Goal: Information Seeking & Learning: Compare options

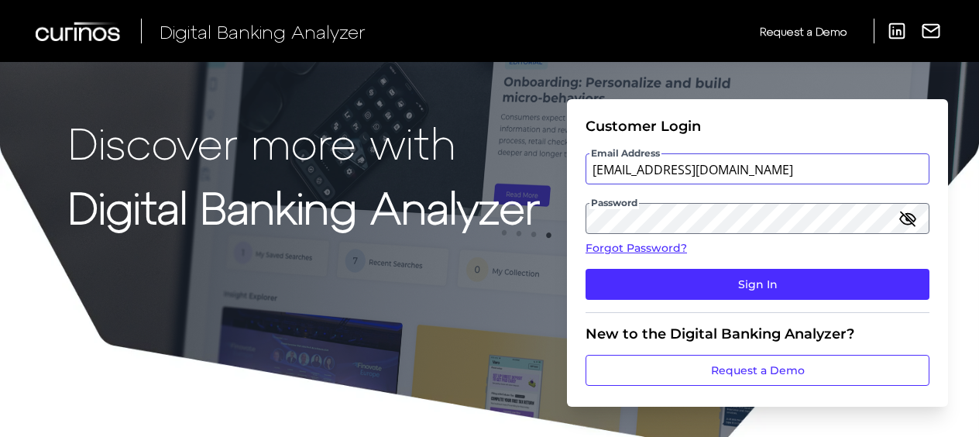
click at [679, 171] on input "[EMAIL_ADDRESS][DOMAIN_NAME]" at bounding box center [758, 168] width 344 height 31
type input "[EMAIL_ADDRESS][DOMAIN_NAME]"
click at [586, 269] on button "Sign In" at bounding box center [758, 284] width 344 height 31
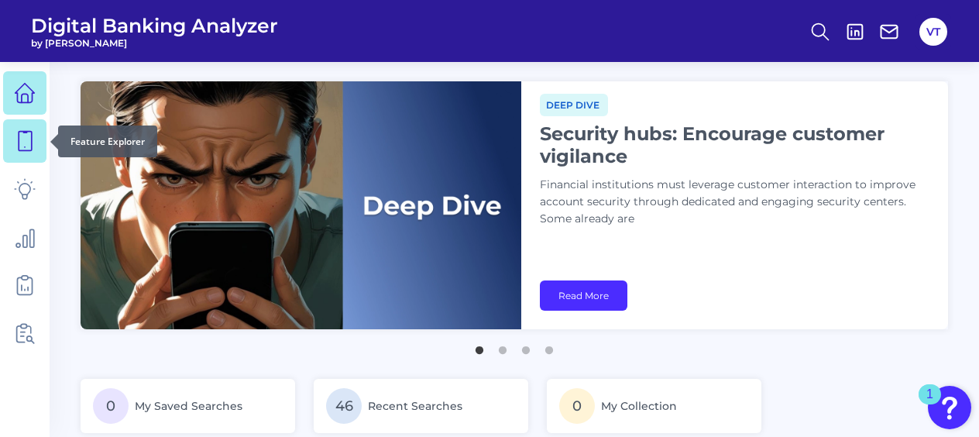
click at [34, 152] on link at bounding box center [24, 140] width 43 height 43
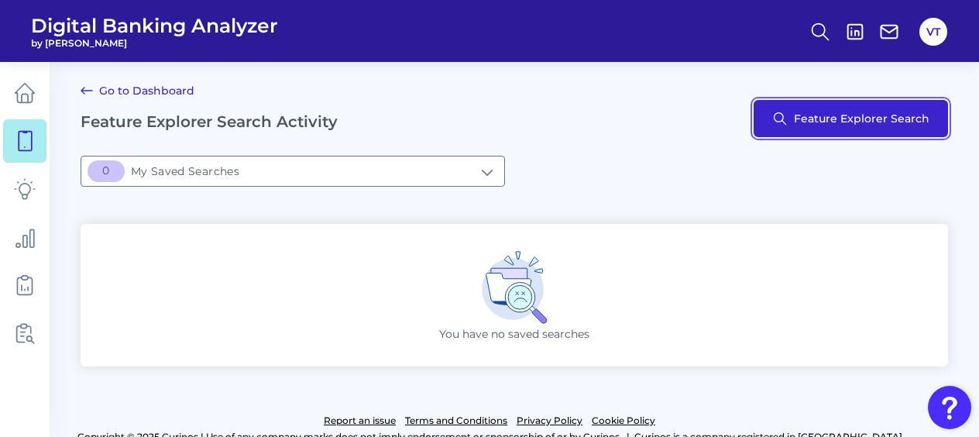
click at [679, 118] on button "Feature Explorer Search" at bounding box center [851, 118] width 194 height 37
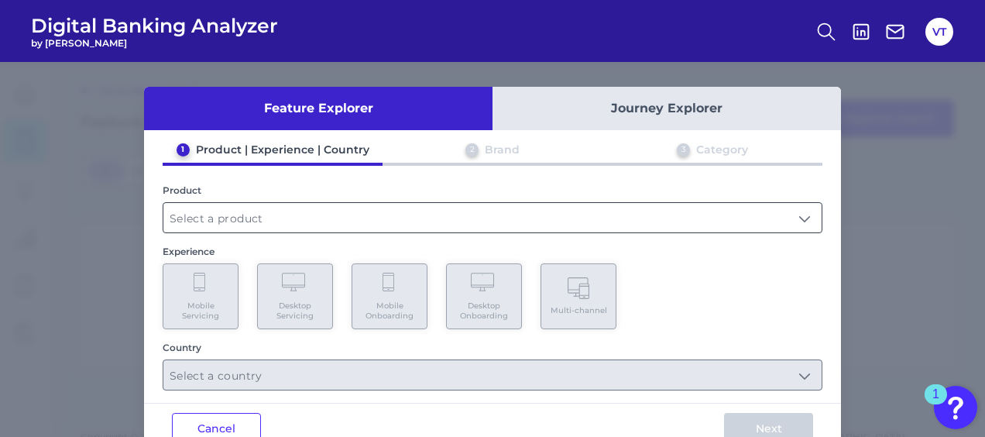
click at [332, 211] on input "text" at bounding box center [492, 217] width 658 height 29
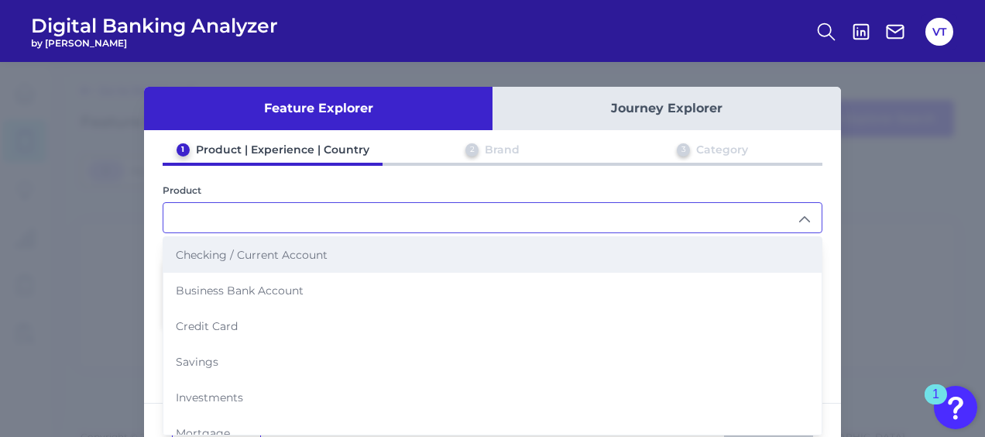
click at [323, 243] on li "Checking / Current Account" at bounding box center [492, 255] width 658 height 36
type input "Checking / Current Account"
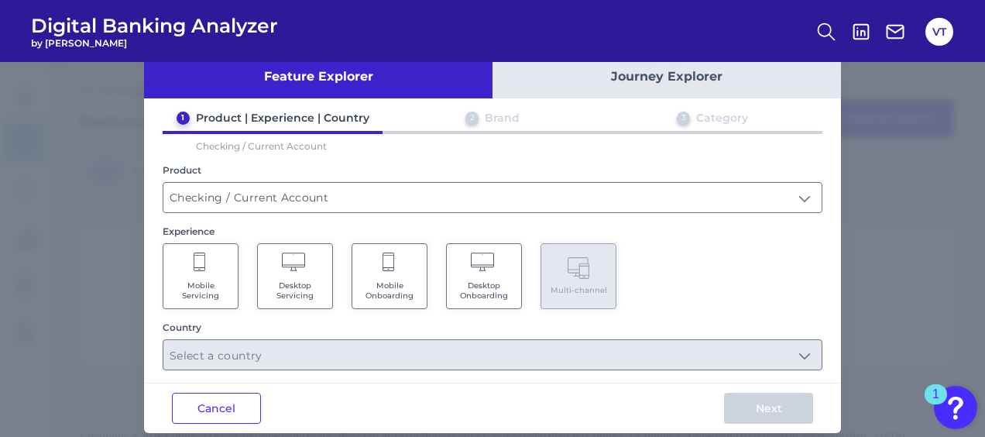
scroll to position [49, 0]
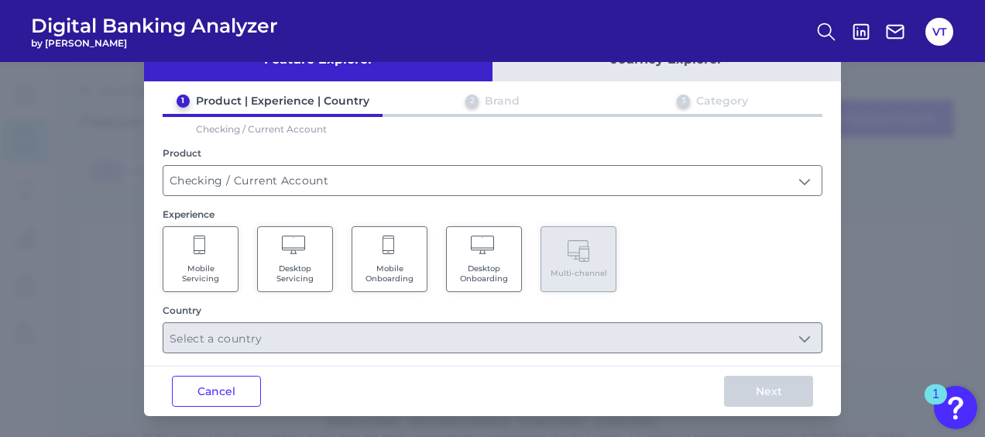
click at [412, 263] on span "Mobile Onboarding" at bounding box center [389, 273] width 59 height 20
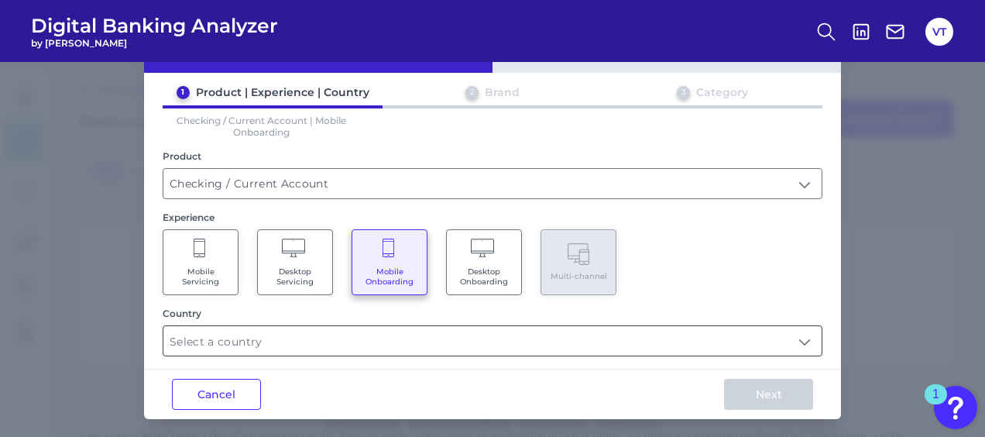
scroll to position [60, 0]
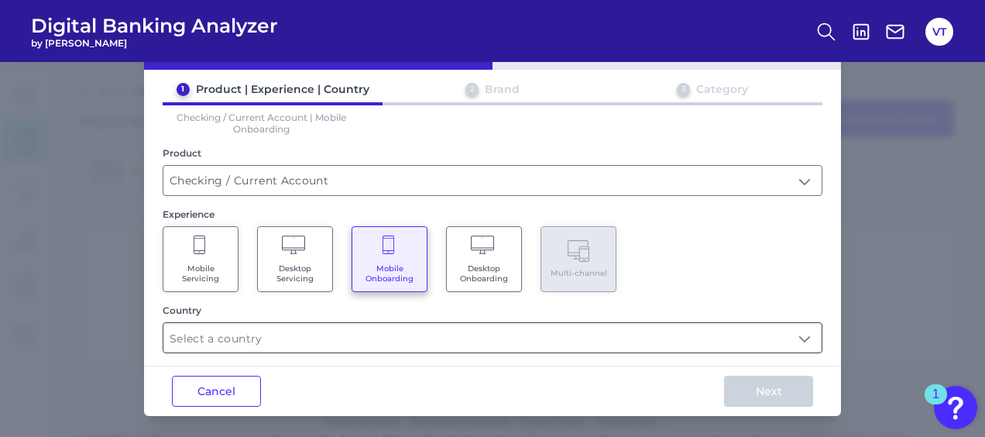
click at [435, 335] on input "text" at bounding box center [492, 337] width 658 height 29
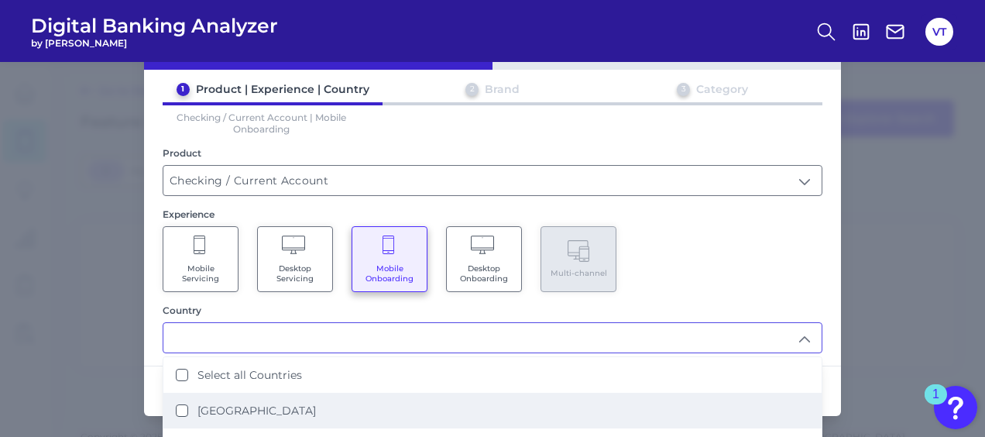
scroll to position [77, 0]
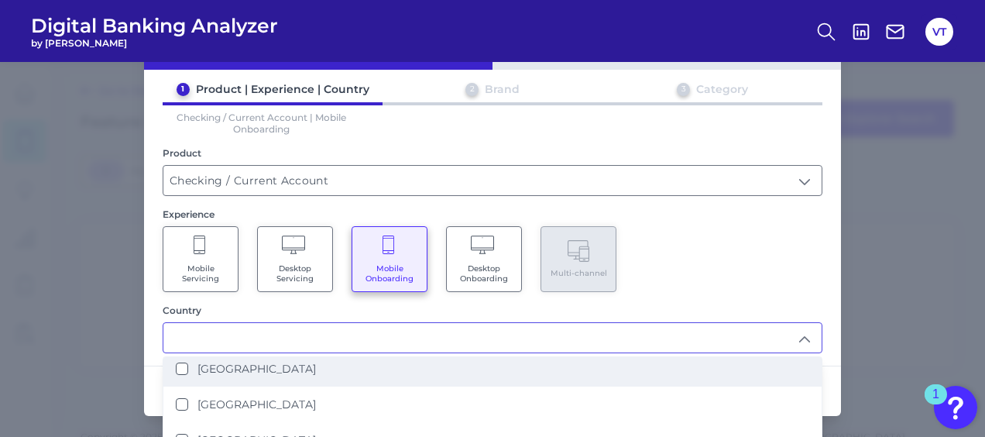
click at [282, 372] on li "[GEOGRAPHIC_DATA]" at bounding box center [492, 369] width 658 height 36
type input "[GEOGRAPHIC_DATA]"
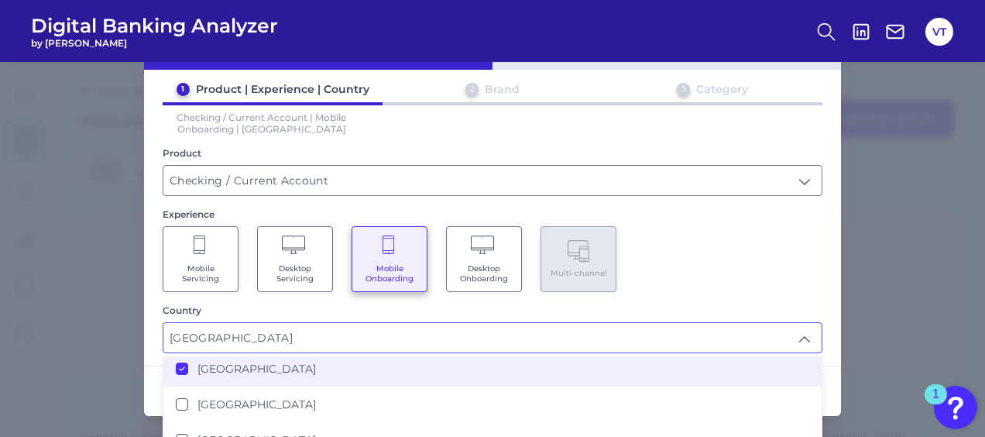
click at [679, 246] on div "Mobile Servicing Desktop Servicing Mobile Onboarding Desktop Onboarding Multi-c…" at bounding box center [493, 259] width 660 height 66
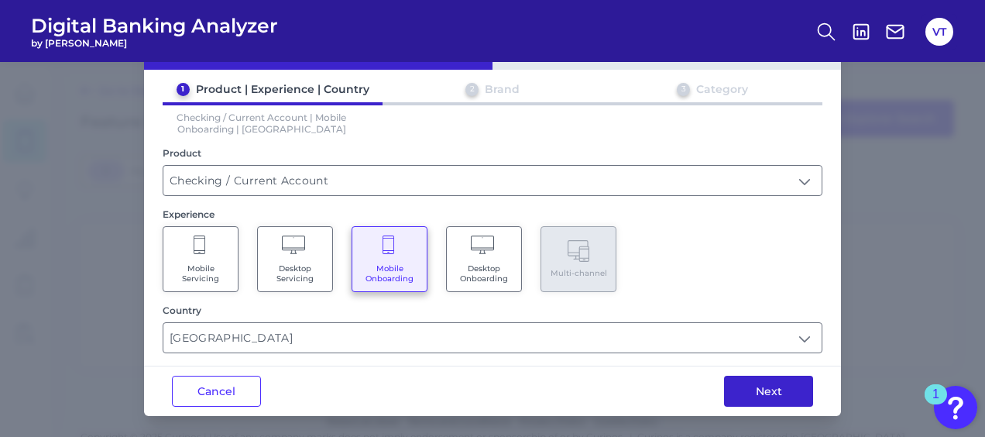
click at [679, 387] on button "Next" at bounding box center [768, 391] width 89 height 31
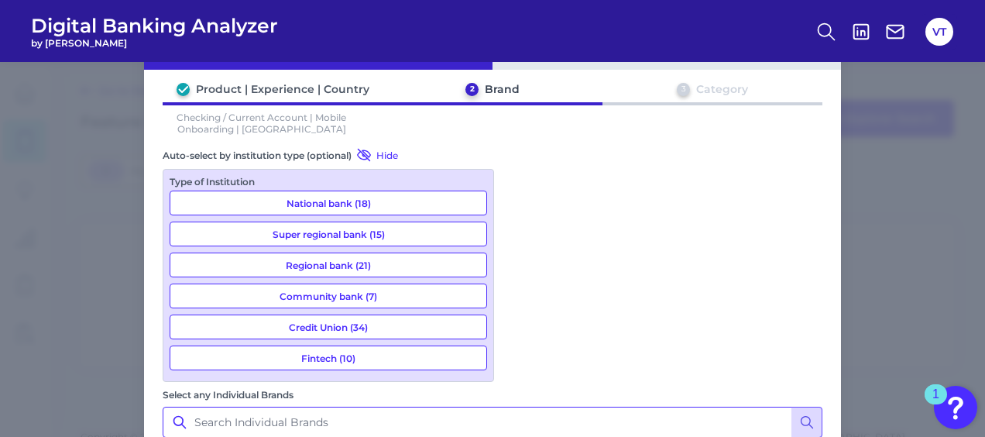
click at [562, 407] on input "Select any Individual Brands" at bounding box center [493, 422] width 660 height 31
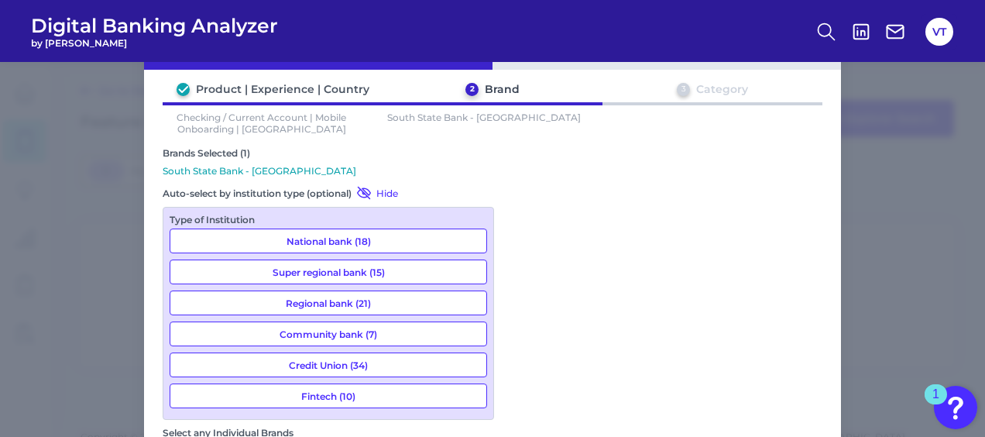
click at [679, 165] on p "South State Bank - [GEOGRAPHIC_DATA]" at bounding box center [493, 171] width 660 height 12
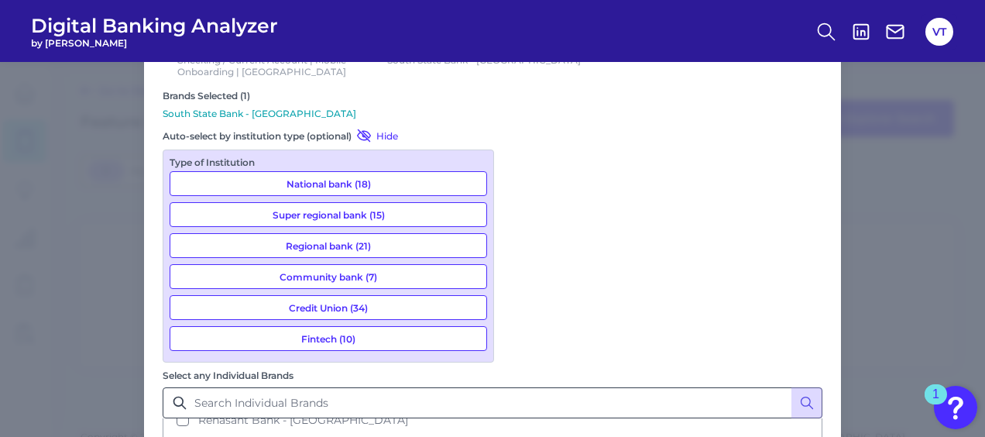
scroll to position [161, 0]
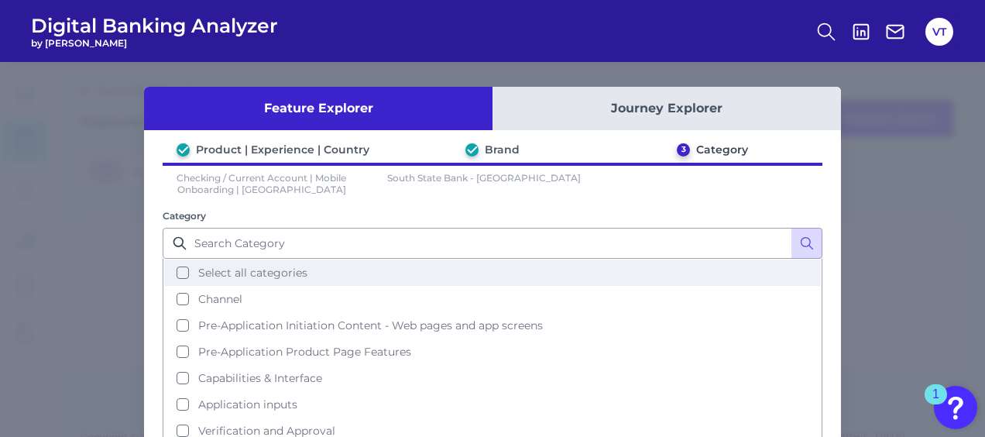
click at [273, 274] on span "Select all categories" at bounding box center [252, 273] width 109 height 14
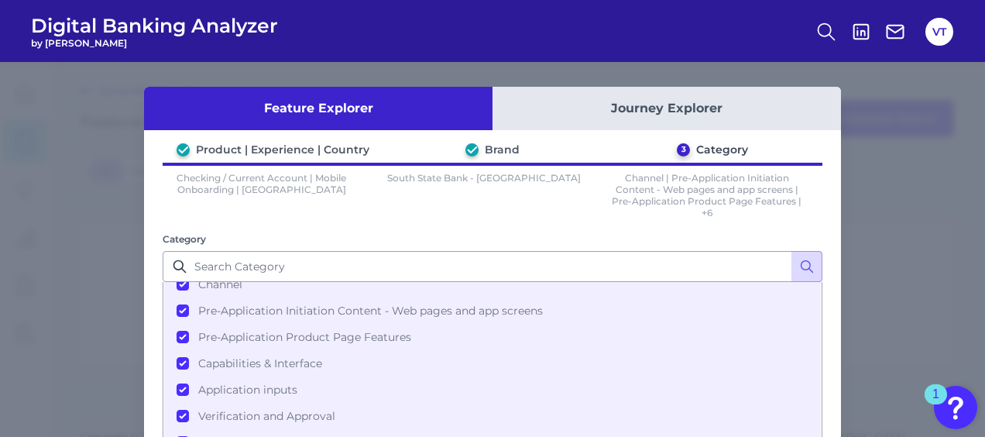
scroll to position [146, 0]
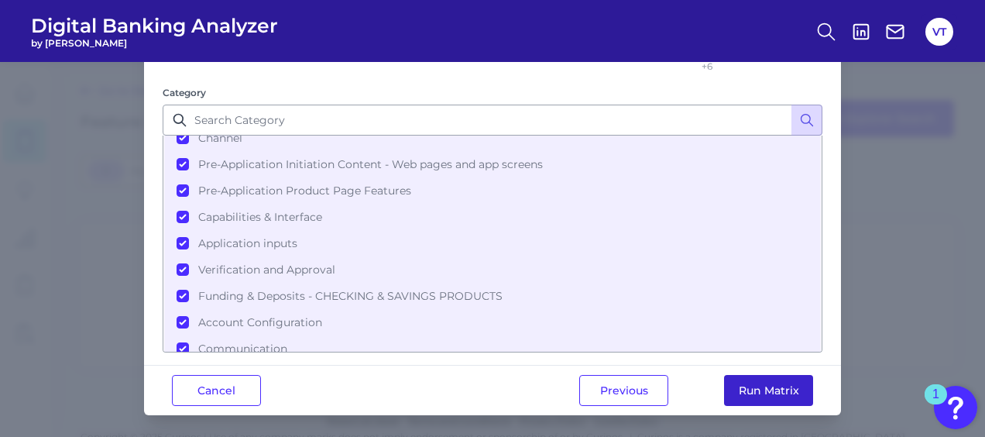
click at [679, 384] on button "Run Matrix" at bounding box center [768, 390] width 89 height 31
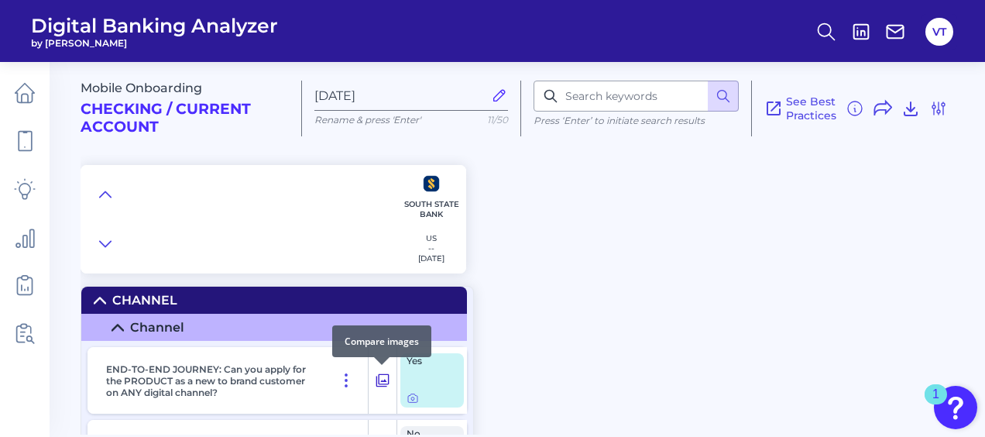
click at [386, 383] on icon at bounding box center [382, 380] width 15 height 19
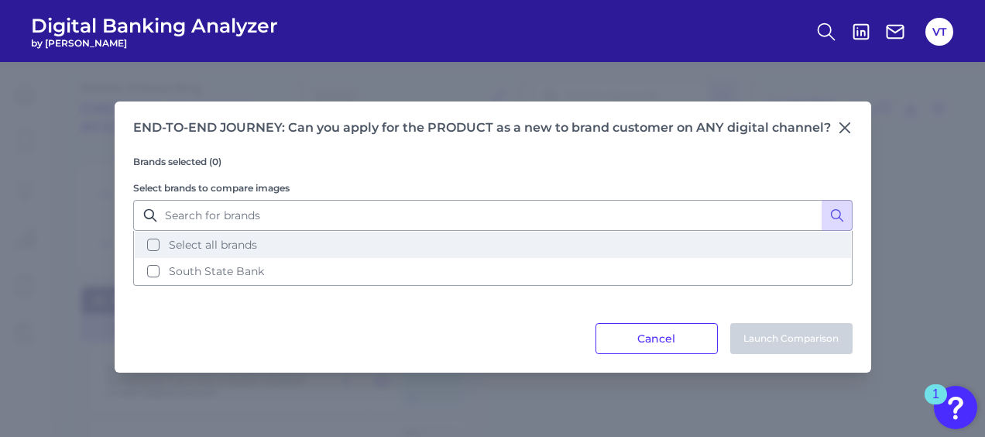
click at [239, 242] on span "Select all brands" at bounding box center [213, 245] width 88 height 14
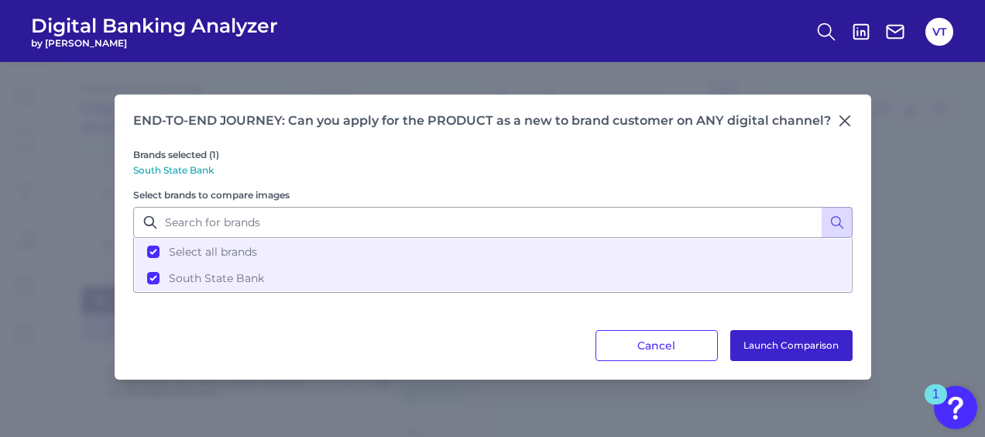
click at [679, 354] on button "Launch Comparison" at bounding box center [791, 345] width 122 height 31
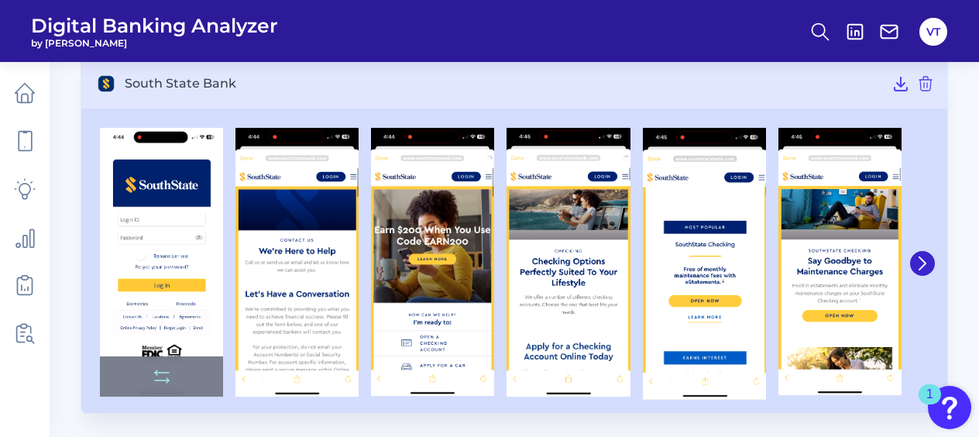
click at [191, 265] on img at bounding box center [161, 262] width 123 height 269
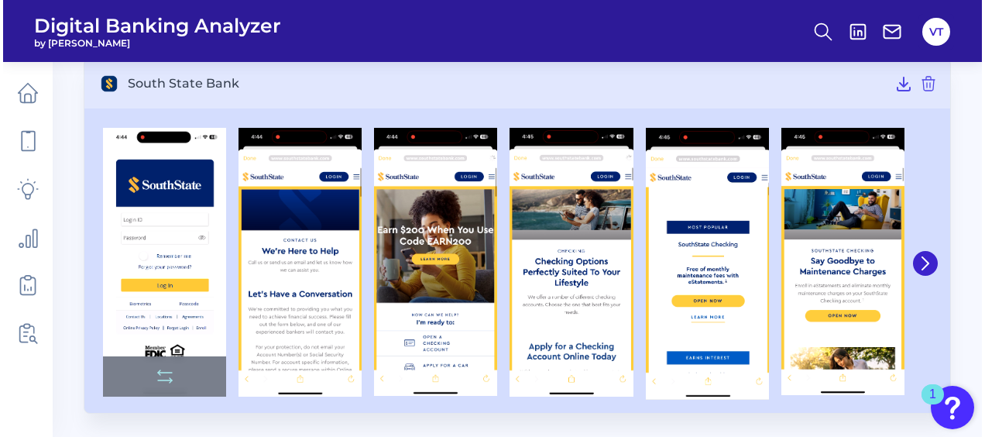
scroll to position [108, 0]
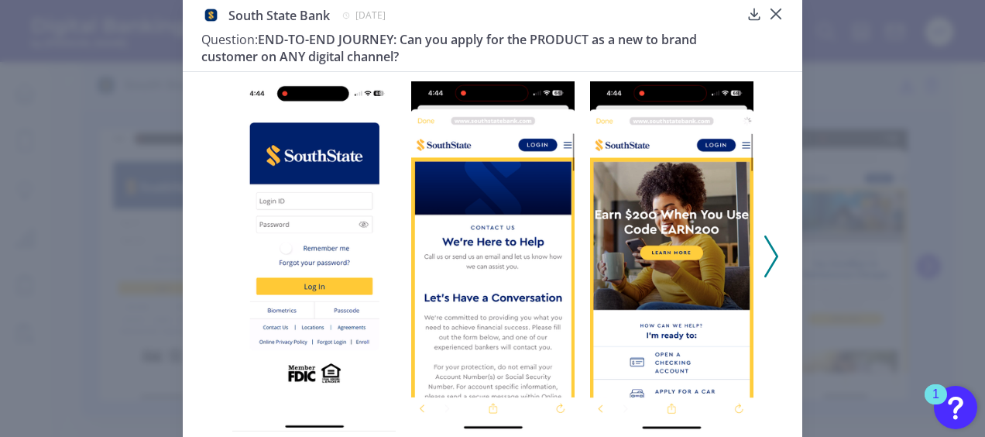
click at [767, 257] on icon at bounding box center [772, 256] width 14 height 42
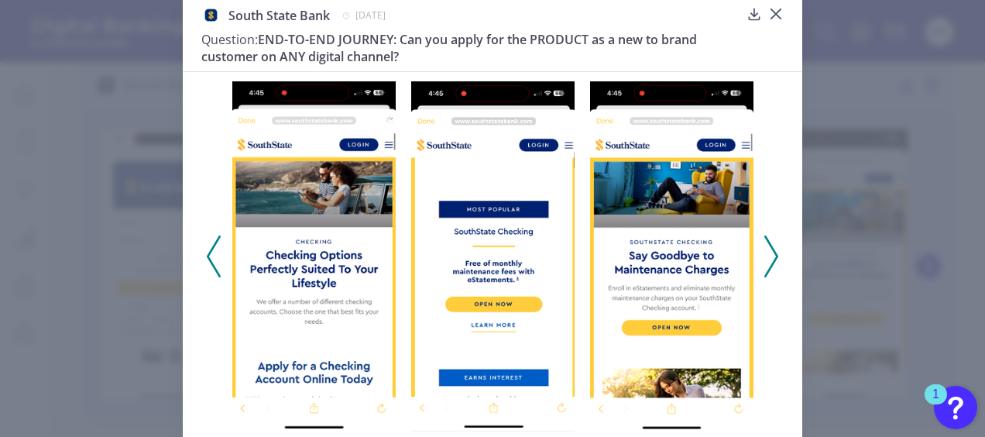
click at [209, 253] on icon at bounding box center [214, 256] width 14 height 42
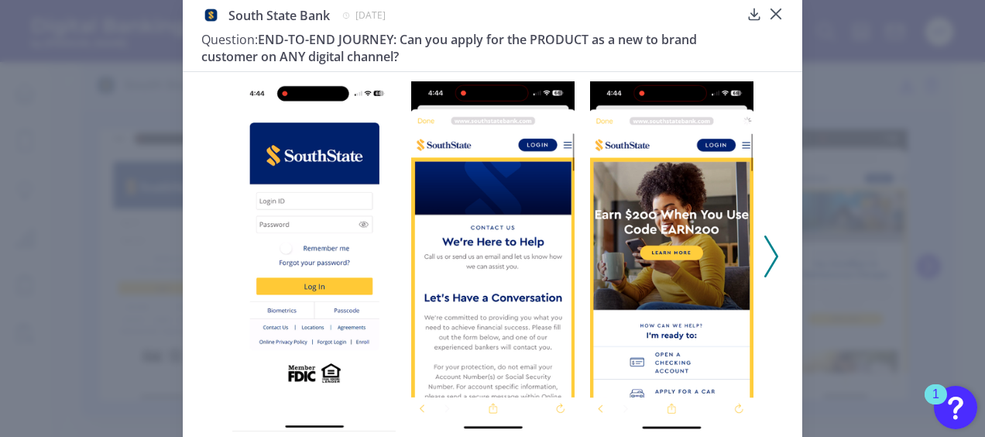
click at [772, 261] on polyline at bounding box center [771, 256] width 12 height 40
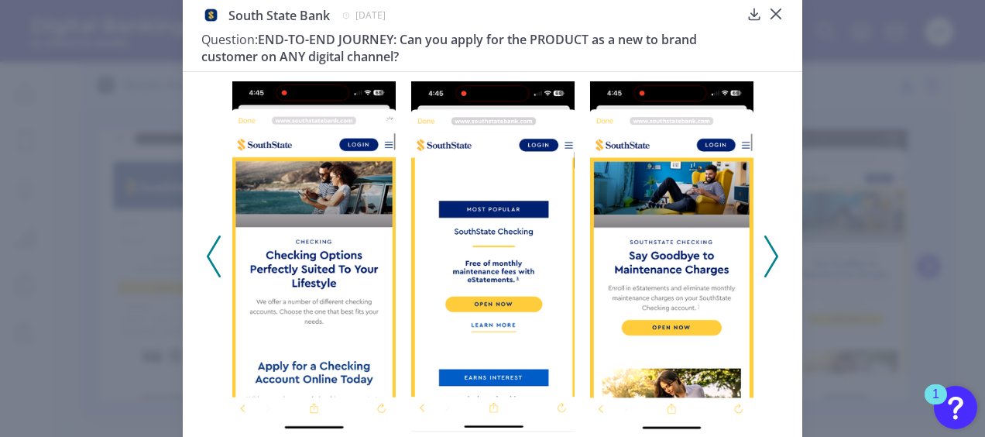
click at [765, 247] on icon at bounding box center [772, 256] width 14 height 42
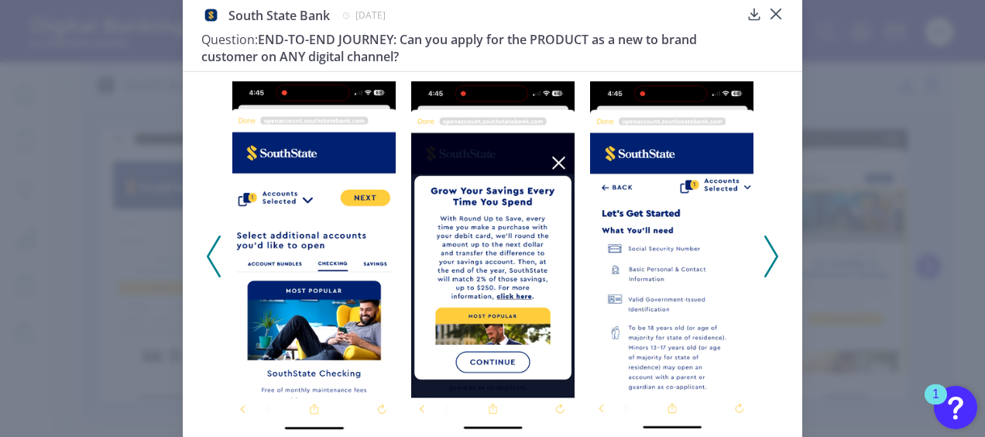
click at [207, 247] on icon at bounding box center [214, 256] width 14 height 42
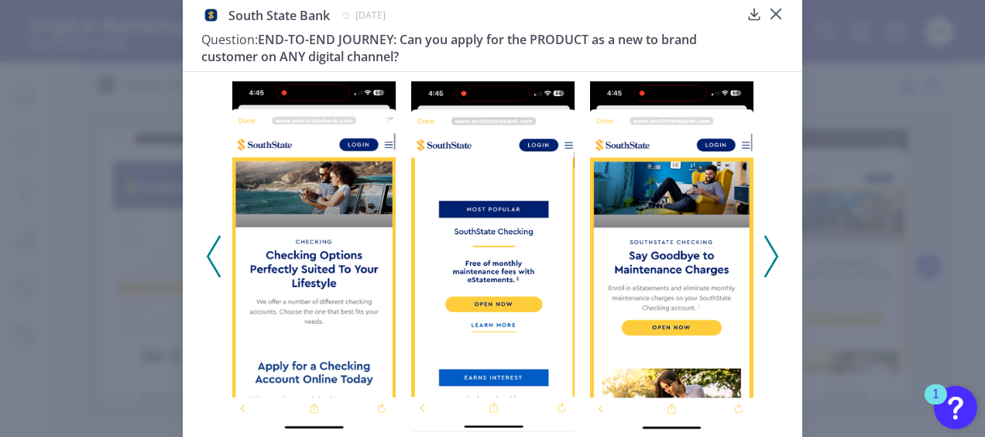
click at [772, 258] on icon at bounding box center [772, 256] width 14 height 42
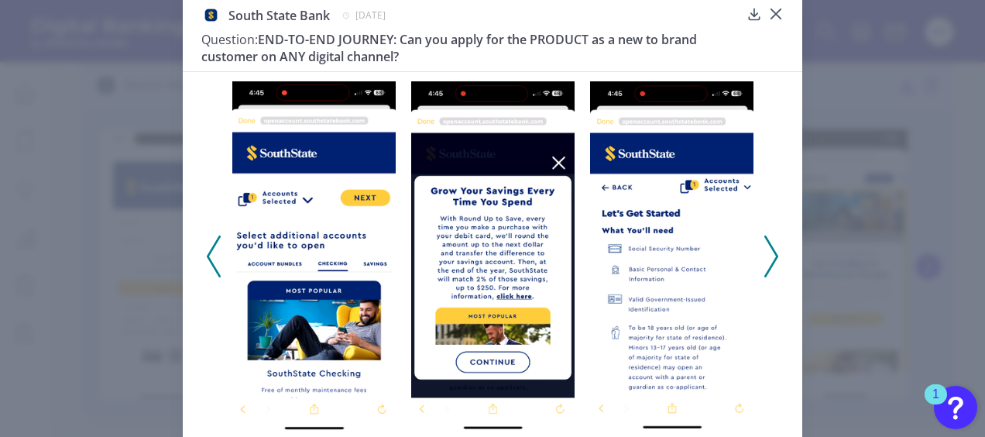
click at [768, 259] on icon at bounding box center [772, 256] width 14 height 42
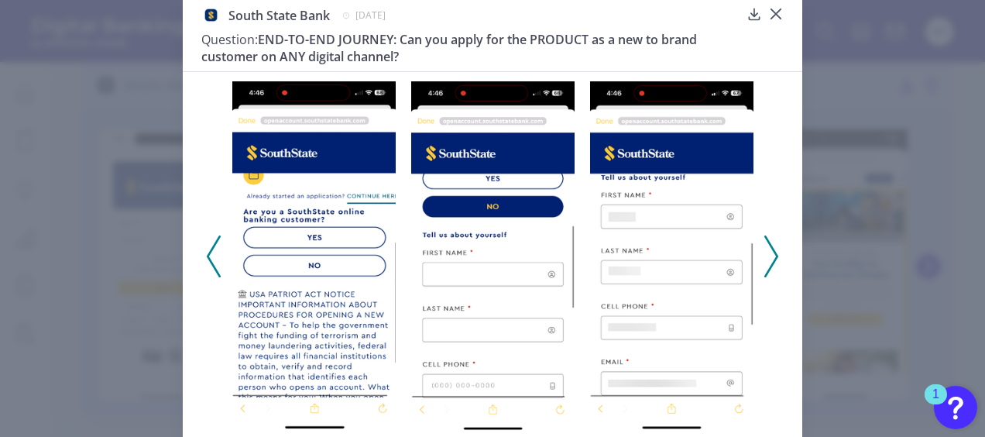
click at [768, 259] on icon at bounding box center [772, 256] width 14 height 42
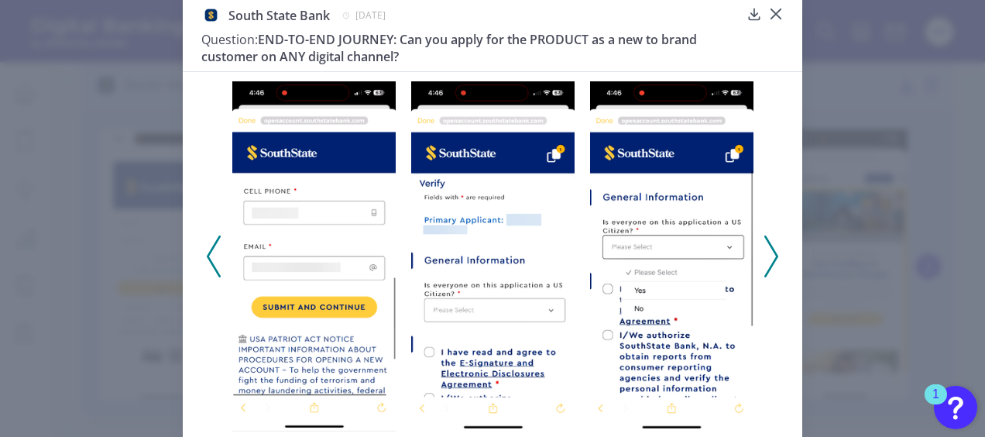
click at [772, 263] on polyline at bounding box center [771, 256] width 12 height 40
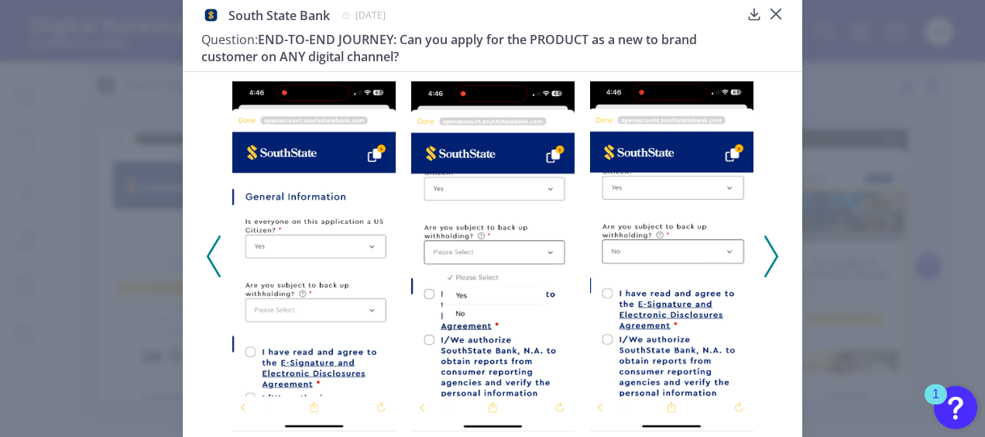
click at [772, 263] on polyline at bounding box center [771, 256] width 12 height 40
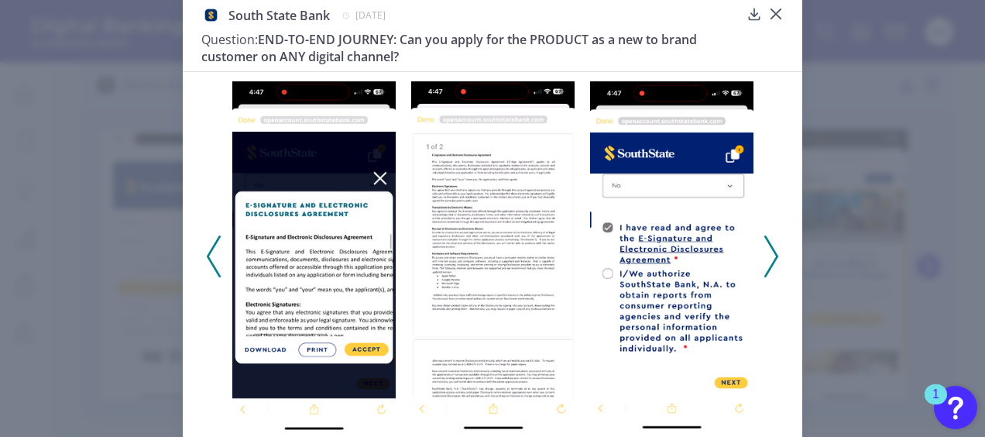
click at [211, 254] on icon at bounding box center [214, 256] width 14 height 42
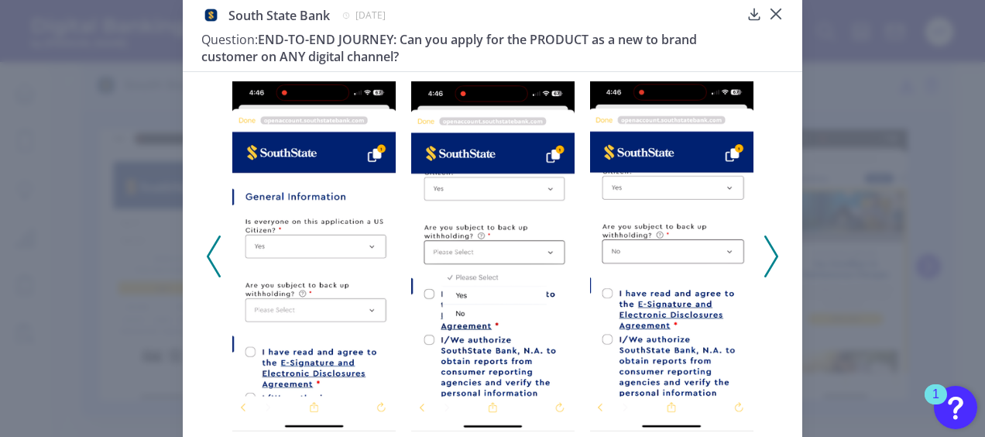
click at [211, 253] on icon at bounding box center [214, 256] width 14 height 42
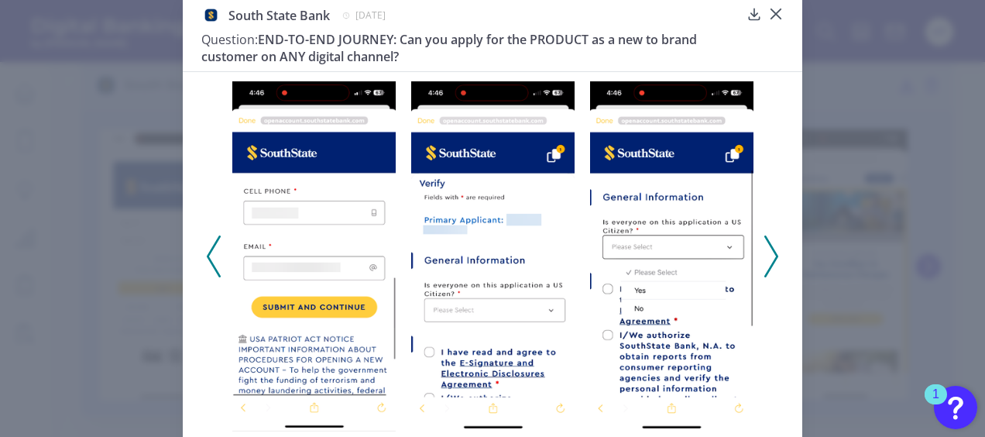
click at [207, 257] on icon at bounding box center [214, 256] width 14 height 42
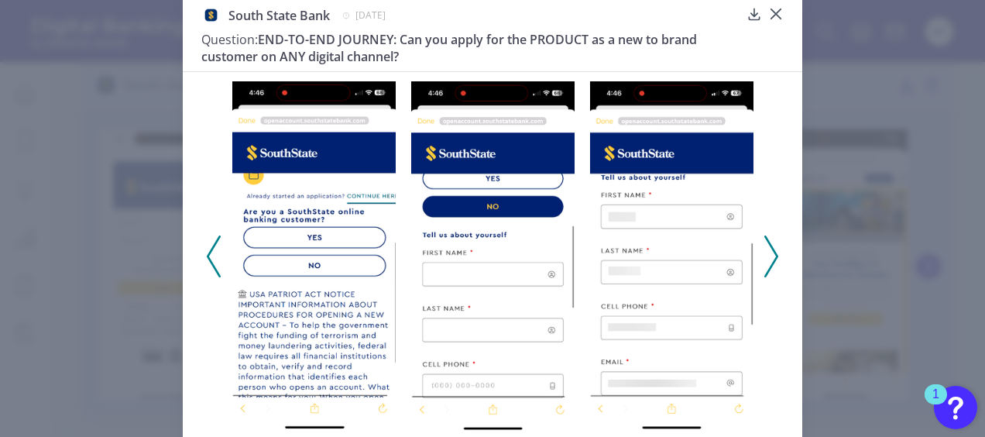
click at [766, 266] on icon at bounding box center [772, 256] width 14 height 42
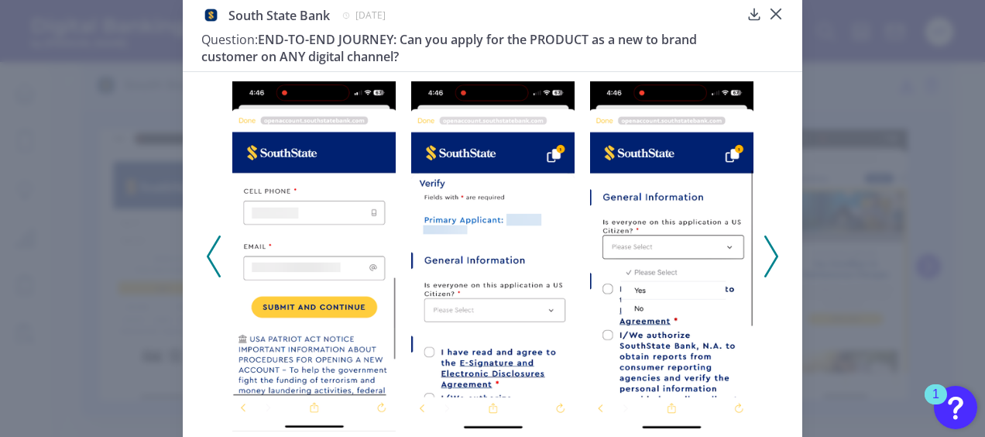
click at [766, 266] on icon at bounding box center [772, 256] width 14 height 42
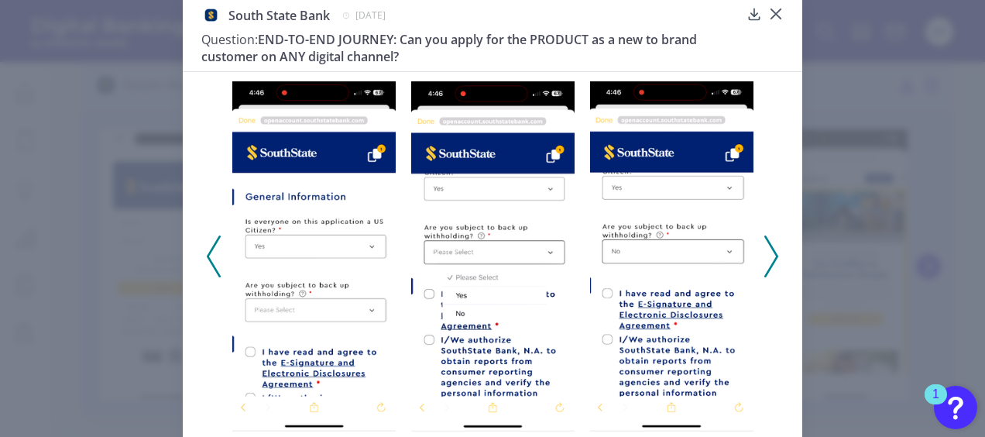
click at [766, 266] on icon at bounding box center [772, 256] width 14 height 42
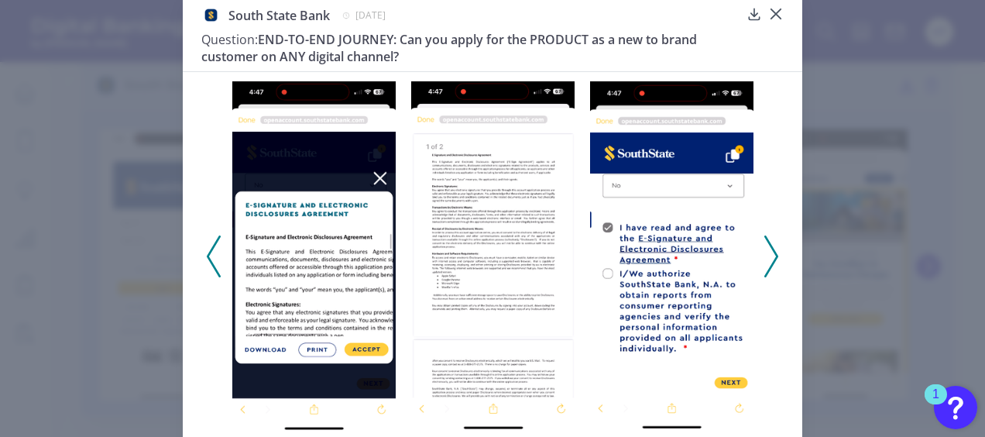
click at [766, 266] on icon at bounding box center [772, 256] width 14 height 42
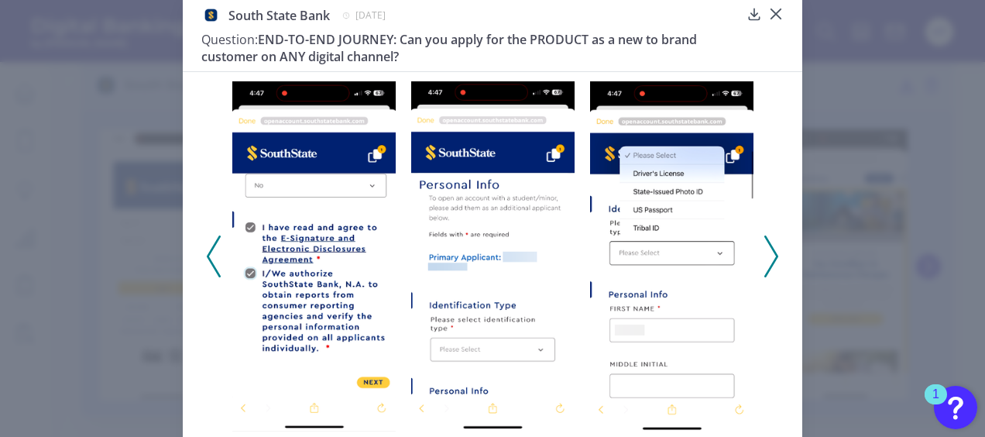
click at [766, 266] on icon at bounding box center [772, 256] width 14 height 42
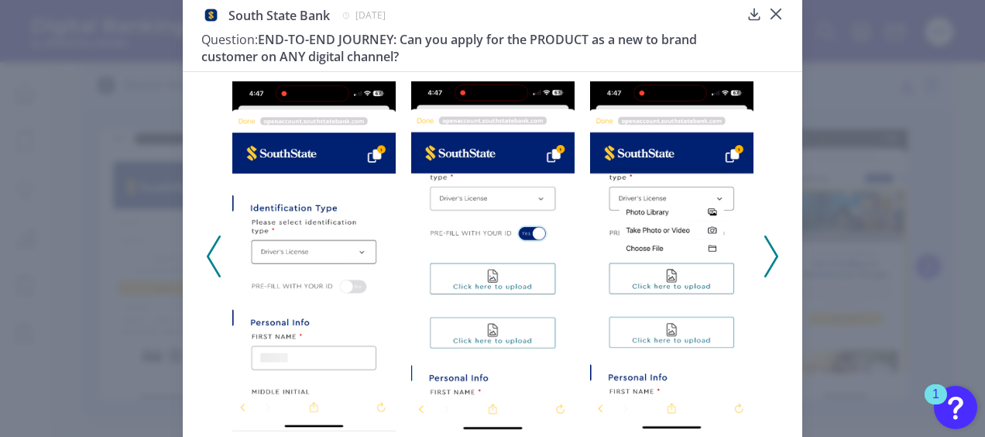
click at [198, 262] on div at bounding box center [493, 250] width 620 height 359
click at [208, 255] on icon at bounding box center [214, 256] width 14 height 42
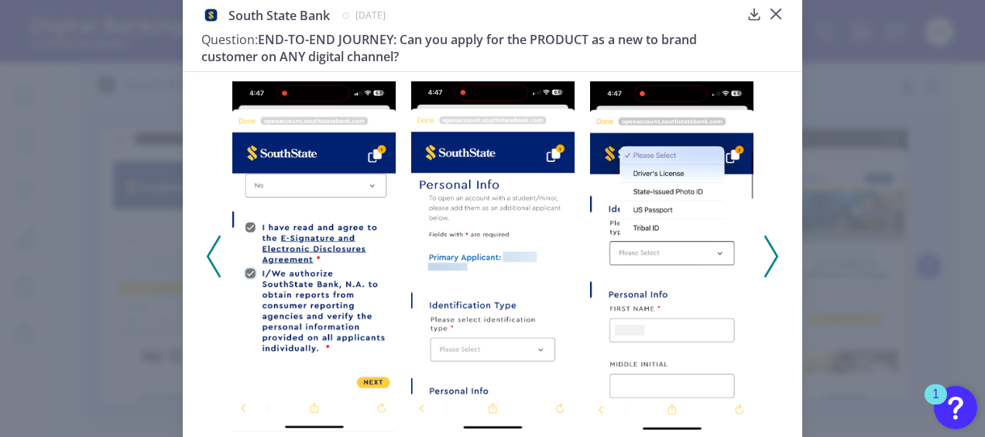
click at [767, 268] on polyline at bounding box center [771, 256] width 12 height 40
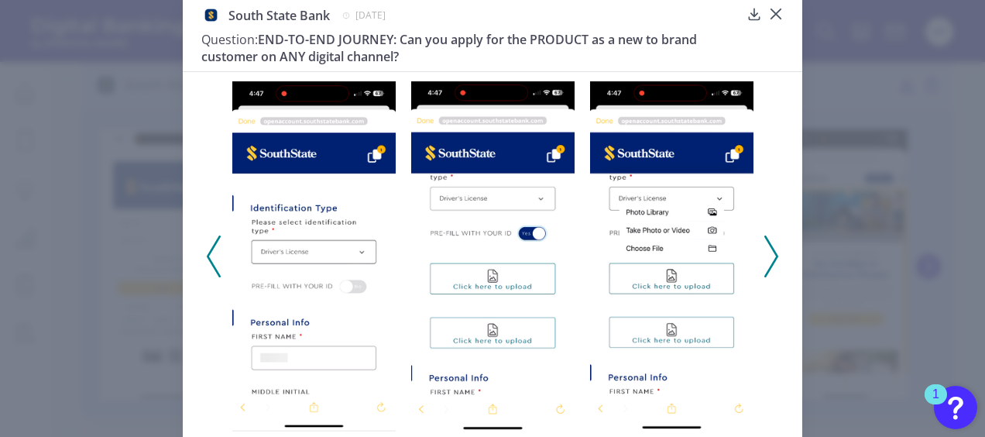
click at [767, 268] on polyline at bounding box center [771, 256] width 12 height 40
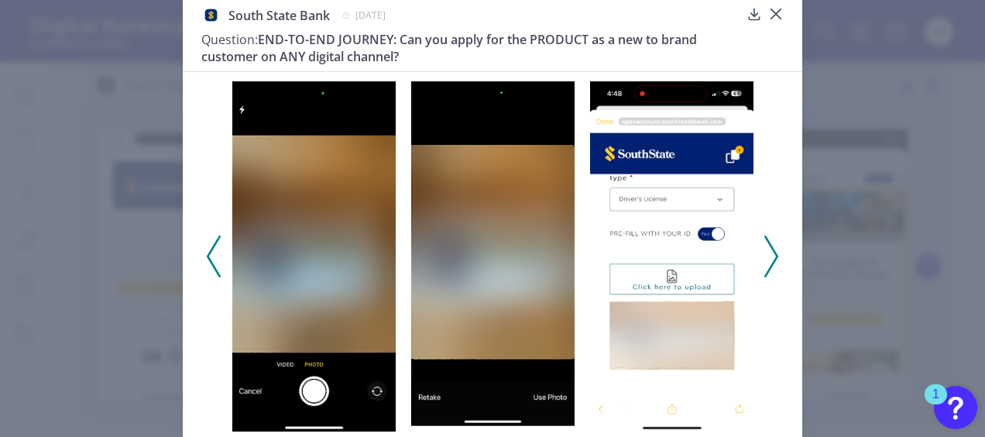
click at [767, 268] on polyline at bounding box center [771, 256] width 12 height 40
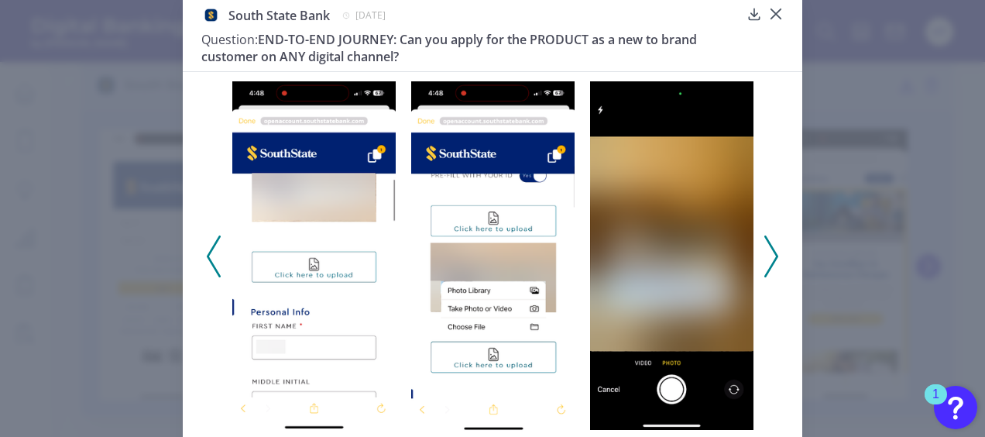
click at [767, 268] on polyline at bounding box center [771, 256] width 12 height 40
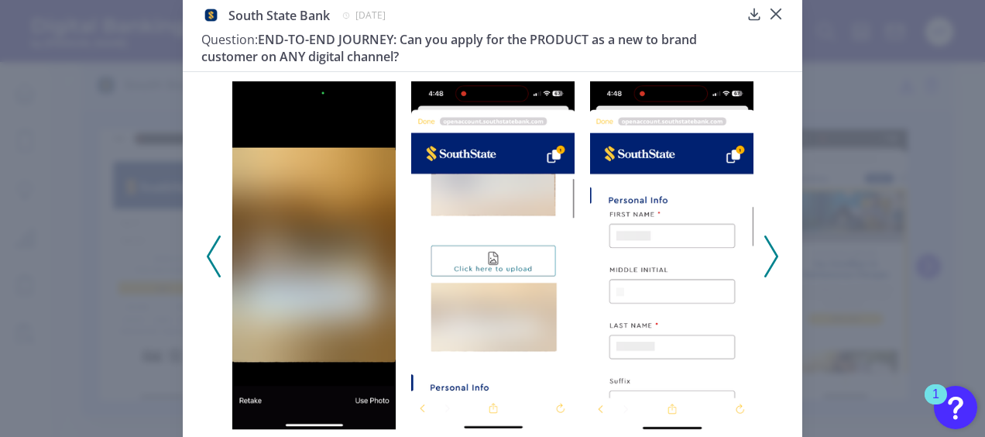
click at [767, 268] on polyline at bounding box center [771, 256] width 12 height 40
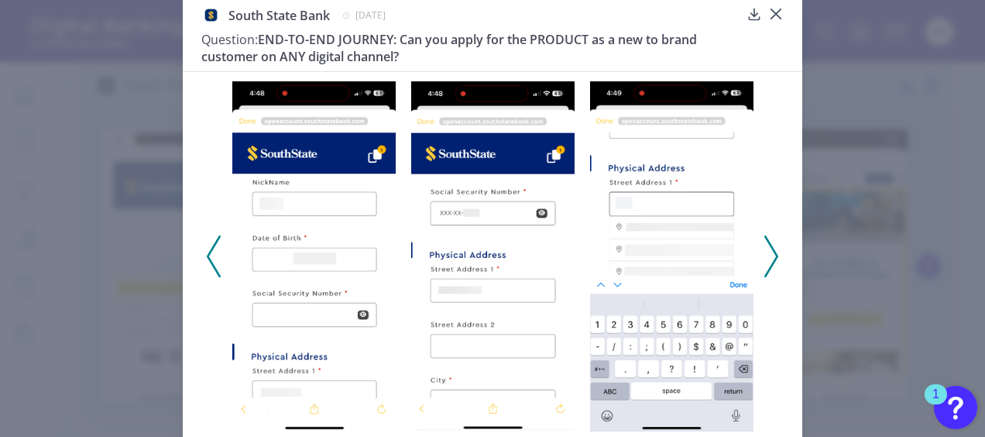
click at [767, 268] on polyline at bounding box center [771, 256] width 12 height 40
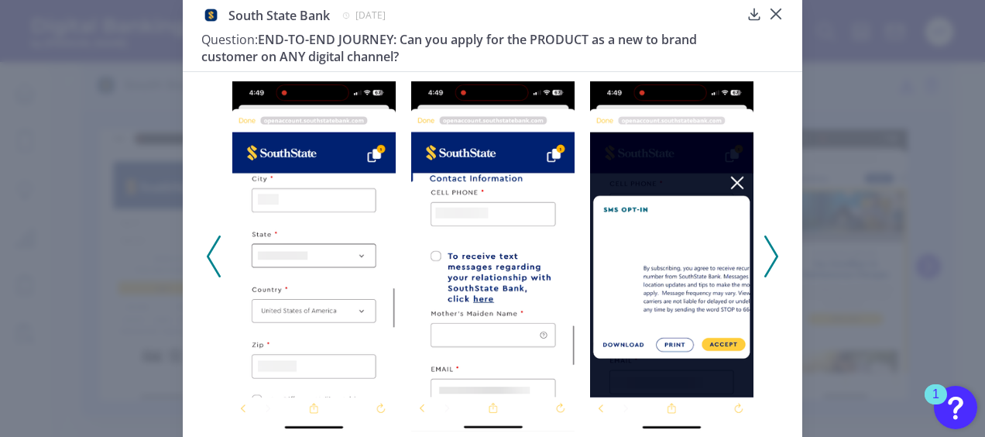
click at [200, 259] on div at bounding box center [493, 250] width 620 height 359
click at [211, 255] on icon at bounding box center [214, 256] width 14 height 42
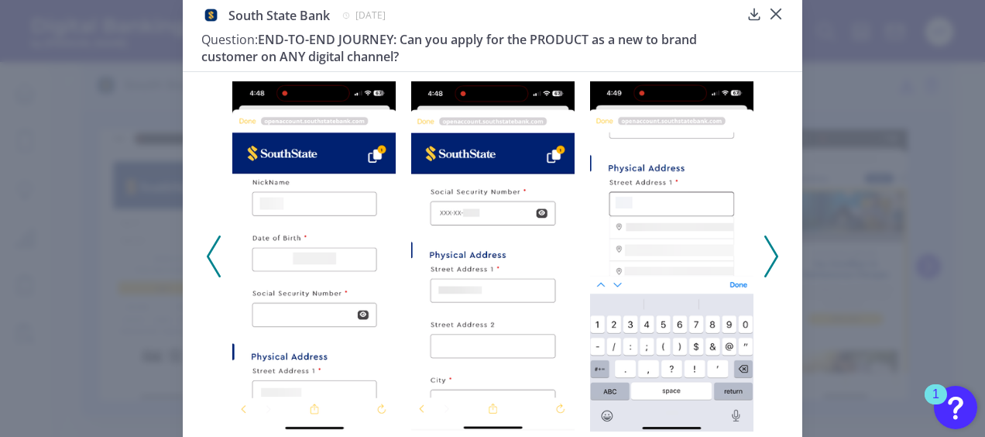
click at [211, 255] on icon at bounding box center [214, 256] width 14 height 42
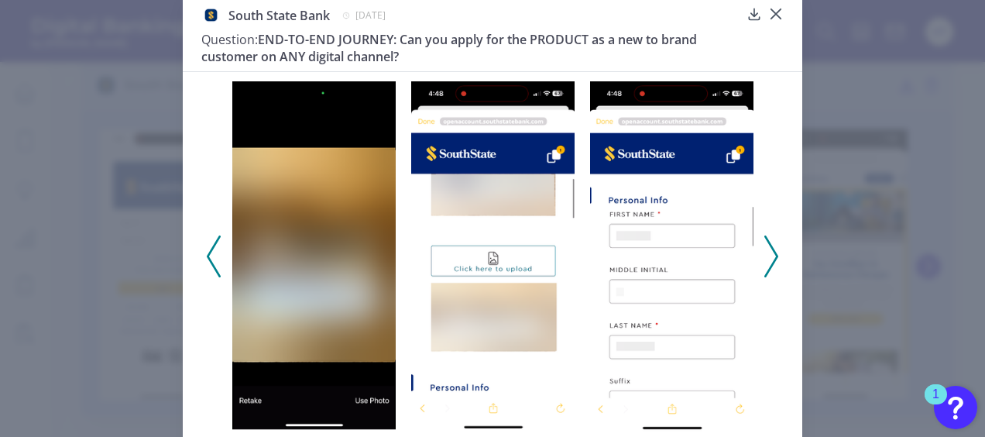
click at [776, 258] on div at bounding box center [493, 250] width 620 height 359
click at [766, 260] on icon at bounding box center [772, 256] width 14 height 42
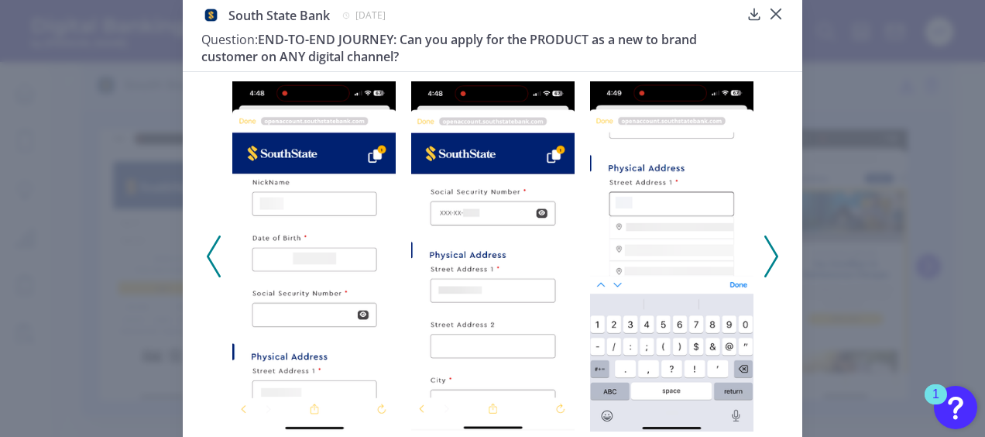
click at [770, 262] on polyline at bounding box center [771, 256] width 12 height 40
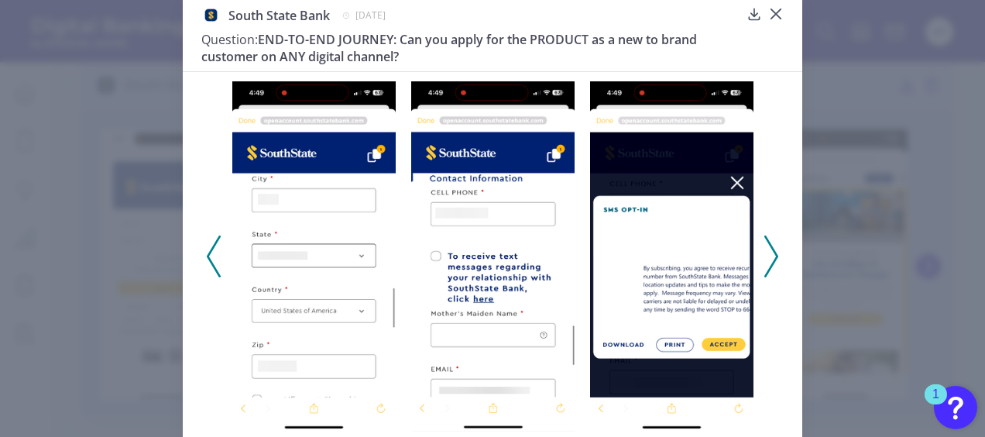
click at [770, 262] on polyline at bounding box center [771, 256] width 12 height 40
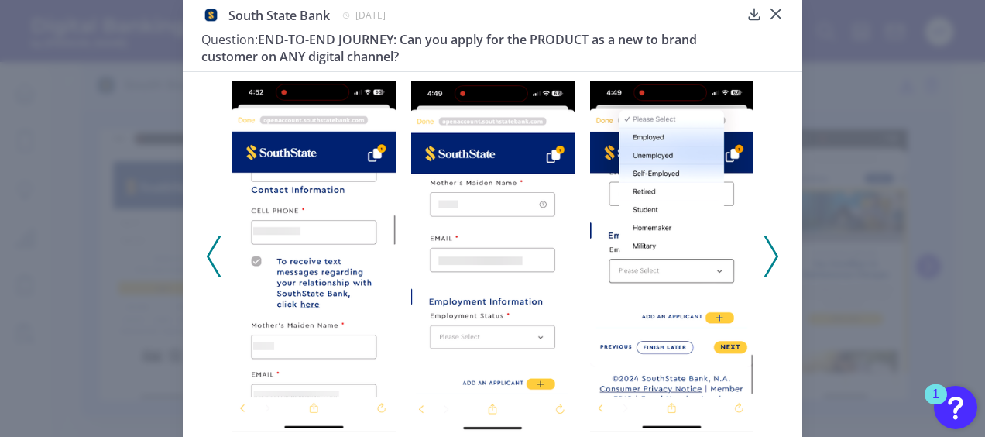
click at [770, 262] on polyline at bounding box center [771, 256] width 12 height 40
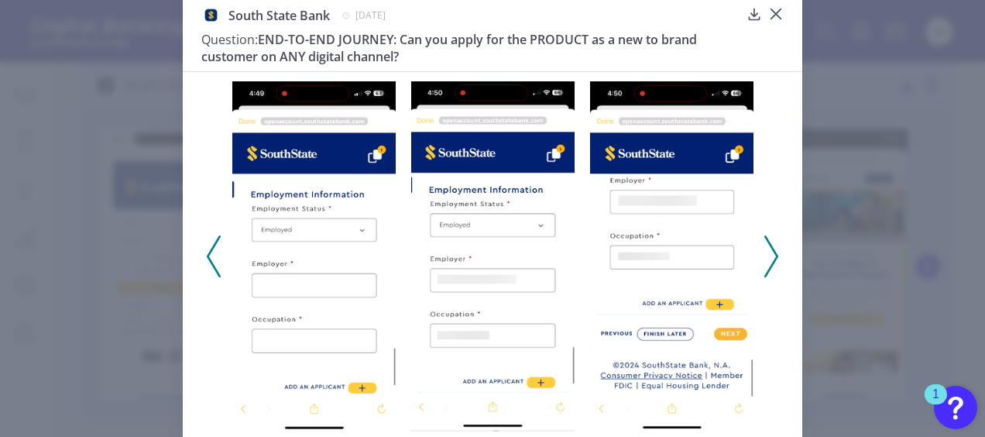
click at [208, 254] on icon at bounding box center [214, 256] width 14 height 42
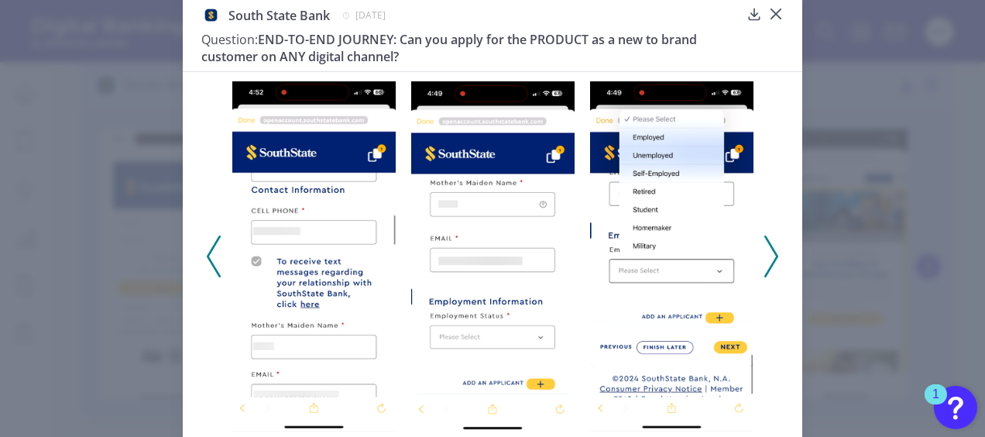
click at [765, 253] on icon at bounding box center [772, 256] width 14 height 42
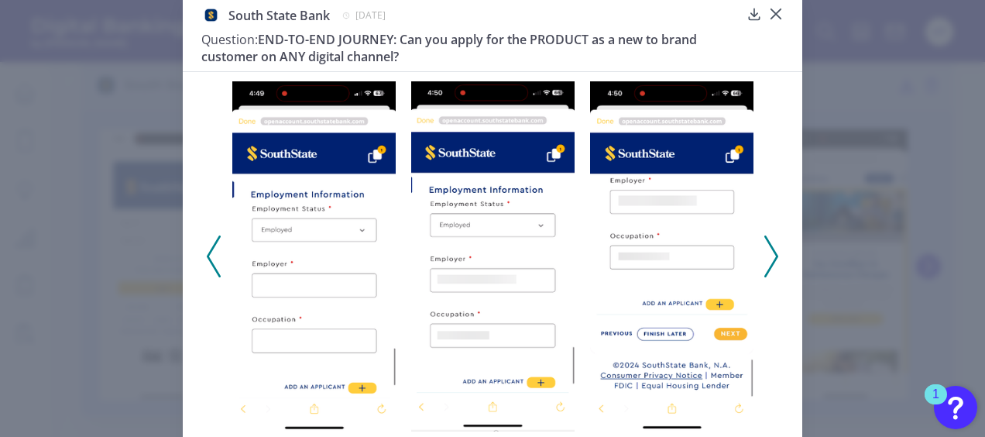
click at [765, 253] on icon at bounding box center [772, 256] width 14 height 42
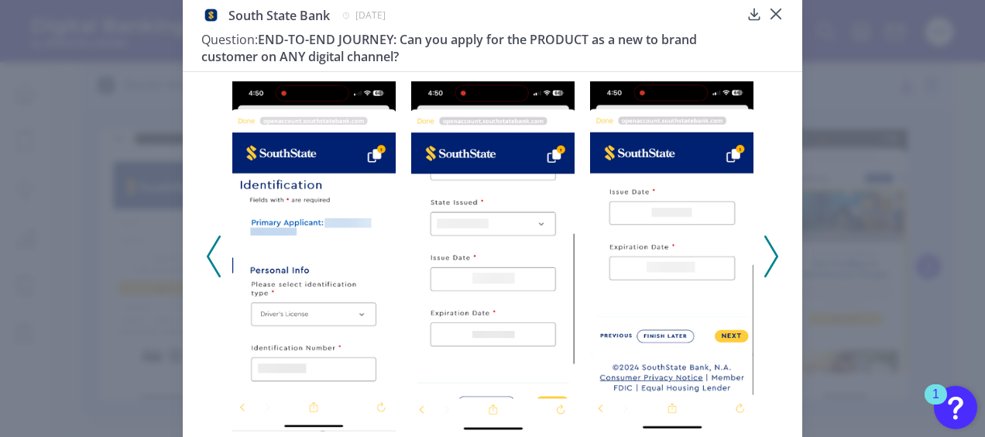
click at [765, 253] on icon at bounding box center [772, 256] width 14 height 42
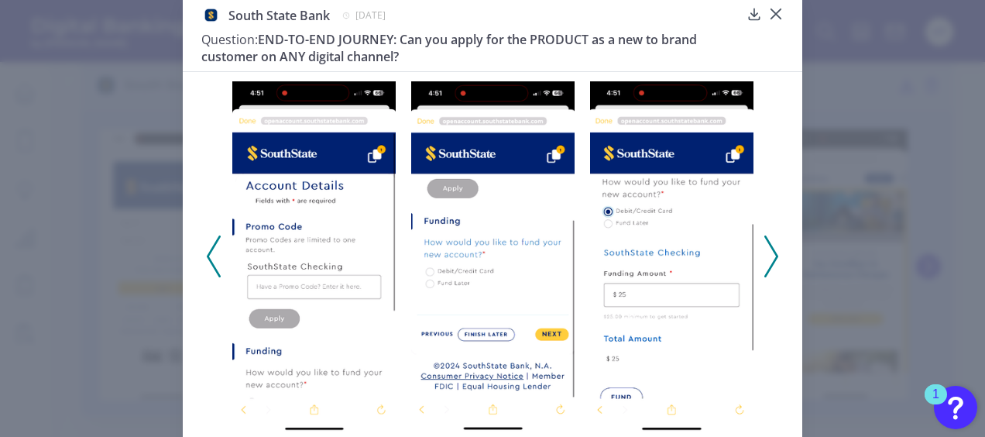
click at [771, 262] on polyline at bounding box center [771, 256] width 12 height 40
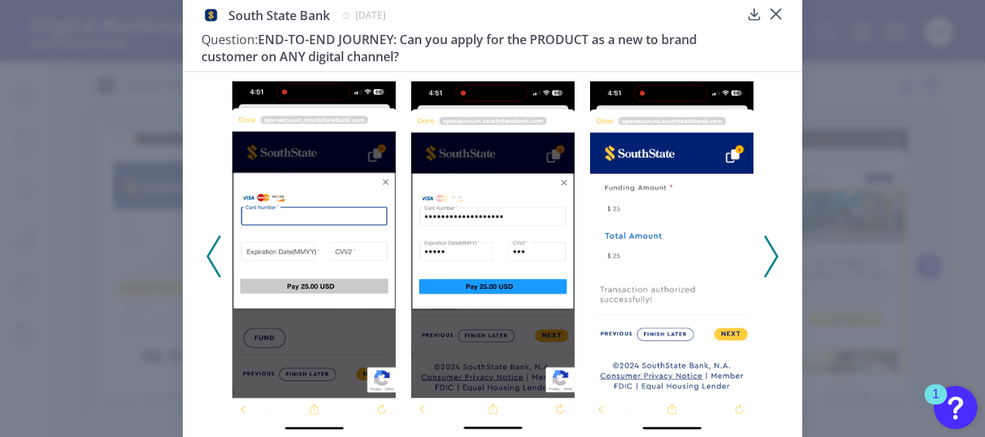
click at [769, 250] on icon at bounding box center [772, 256] width 14 height 42
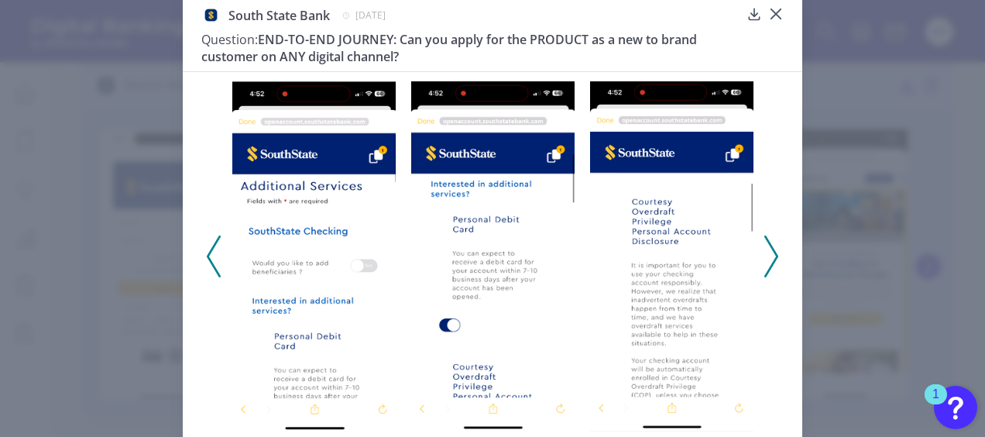
click at [774, 252] on icon at bounding box center [772, 256] width 14 height 42
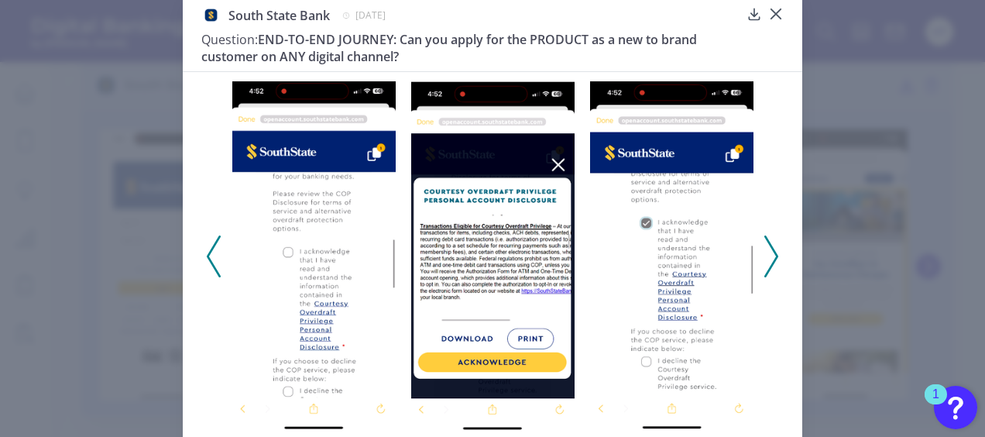
click at [773, 253] on polyline at bounding box center [771, 256] width 12 height 40
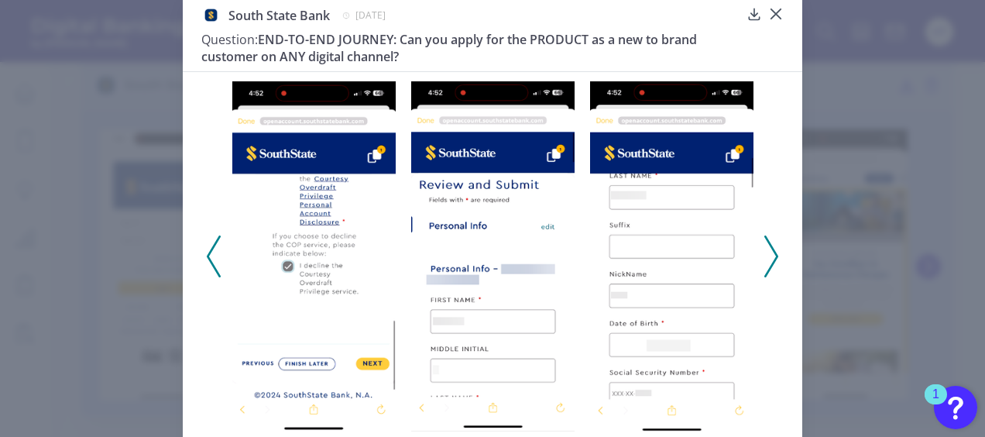
click at [214, 256] on icon at bounding box center [214, 256] width 14 height 42
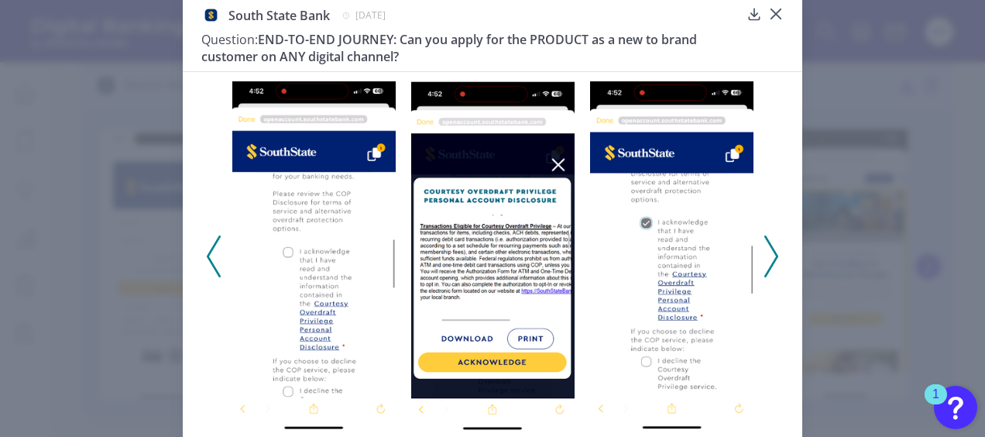
click at [214, 256] on icon at bounding box center [214, 256] width 14 height 42
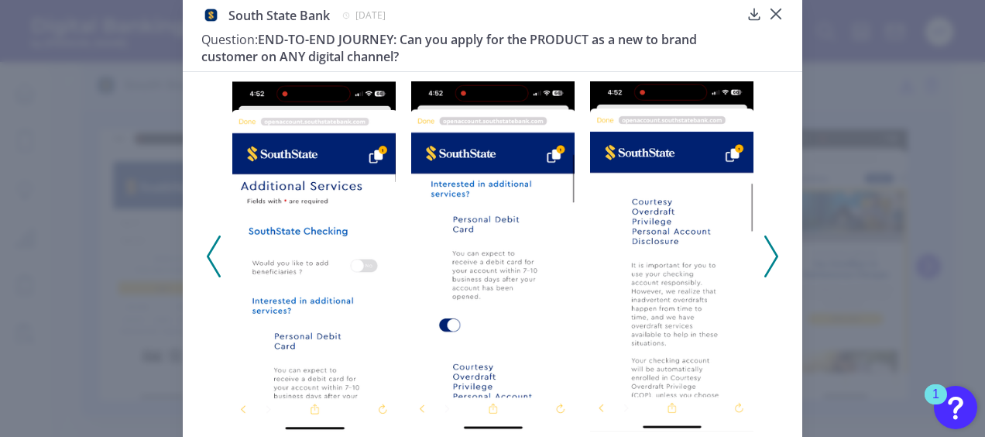
click at [214, 254] on icon at bounding box center [214, 256] width 14 height 42
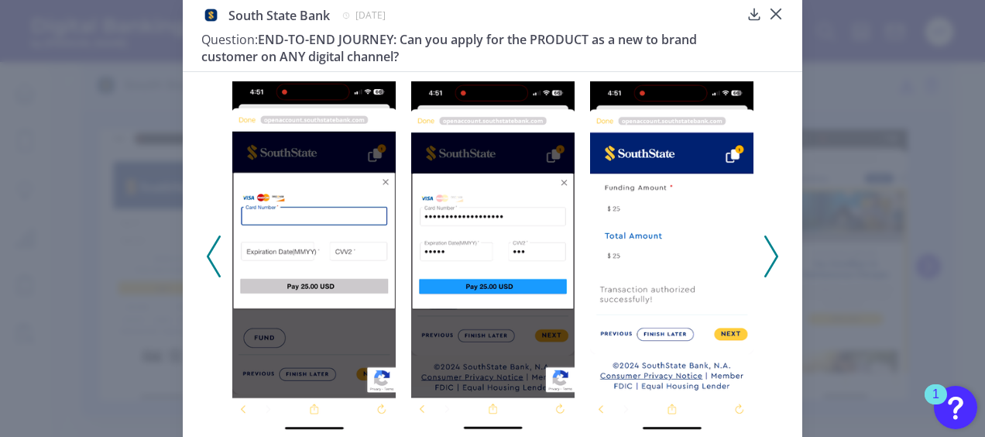
click at [770, 254] on icon at bounding box center [772, 256] width 14 height 42
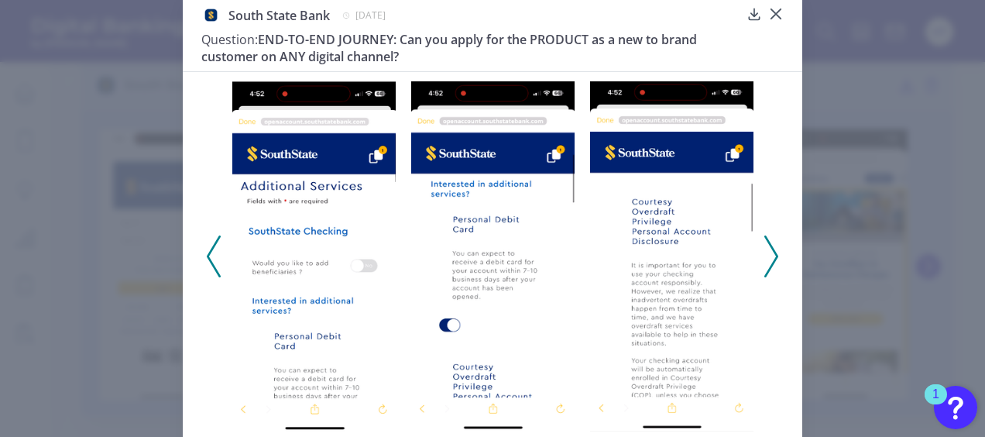
click at [770, 254] on icon at bounding box center [772, 256] width 14 height 42
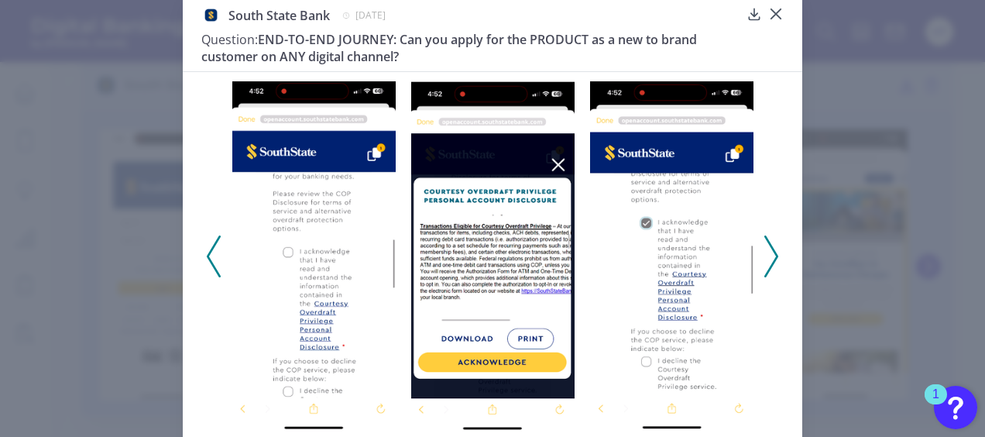
click at [770, 254] on icon at bounding box center [772, 256] width 14 height 42
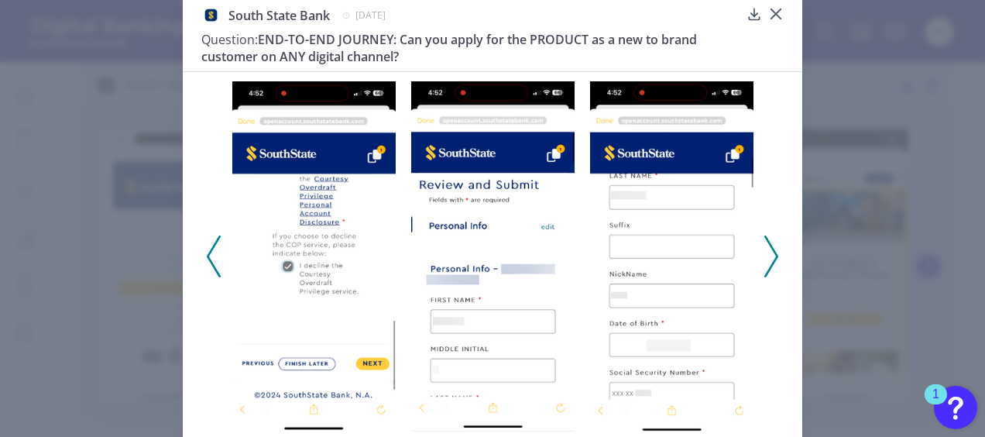
click at [770, 254] on icon at bounding box center [772, 256] width 14 height 42
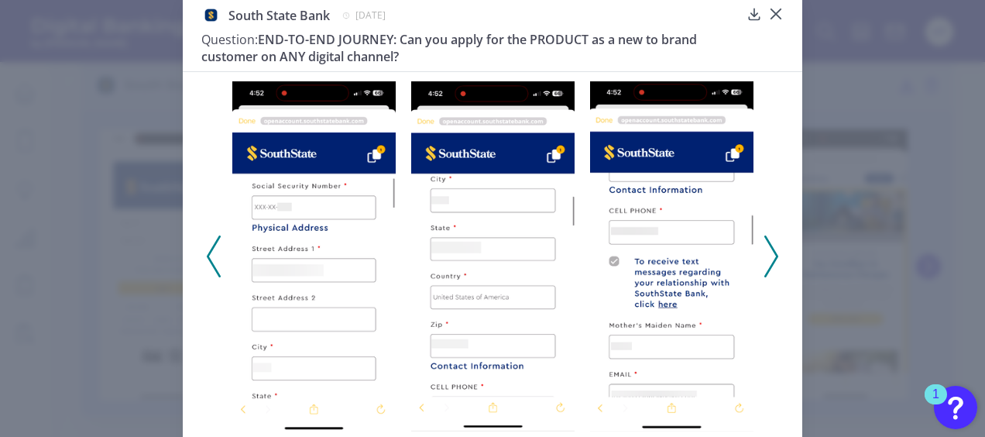
click at [208, 244] on icon at bounding box center [214, 256] width 14 height 42
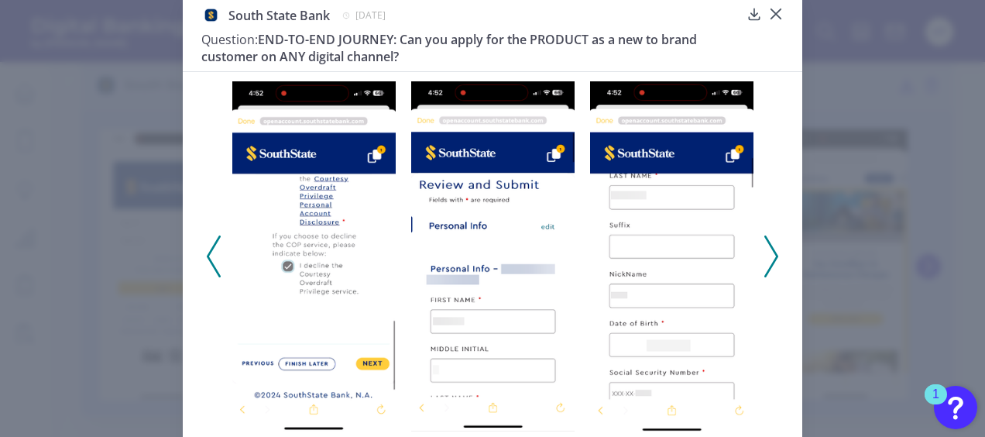
click at [775, 256] on polyline at bounding box center [771, 256] width 12 height 40
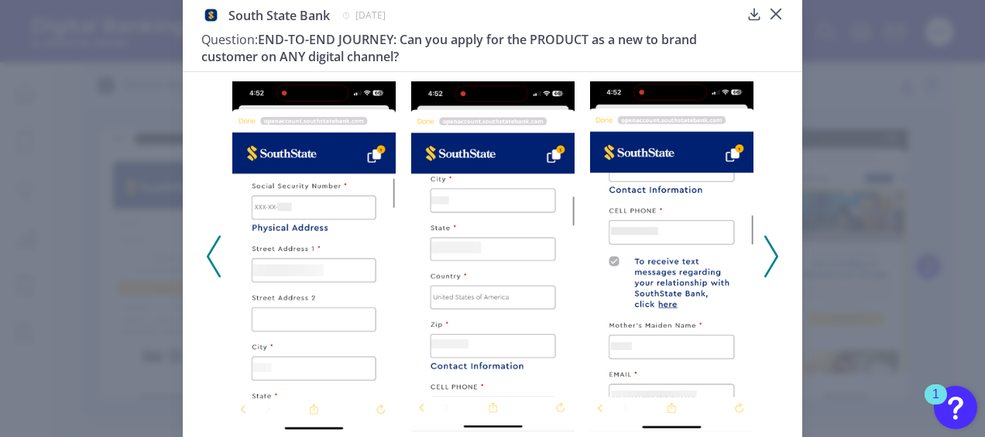
click at [775, 256] on polyline at bounding box center [771, 256] width 12 height 40
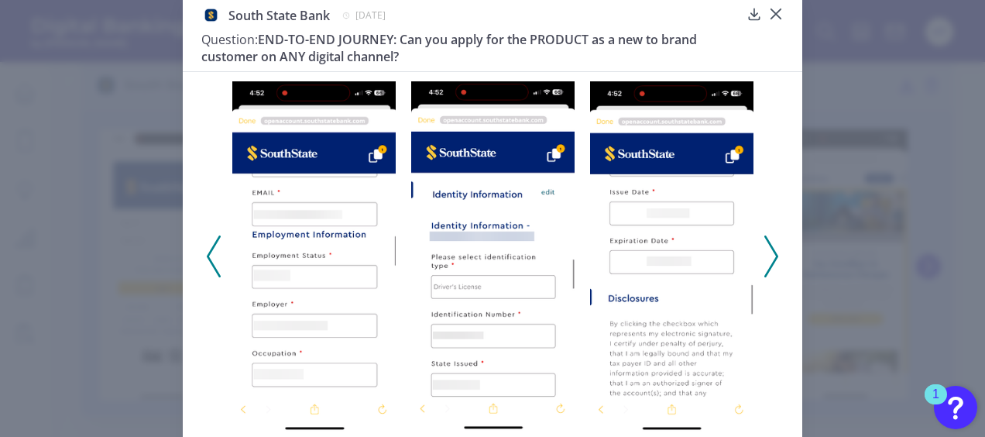
click at [775, 256] on polyline at bounding box center [771, 256] width 12 height 40
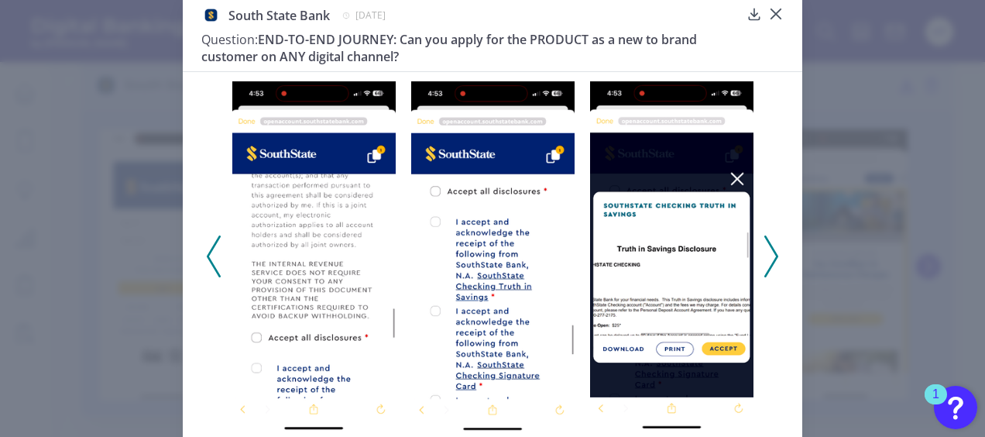
click at [775, 256] on polyline at bounding box center [771, 256] width 12 height 40
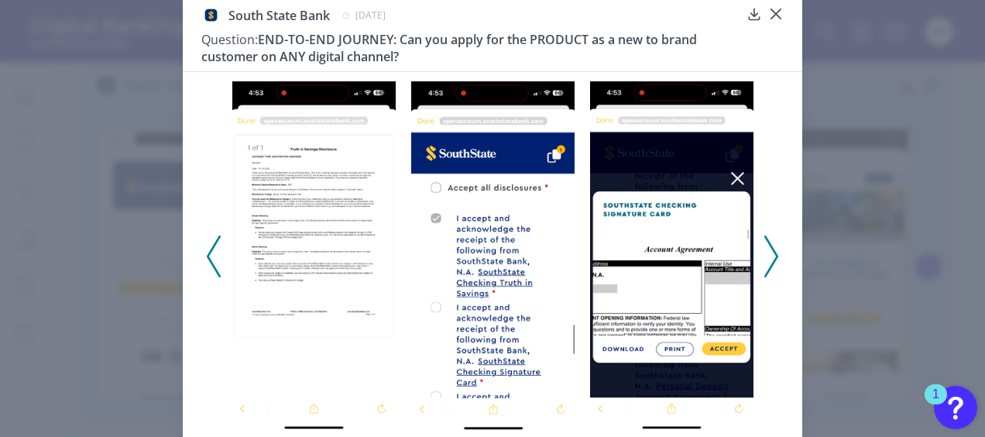
click at [775, 256] on polyline at bounding box center [771, 256] width 12 height 40
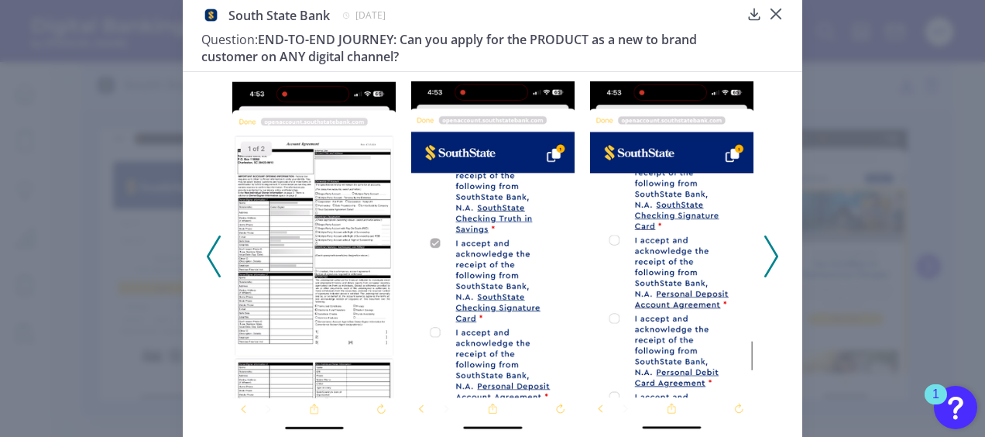
click at [775, 256] on polyline at bounding box center [771, 256] width 12 height 40
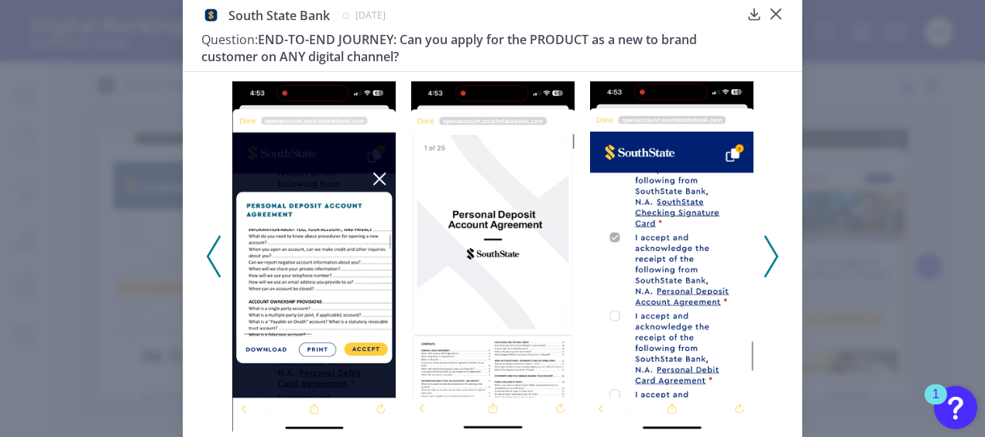
click at [772, 253] on polyline at bounding box center [771, 256] width 12 height 40
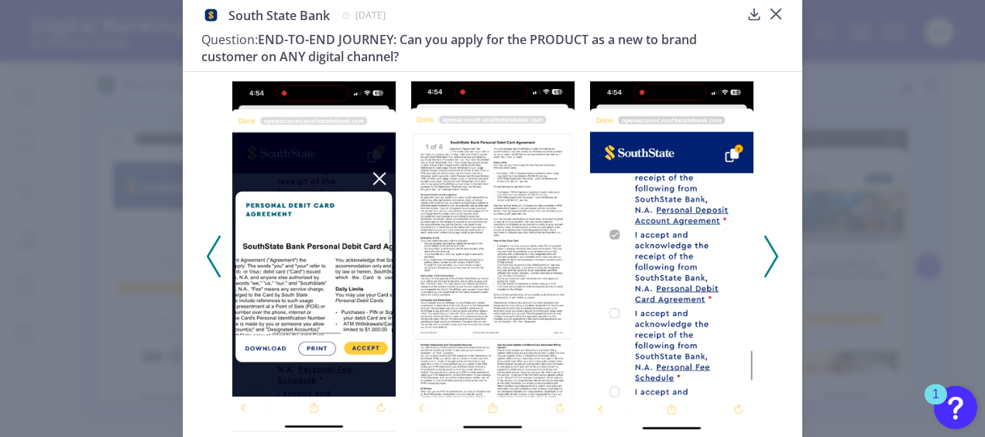
click at [772, 253] on polyline at bounding box center [771, 256] width 12 height 40
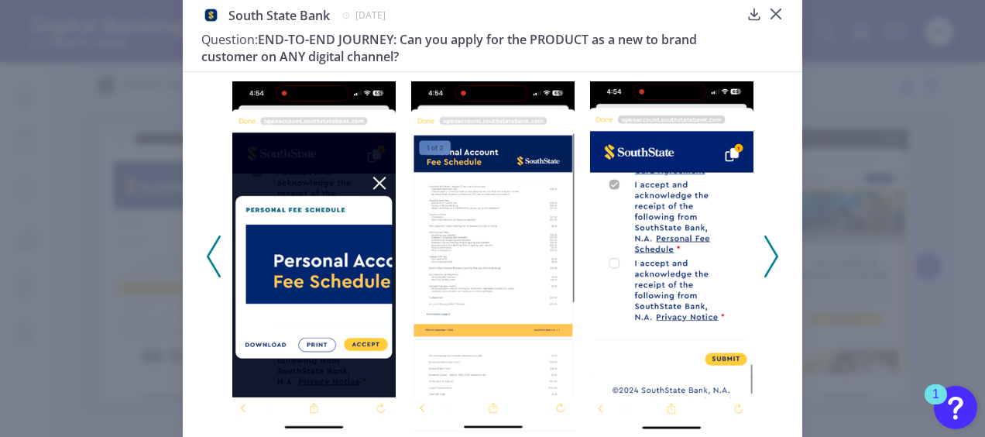
click at [772, 253] on polyline at bounding box center [771, 256] width 12 height 40
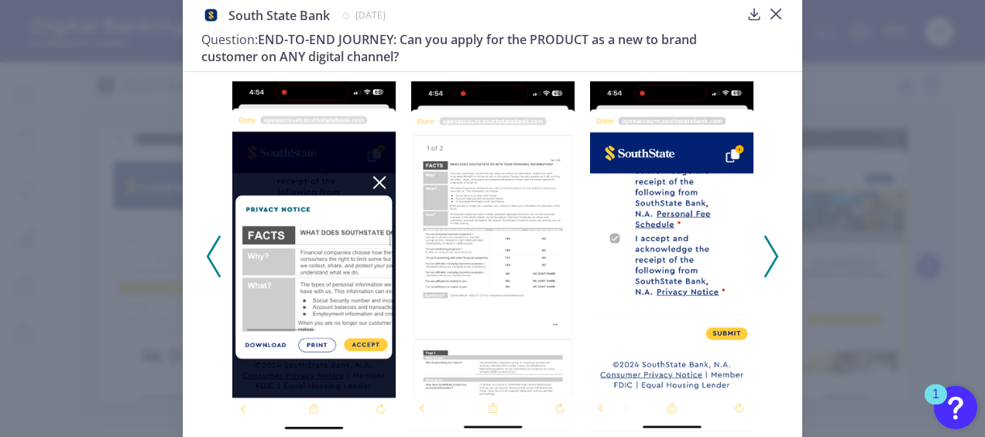
click at [772, 253] on polyline at bounding box center [771, 256] width 12 height 40
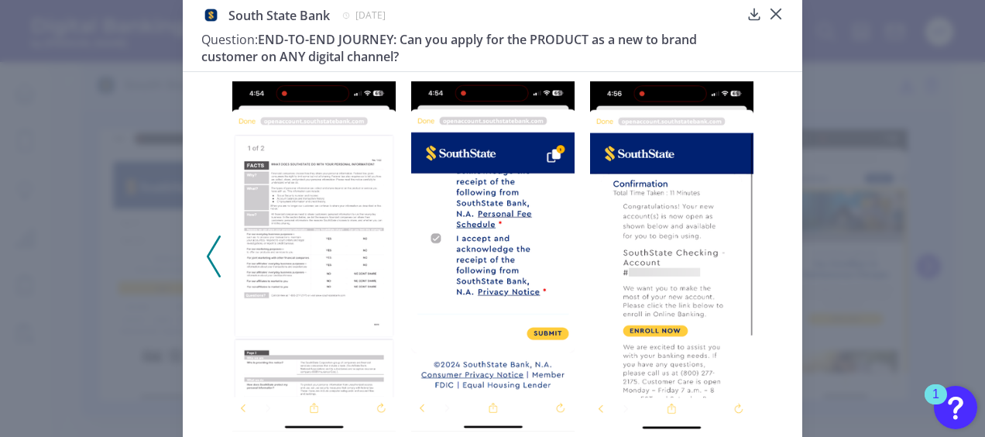
click at [215, 260] on icon at bounding box center [214, 256] width 14 height 42
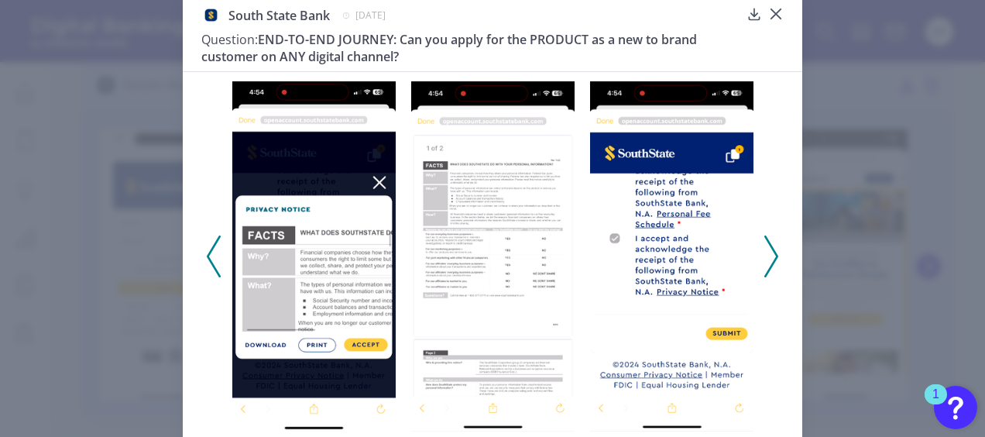
click at [215, 260] on icon at bounding box center [214, 256] width 14 height 42
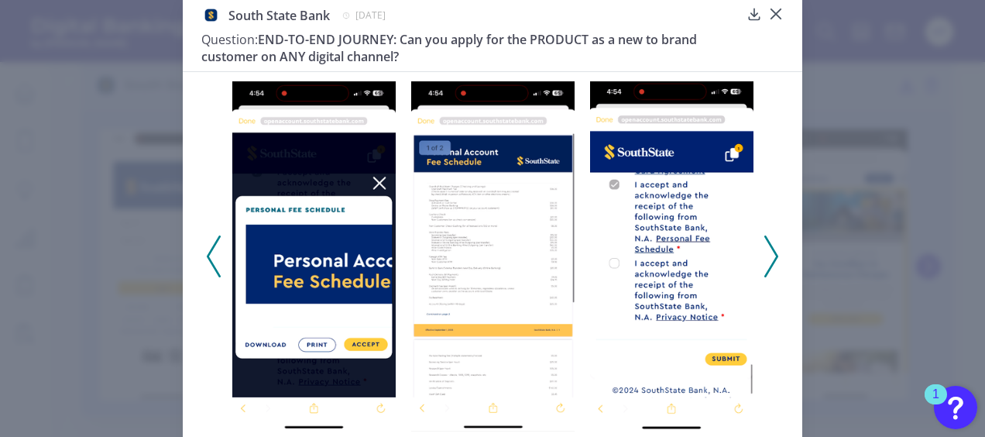
click at [215, 260] on icon at bounding box center [214, 256] width 14 height 42
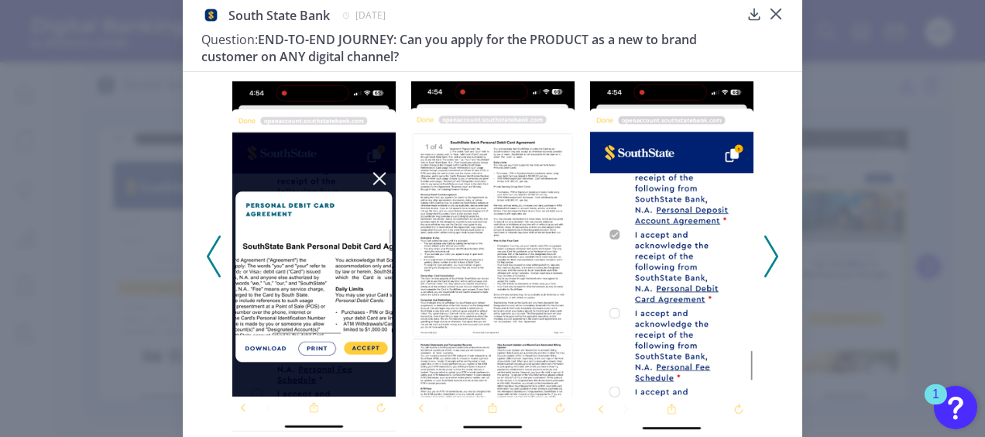
click at [215, 260] on icon at bounding box center [214, 256] width 14 height 42
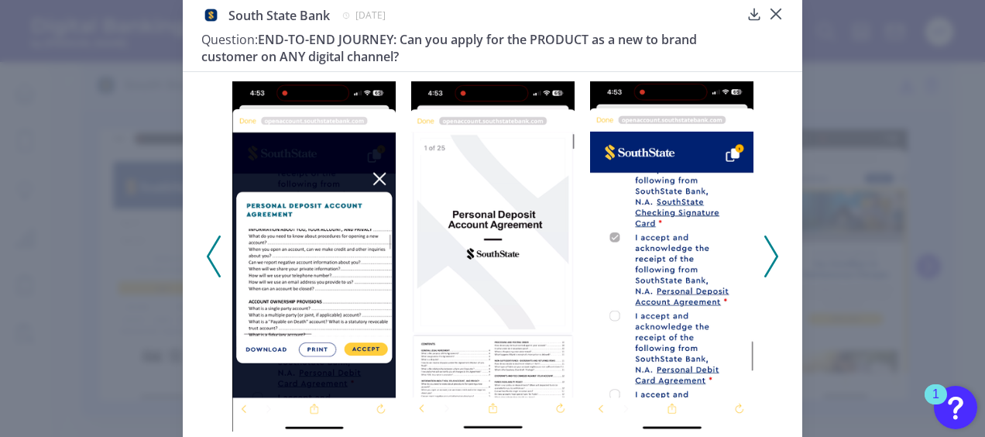
click at [215, 260] on icon at bounding box center [214, 256] width 14 height 42
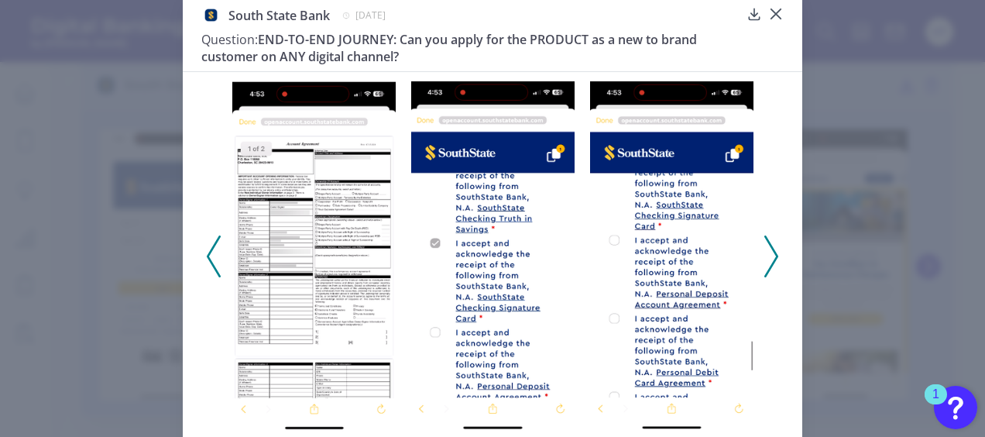
click at [215, 260] on icon at bounding box center [214, 256] width 14 height 42
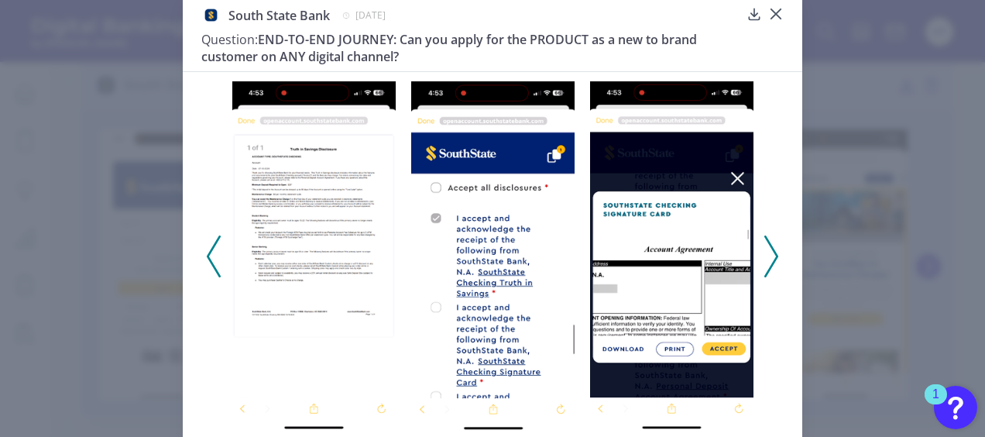
click at [215, 260] on icon at bounding box center [214, 256] width 14 height 42
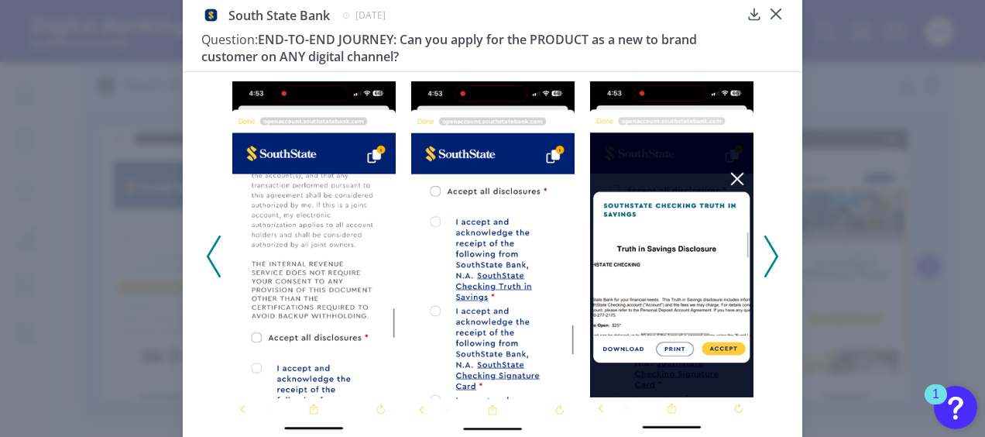
click at [215, 260] on icon at bounding box center [214, 256] width 14 height 42
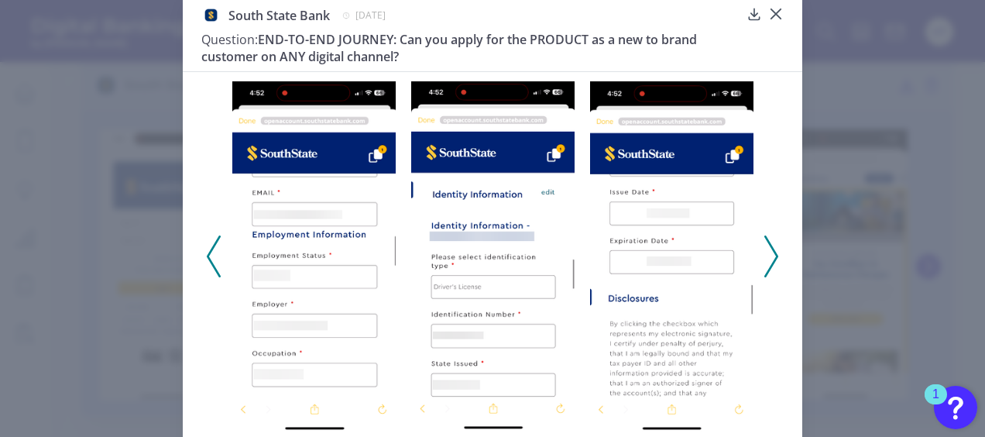
click at [215, 260] on icon at bounding box center [214, 256] width 14 height 42
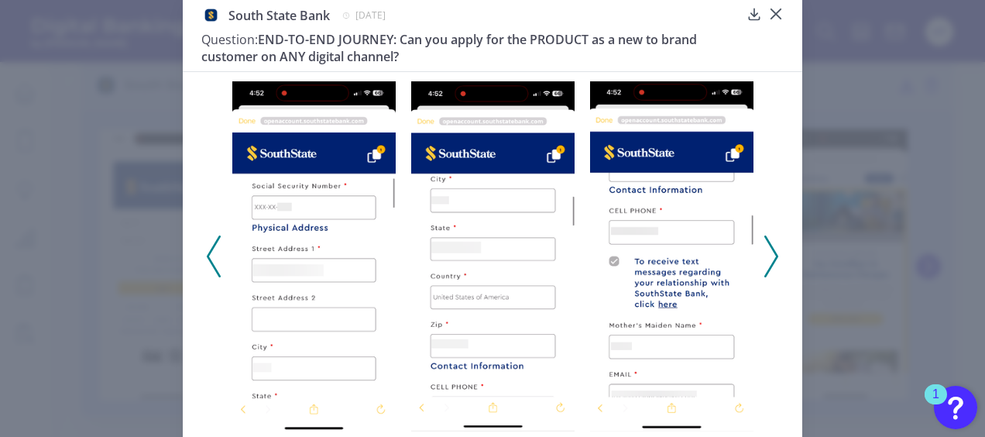
click at [215, 260] on icon at bounding box center [214, 256] width 14 height 42
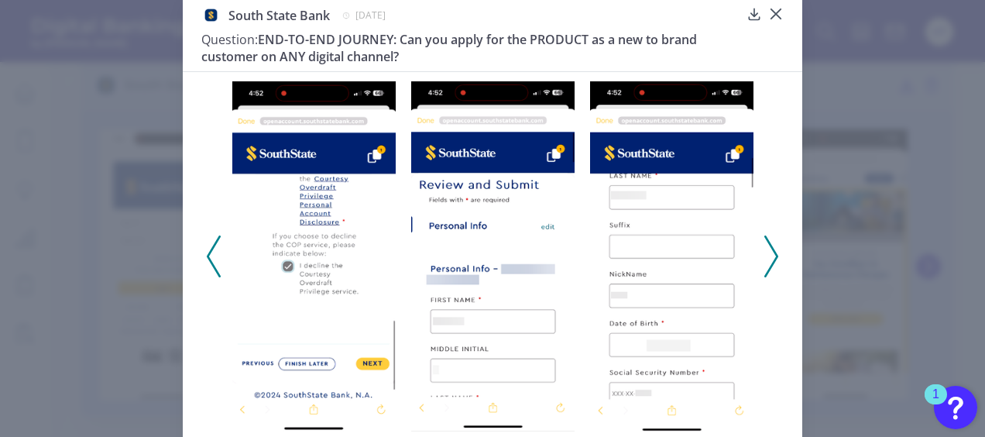
click at [215, 260] on icon at bounding box center [214, 256] width 14 height 42
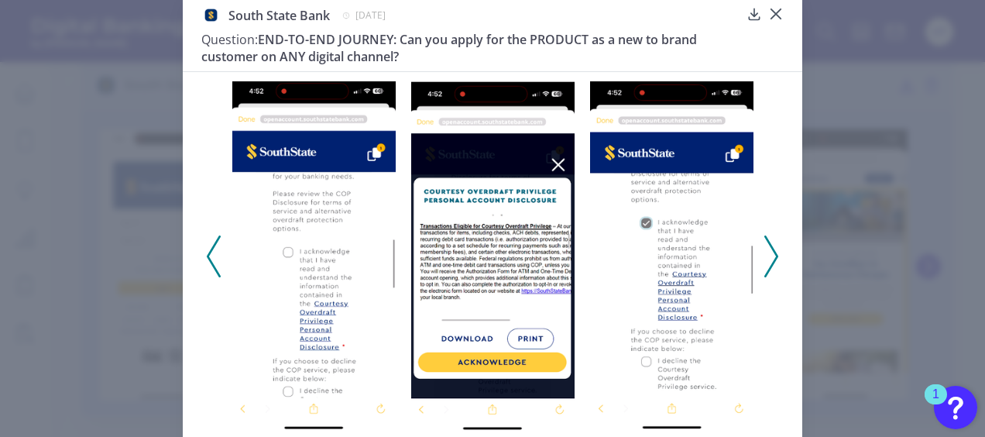
click at [215, 260] on icon at bounding box center [214, 256] width 14 height 42
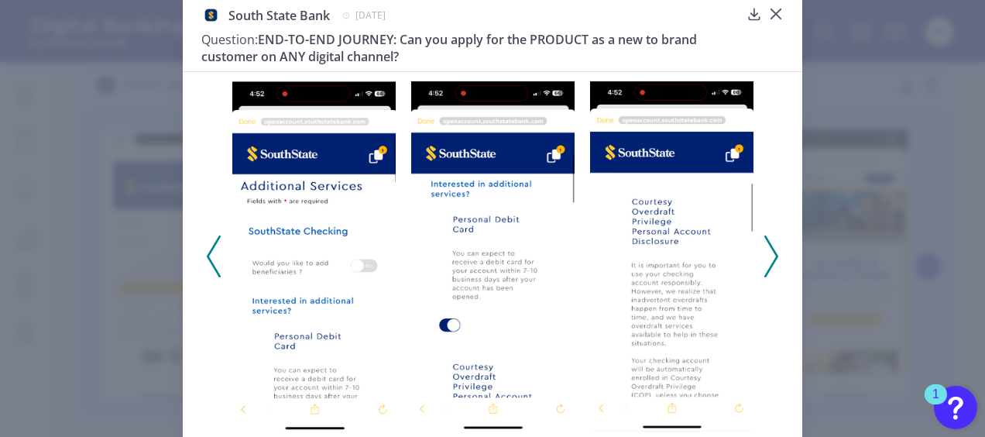
click at [215, 260] on icon at bounding box center [214, 256] width 14 height 42
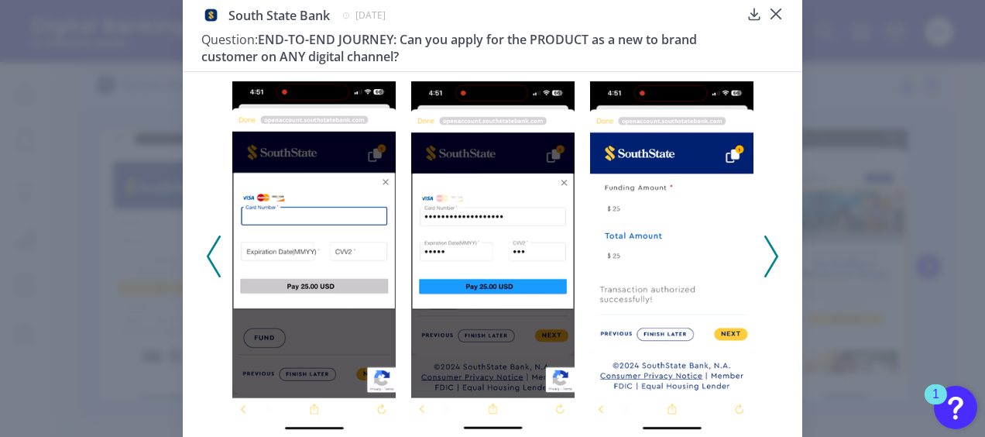
click at [215, 260] on icon at bounding box center [214, 256] width 14 height 42
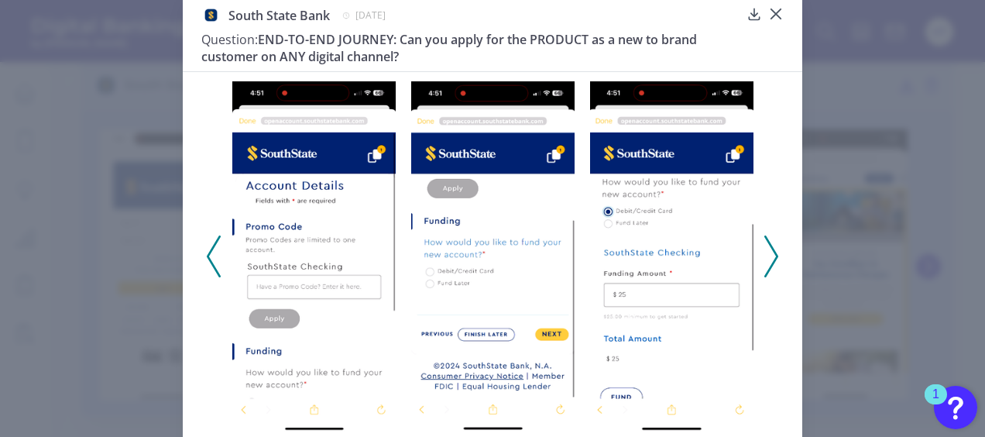
click at [215, 260] on icon at bounding box center [214, 256] width 14 height 42
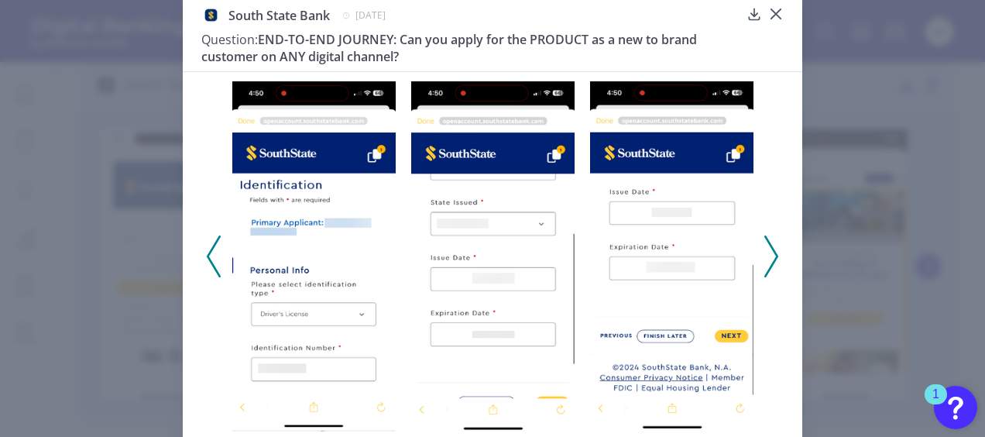
click at [215, 260] on icon at bounding box center [214, 256] width 14 height 42
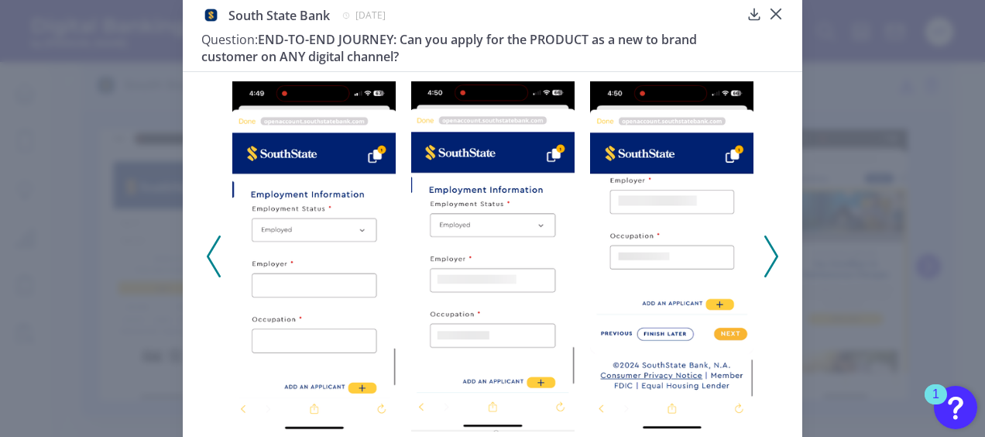
click at [215, 260] on icon at bounding box center [214, 256] width 14 height 42
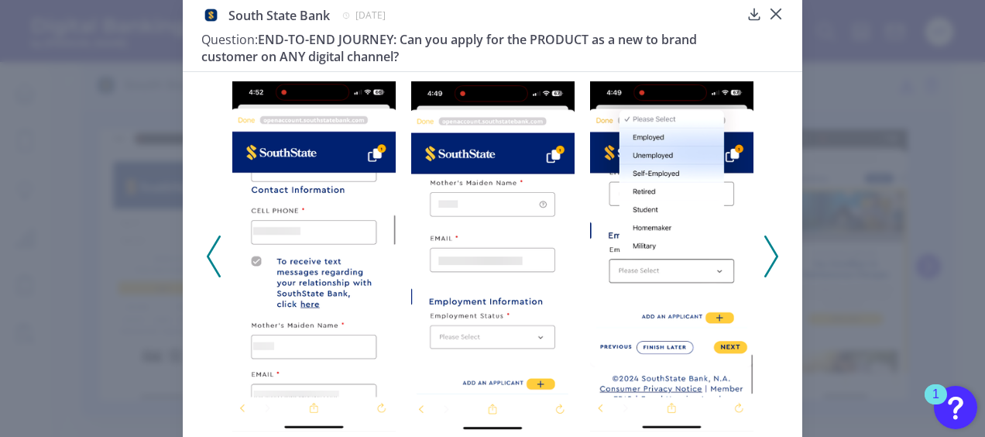
click at [215, 260] on icon at bounding box center [214, 256] width 14 height 42
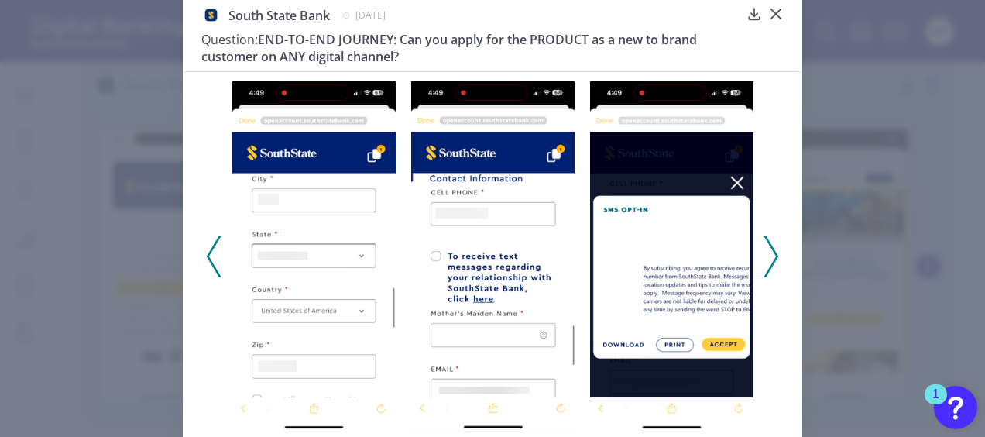
click at [215, 260] on icon at bounding box center [214, 256] width 14 height 42
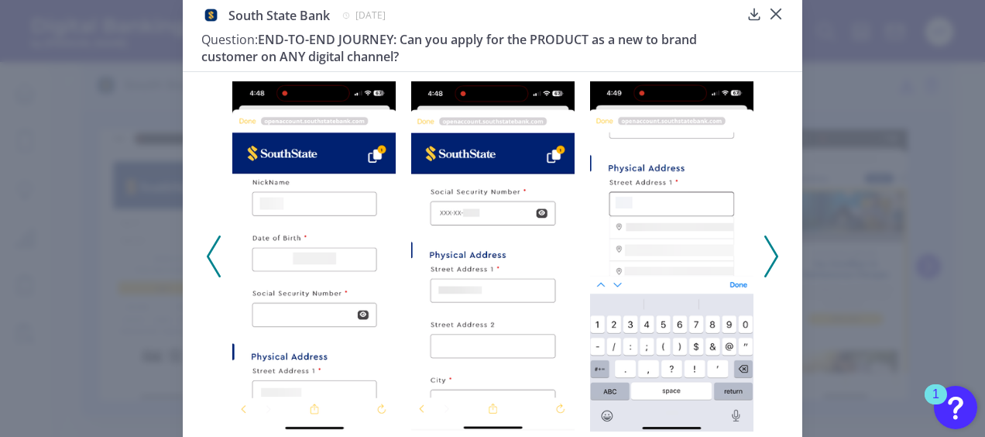
click at [215, 249] on icon at bounding box center [214, 256] width 14 height 42
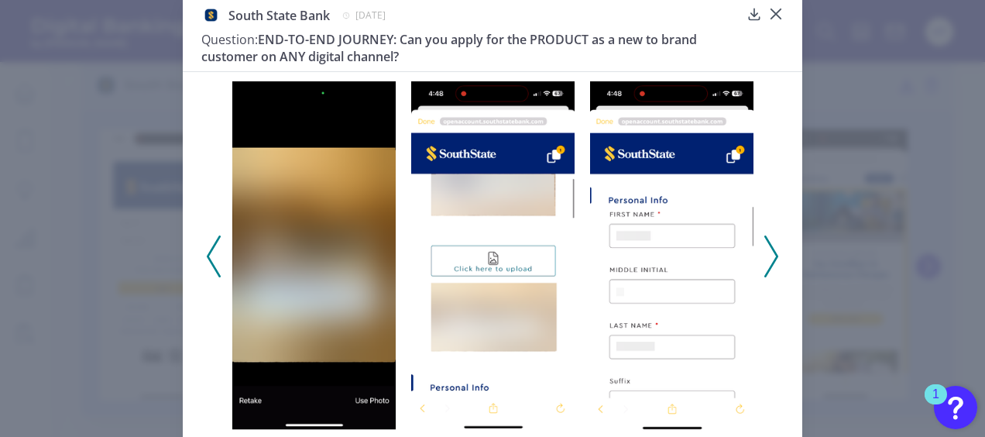
click at [215, 249] on icon at bounding box center [214, 256] width 14 height 42
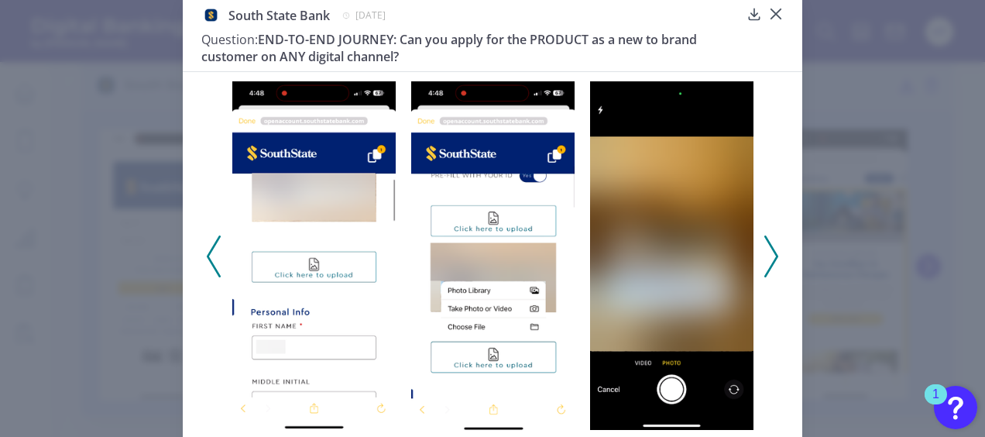
click at [215, 249] on icon at bounding box center [214, 256] width 14 height 42
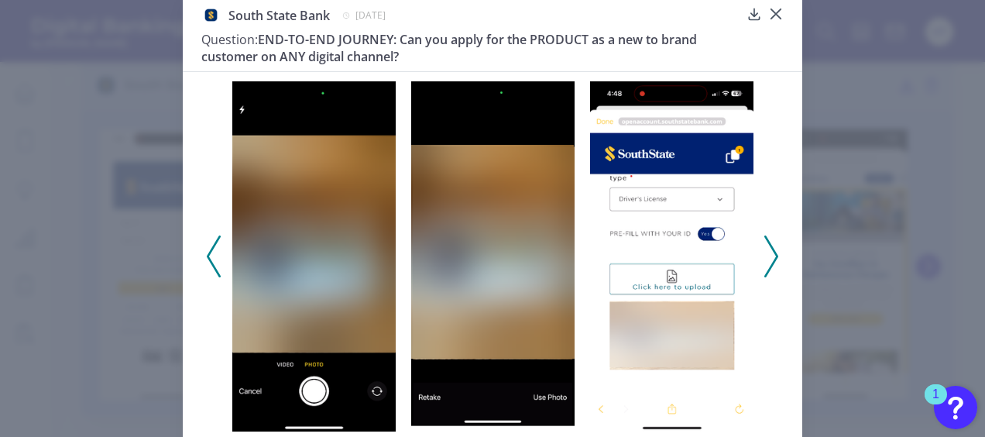
click at [215, 249] on icon at bounding box center [214, 256] width 14 height 42
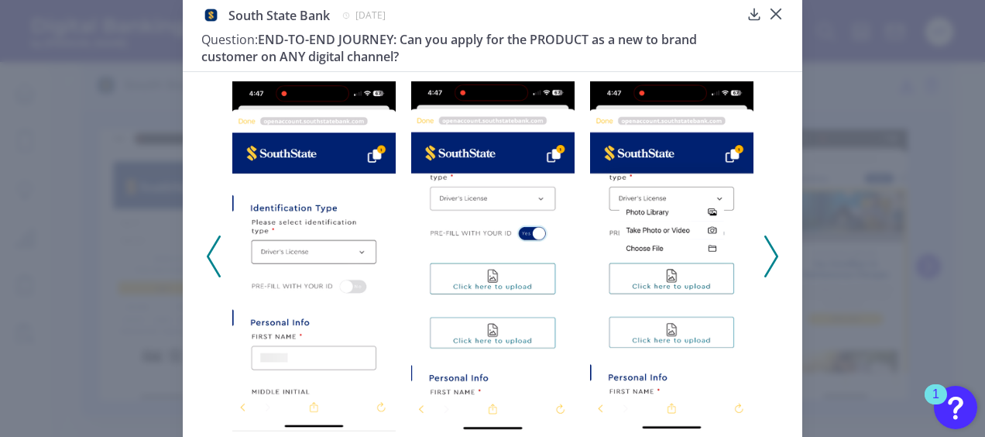
click at [215, 249] on icon at bounding box center [214, 256] width 14 height 42
click at [208, 247] on icon at bounding box center [214, 256] width 14 height 42
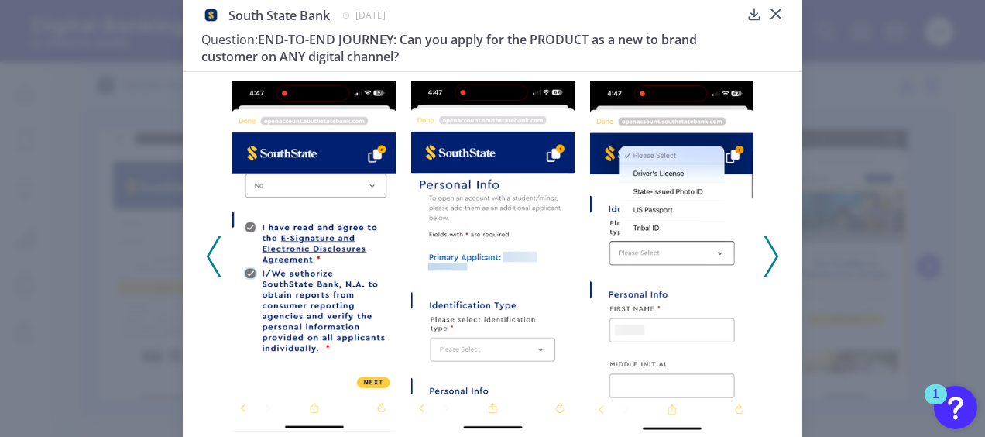
click at [208, 247] on icon at bounding box center [214, 256] width 14 height 42
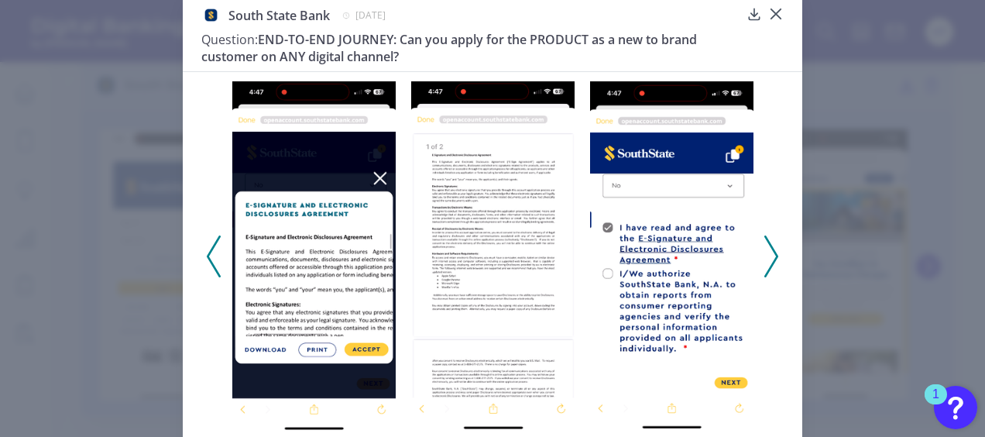
click at [208, 247] on icon at bounding box center [214, 256] width 14 height 42
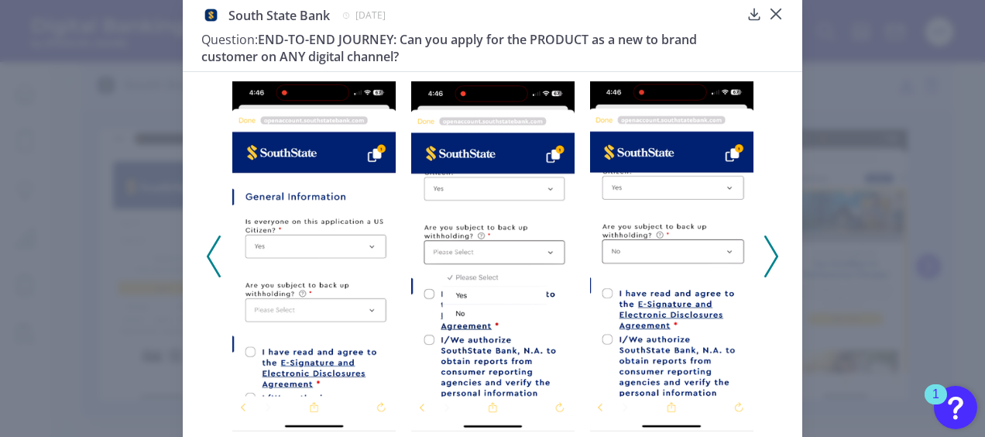
click at [208, 247] on icon at bounding box center [214, 256] width 14 height 42
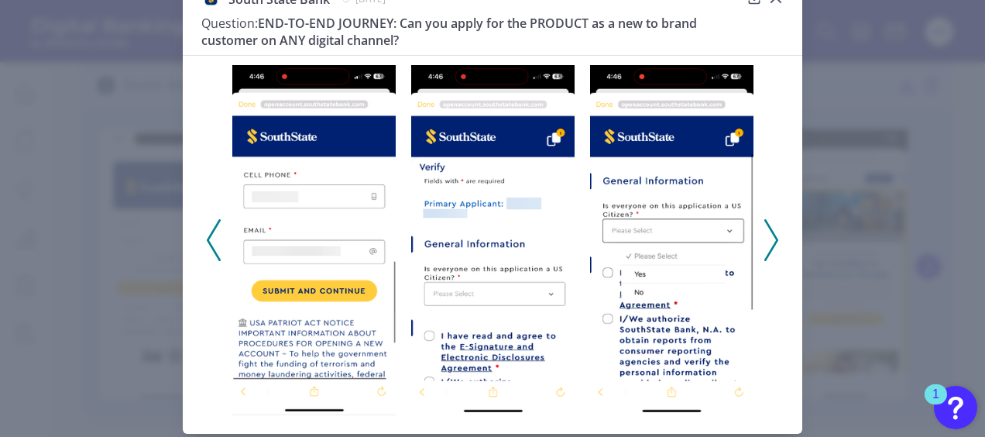
click at [208, 247] on icon at bounding box center [214, 240] width 14 height 42
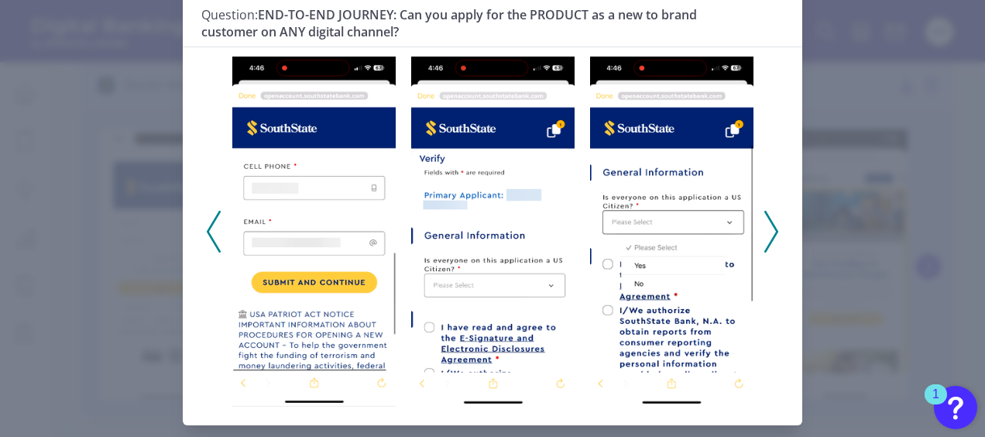
click at [208, 247] on icon at bounding box center [214, 232] width 14 height 42
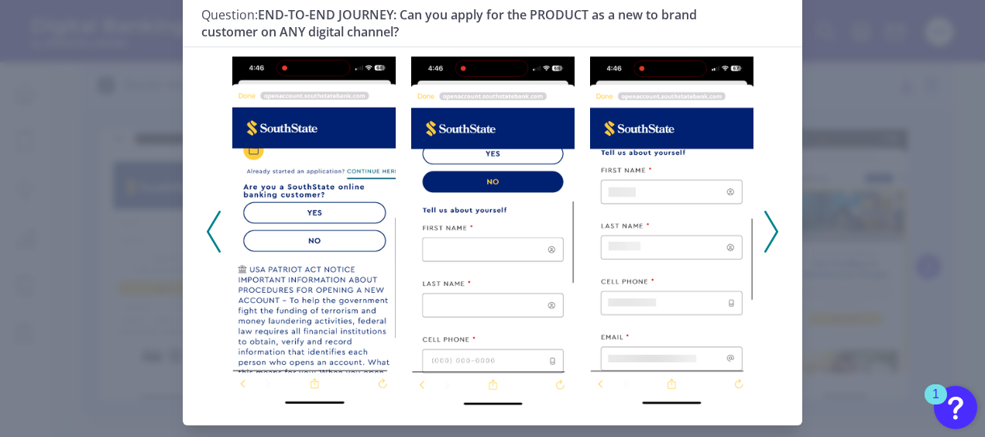
click at [208, 247] on icon at bounding box center [214, 232] width 14 height 42
click at [207, 242] on icon at bounding box center [214, 232] width 14 height 42
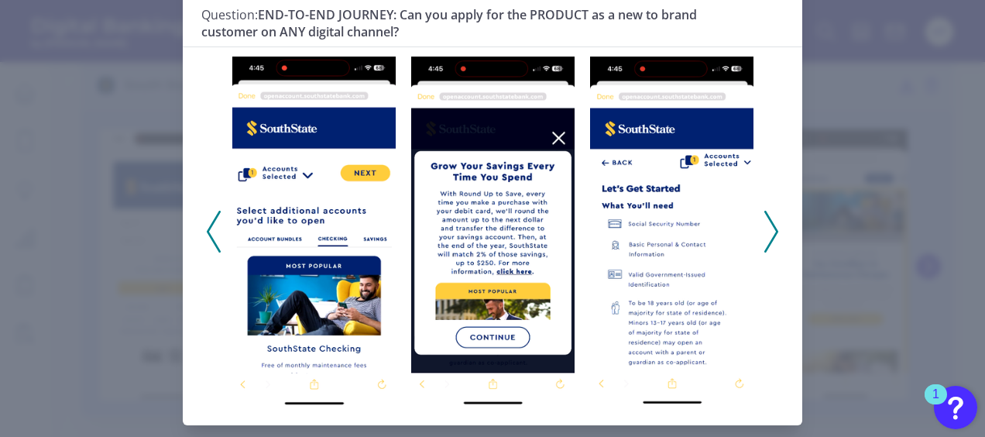
click at [207, 239] on icon at bounding box center [214, 232] width 14 height 42
click at [207, 238] on icon at bounding box center [214, 232] width 14 height 42
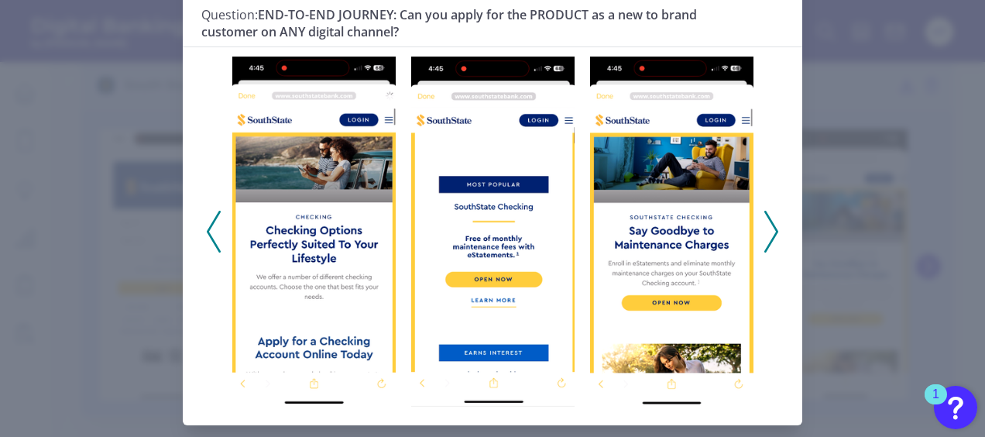
click at [207, 238] on icon at bounding box center [214, 232] width 14 height 42
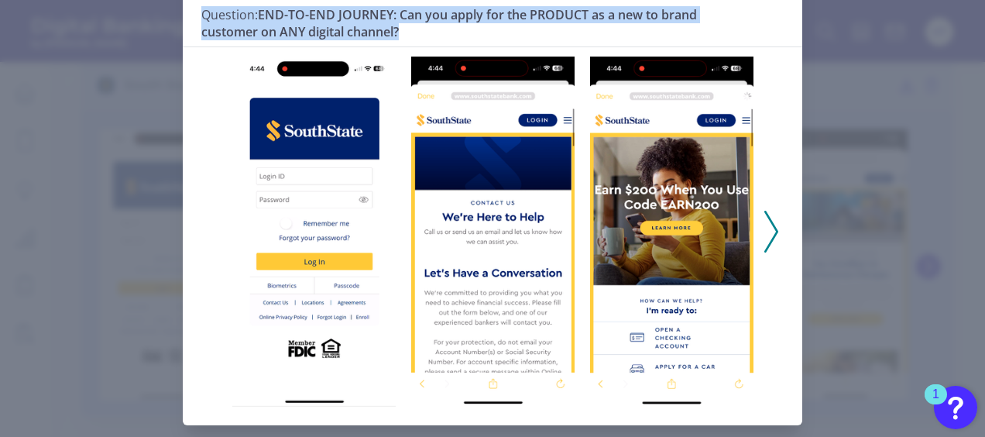
click at [205, 238] on div at bounding box center [493, 225] width 620 height 359
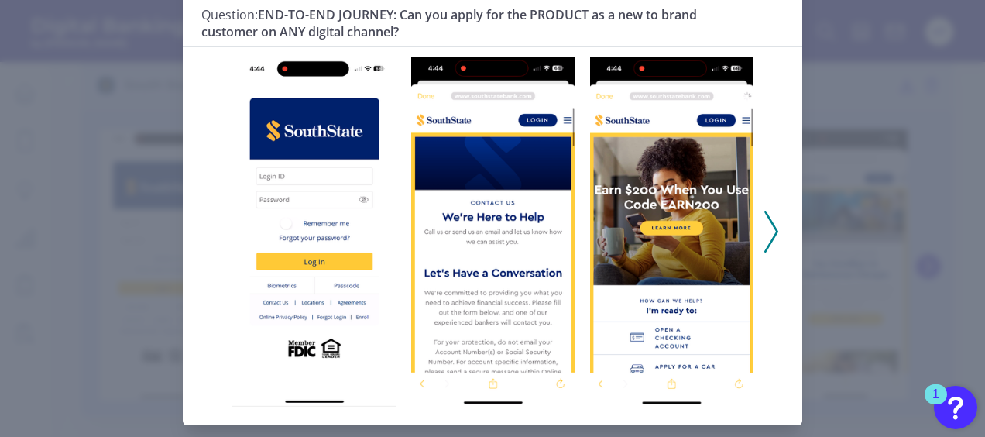
click at [200, 158] on div at bounding box center [493, 225] width 620 height 359
click at [772, 228] on polyline at bounding box center [771, 231] width 12 height 40
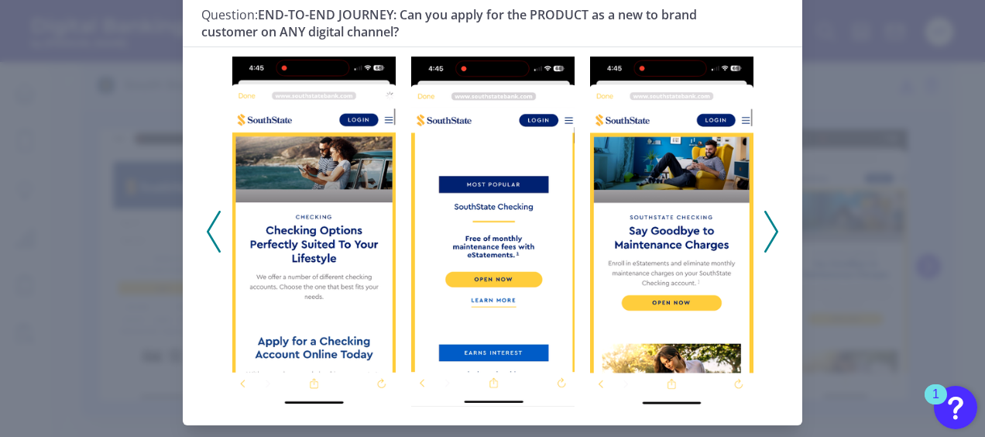
click at [768, 221] on polyline at bounding box center [771, 231] width 12 height 40
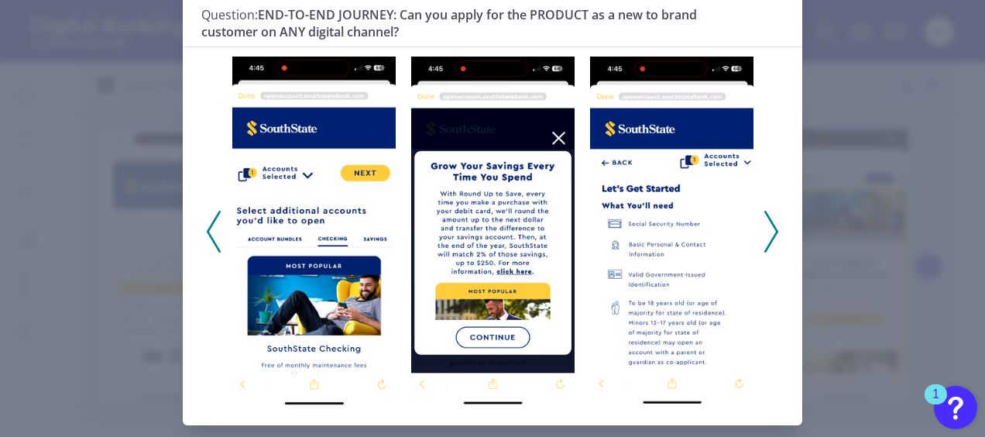
click at [768, 221] on polyline at bounding box center [771, 231] width 12 height 40
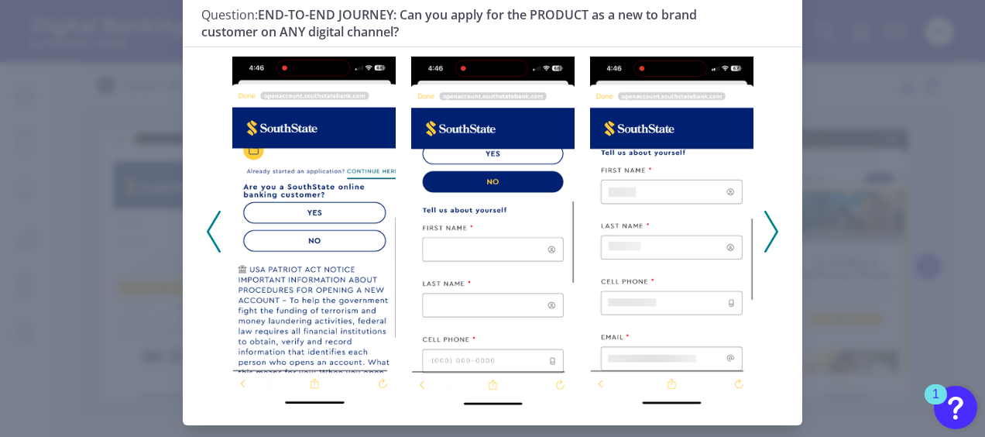
click at [207, 214] on icon at bounding box center [214, 232] width 14 height 42
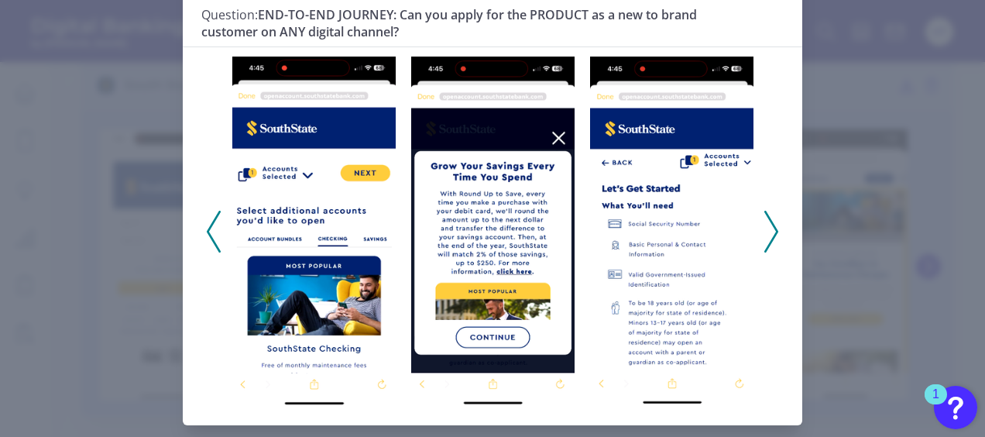
click at [768, 217] on icon at bounding box center [772, 232] width 14 height 42
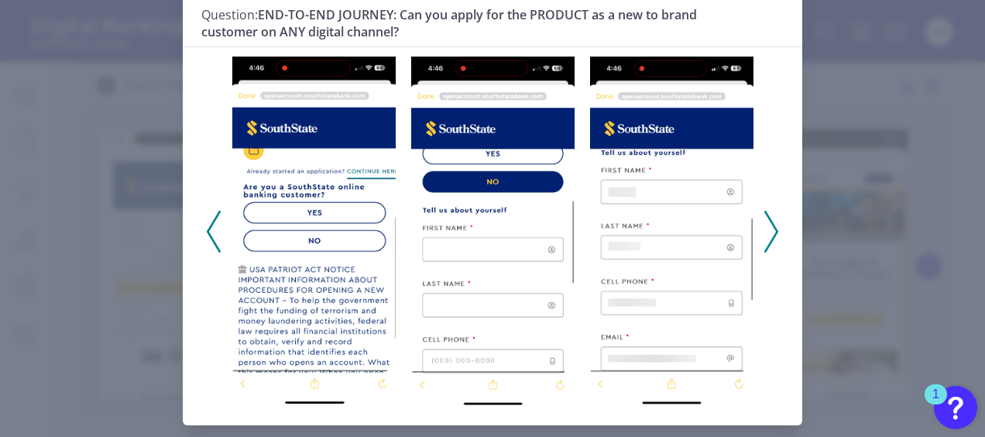
click at [768, 217] on icon at bounding box center [772, 232] width 14 height 42
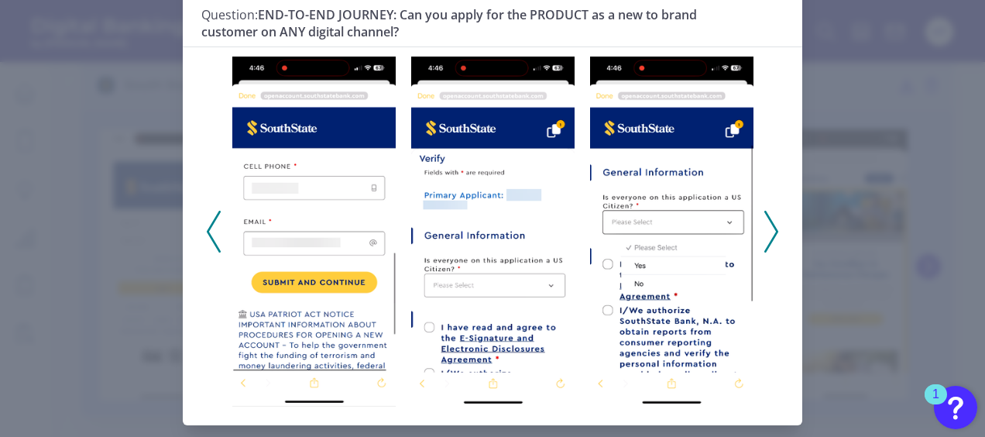
click at [213, 220] on icon at bounding box center [214, 232] width 14 height 42
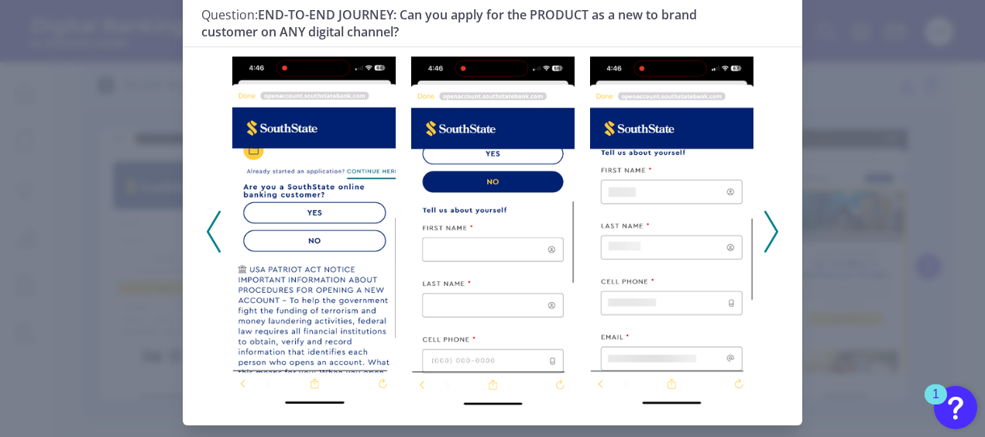
click at [772, 235] on polyline at bounding box center [771, 231] width 12 height 40
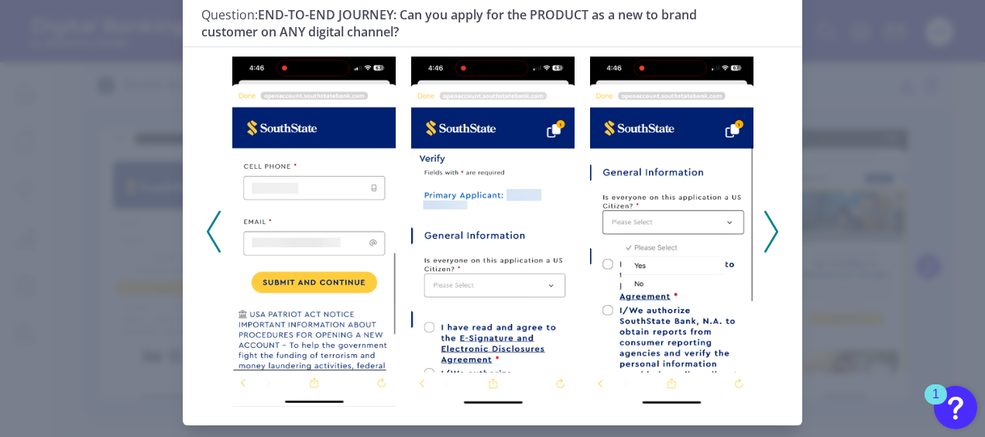
click at [772, 235] on polyline at bounding box center [771, 231] width 12 height 40
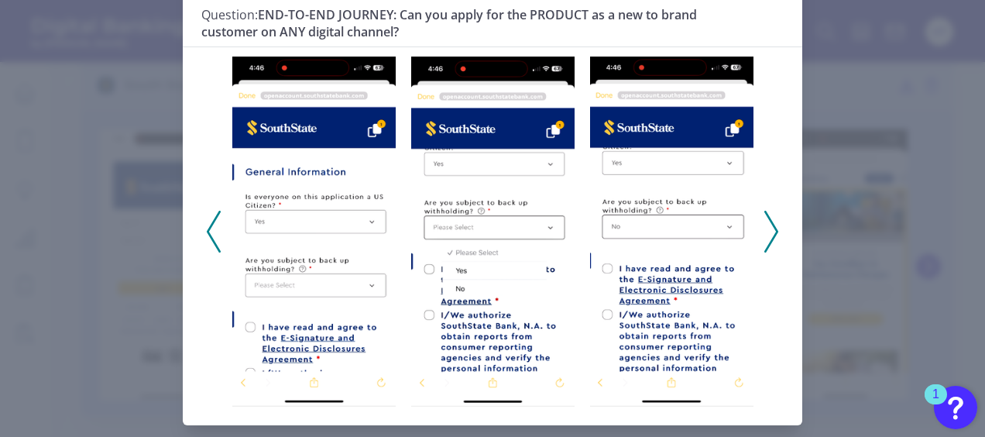
click at [772, 235] on polyline at bounding box center [771, 231] width 12 height 40
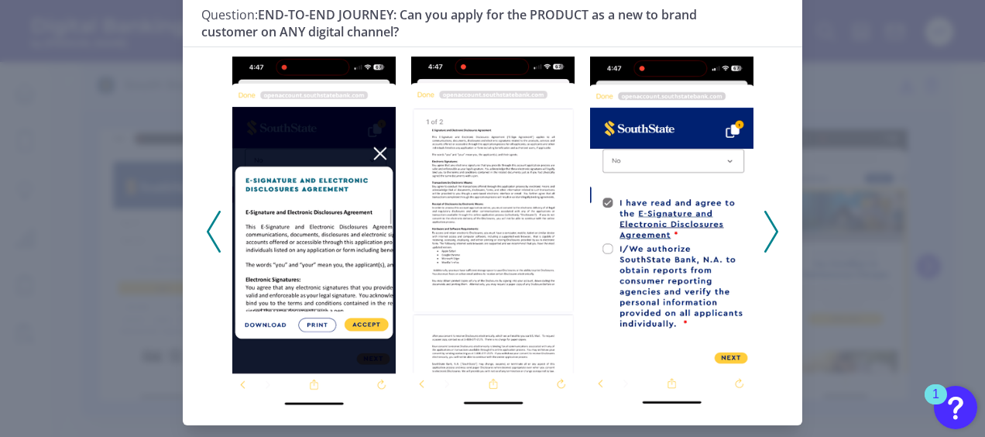
click at [770, 233] on icon at bounding box center [772, 232] width 14 height 42
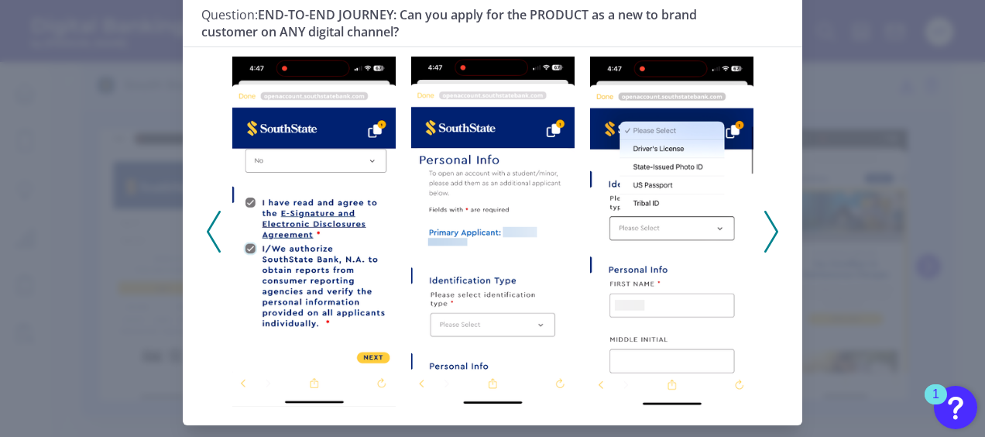
click at [770, 233] on icon at bounding box center [772, 232] width 14 height 42
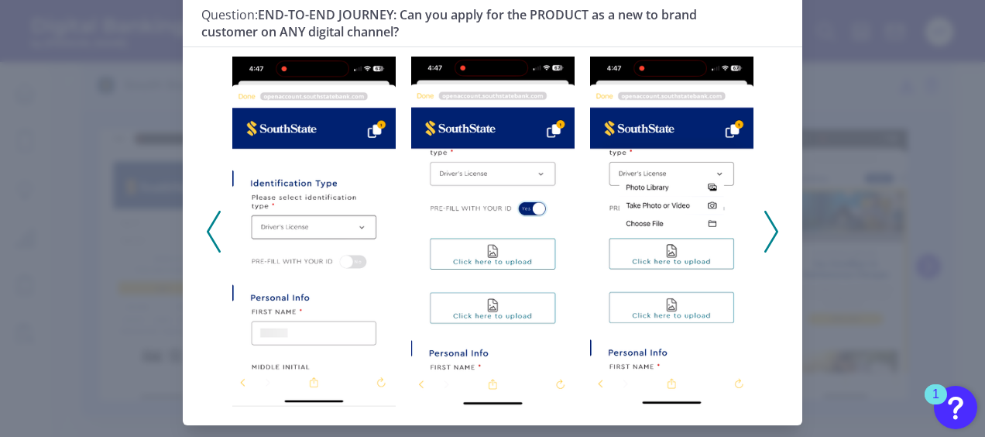
click at [772, 225] on polyline at bounding box center [771, 231] width 12 height 40
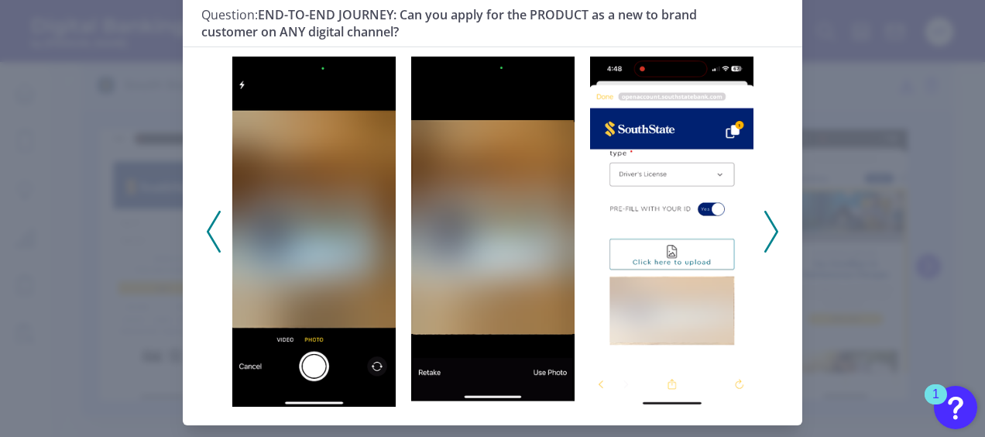
click at [774, 223] on icon at bounding box center [772, 232] width 14 height 42
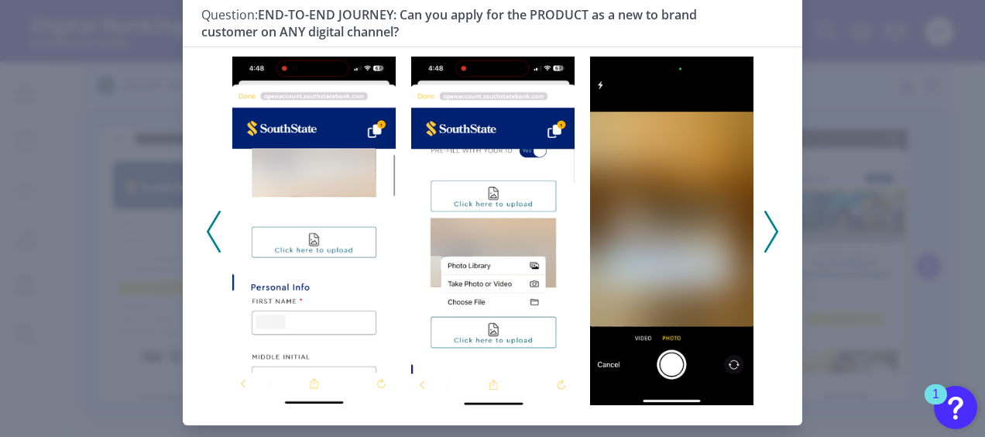
click at [774, 223] on icon at bounding box center [772, 232] width 14 height 42
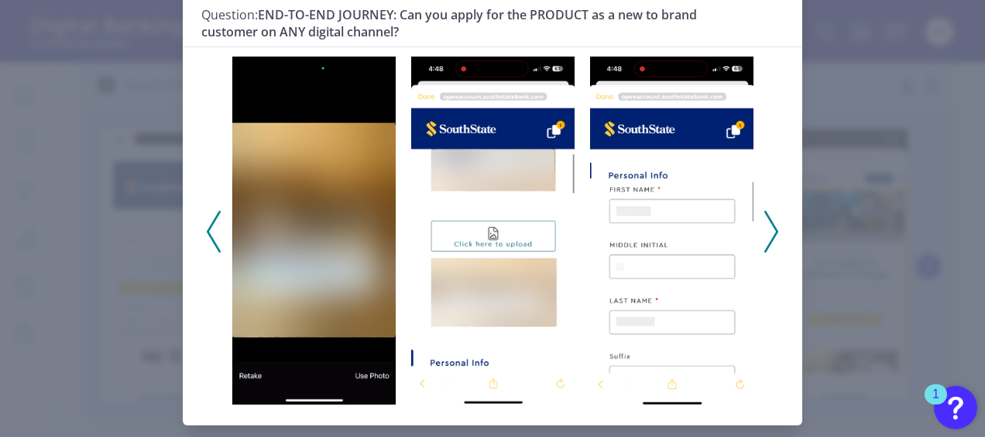
click at [774, 223] on icon at bounding box center [772, 232] width 14 height 42
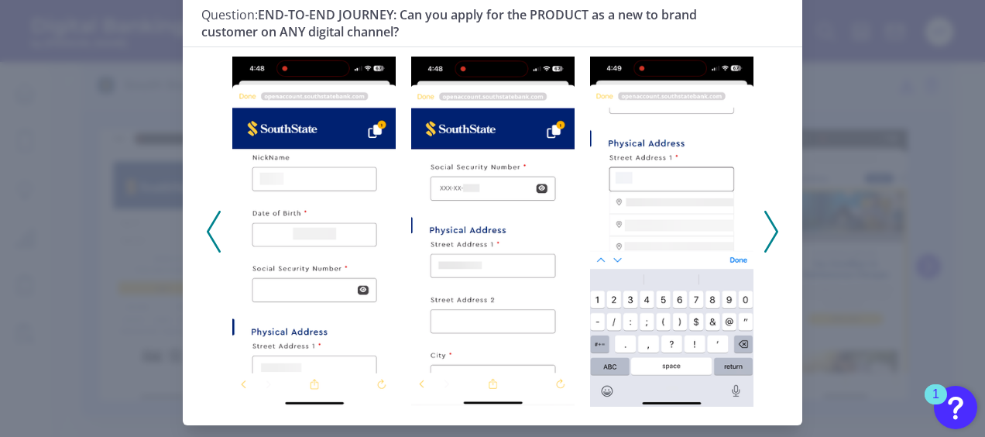
click at [774, 223] on icon at bounding box center [772, 232] width 14 height 42
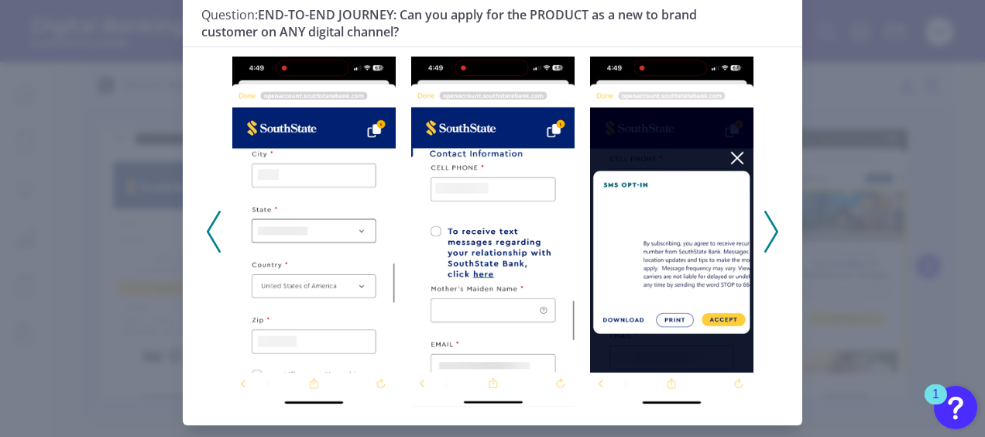
click at [774, 223] on icon at bounding box center [772, 232] width 14 height 42
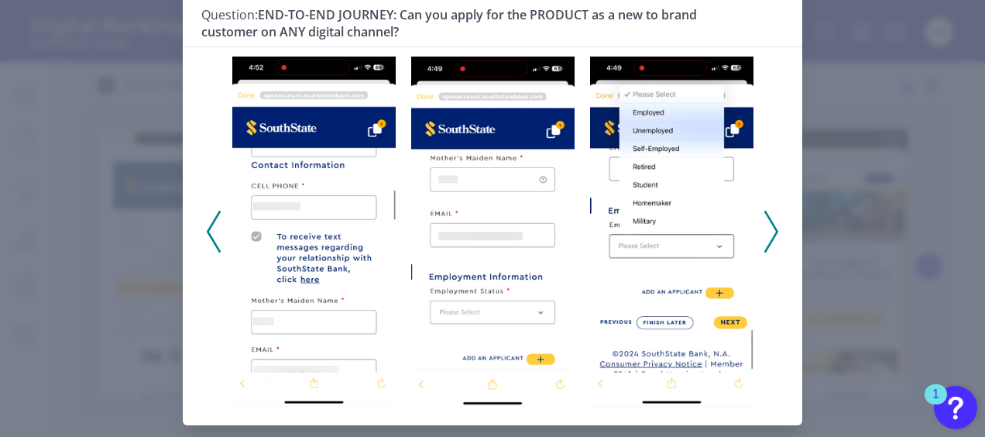
click at [765, 239] on icon at bounding box center [772, 232] width 14 height 42
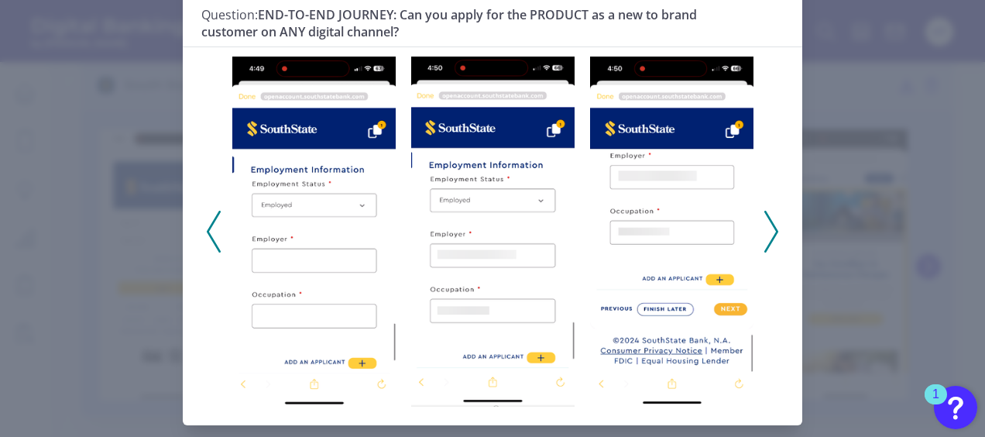
click at [765, 239] on icon at bounding box center [772, 232] width 14 height 42
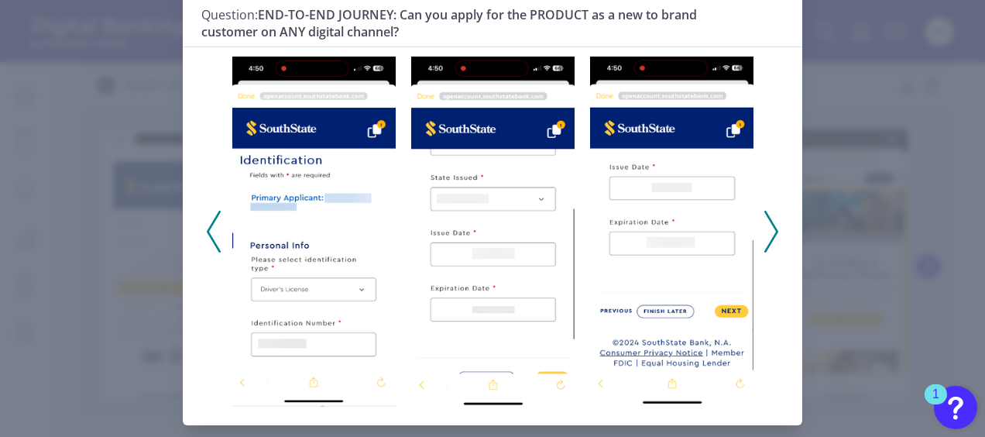
click at [770, 239] on polyline at bounding box center [771, 231] width 12 height 40
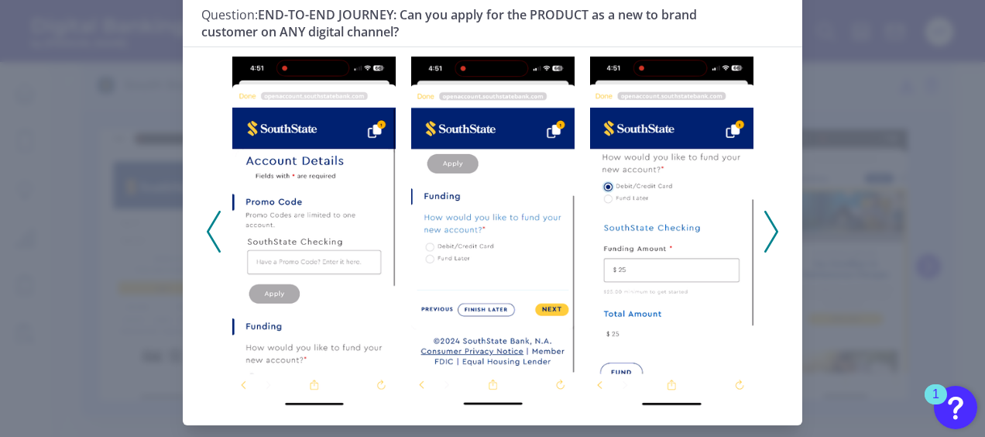
click at [215, 231] on icon at bounding box center [214, 232] width 14 height 42
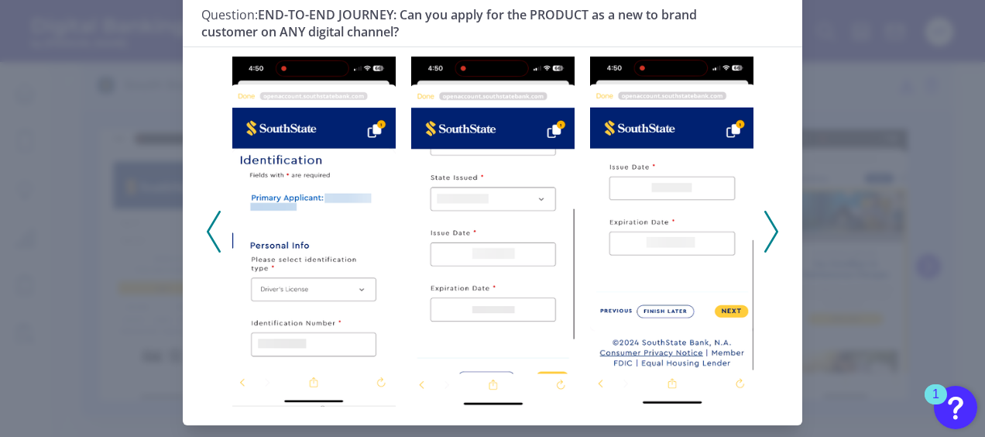
click at [217, 231] on icon at bounding box center [214, 232] width 14 height 42
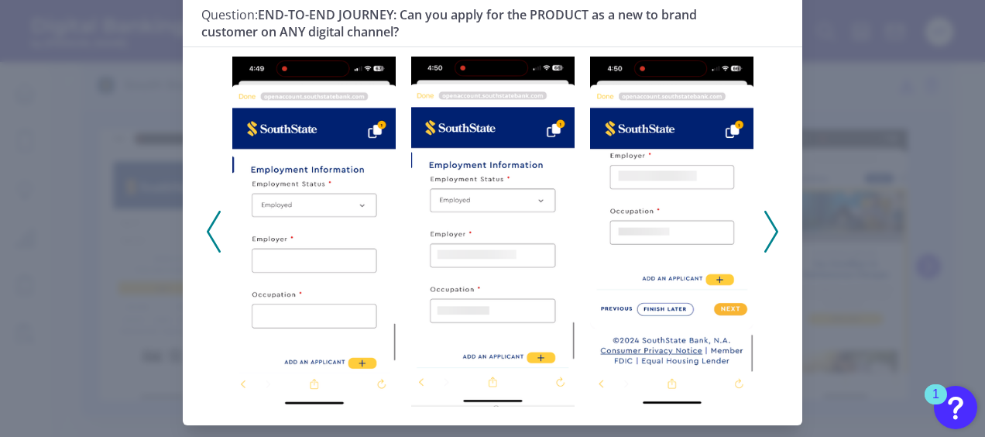
click at [770, 237] on polyline at bounding box center [771, 231] width 12 height 40
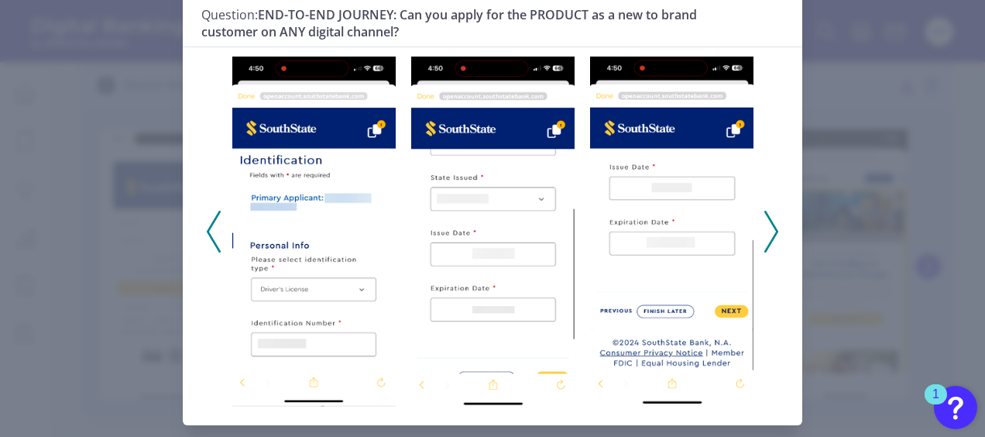
click at [772, 220] on icon at bounding box center [772, 232] width 14 height 42
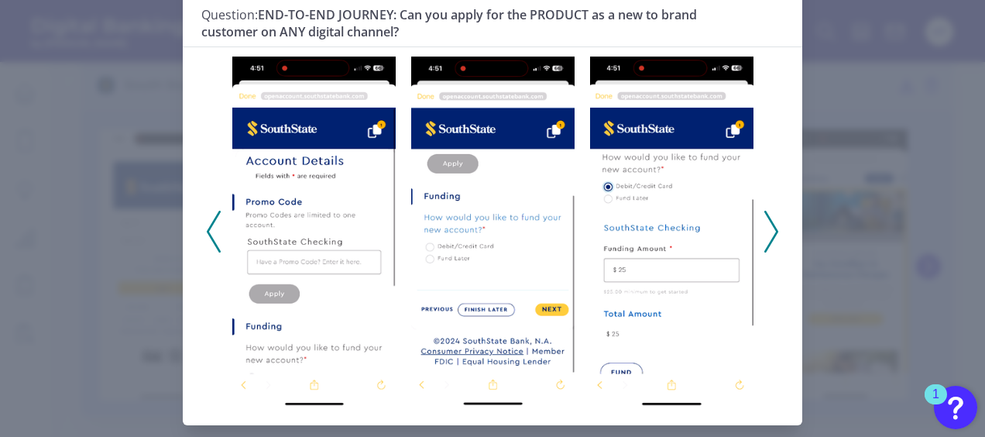
click at [773, 228] on polyline at bounding box center [771, 231] width 12 height 40
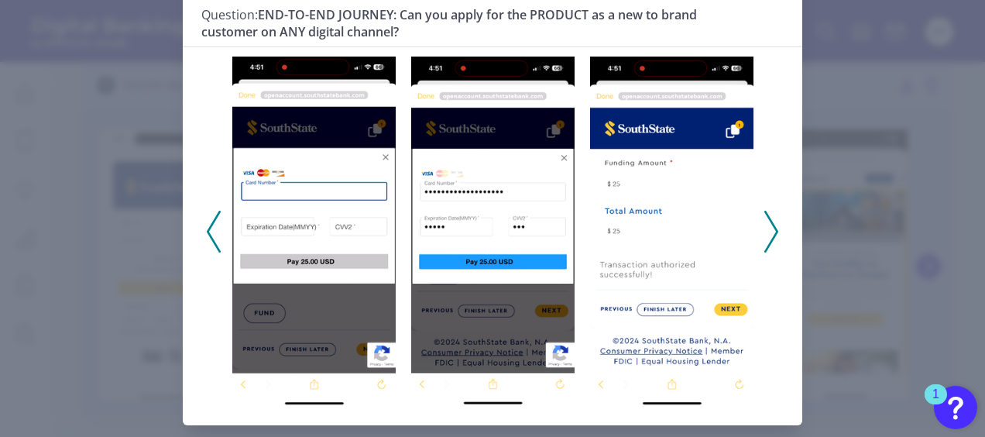
click at [773, 228] on polyline at bounding box center [771, 231] width 12 height 40
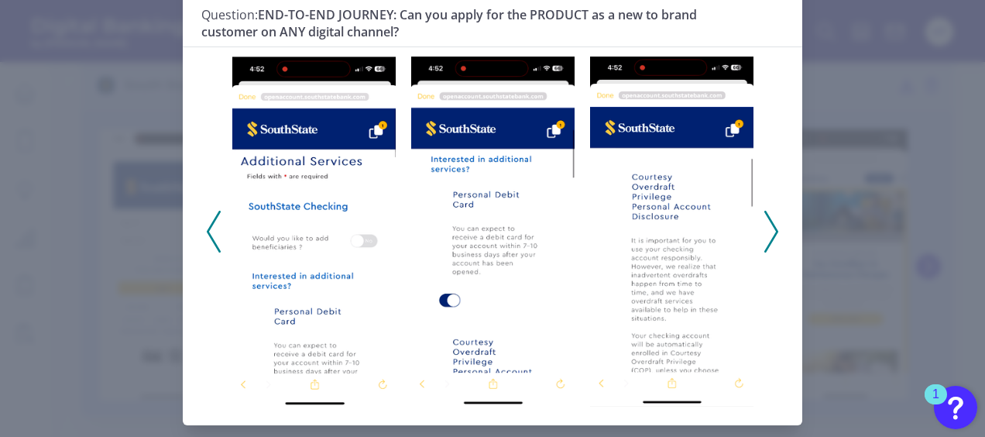
click at [767, 225] on icon at bounding box center [772, 232] width 14 height 42
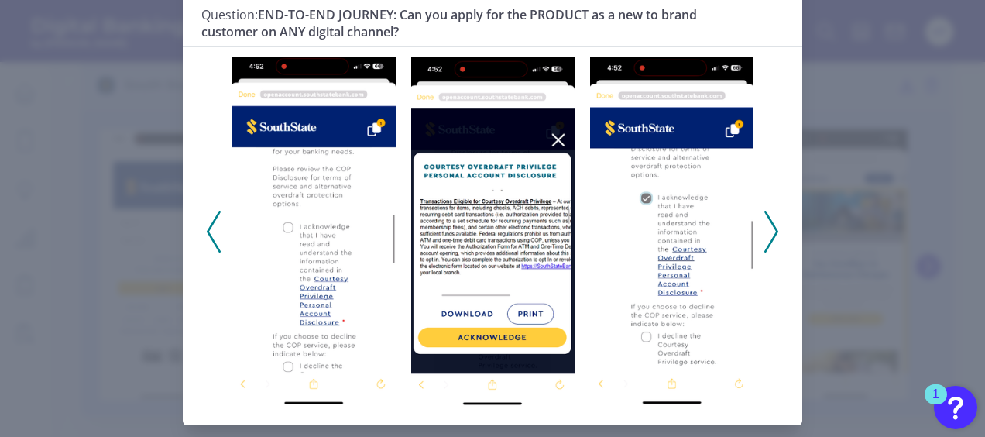
click at [773, 222] on icon at bounding box center [772, 232] width 14 height 42
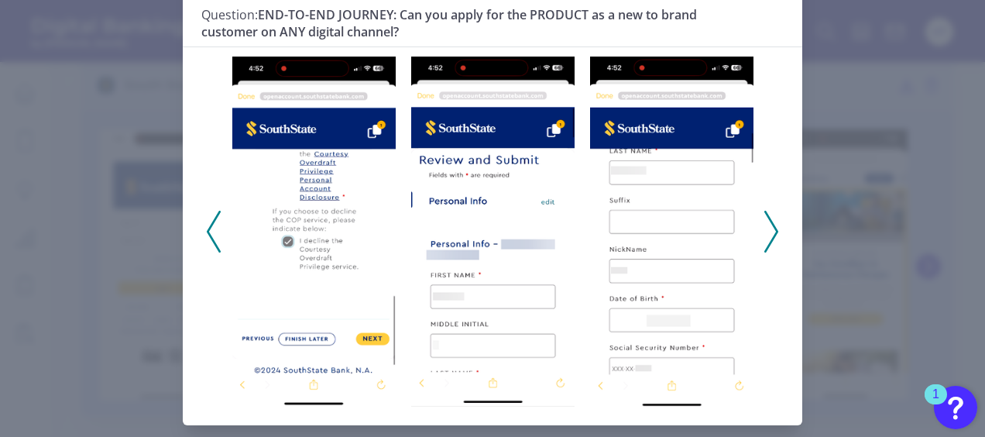
click at [772, 228] on polyline at bounding box center [771, 231] width 12 height 40
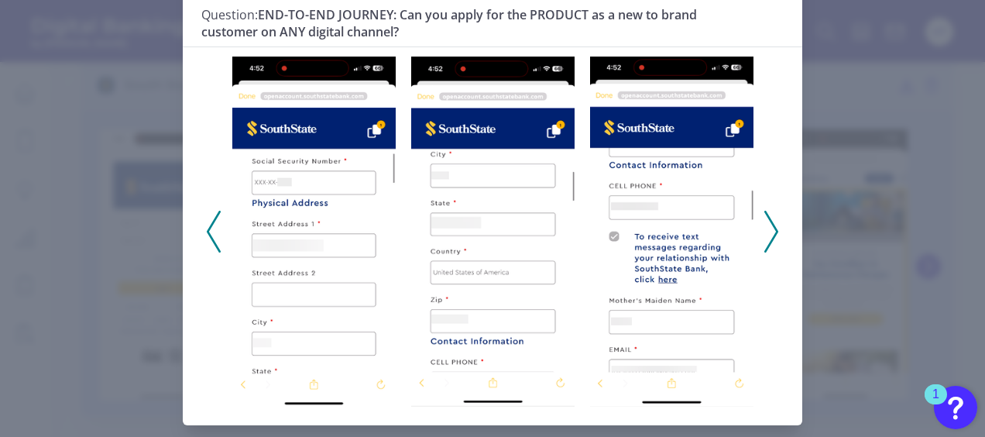
click at [772, 228] on polyline at bounding box center [771, 231] width 12 height 40
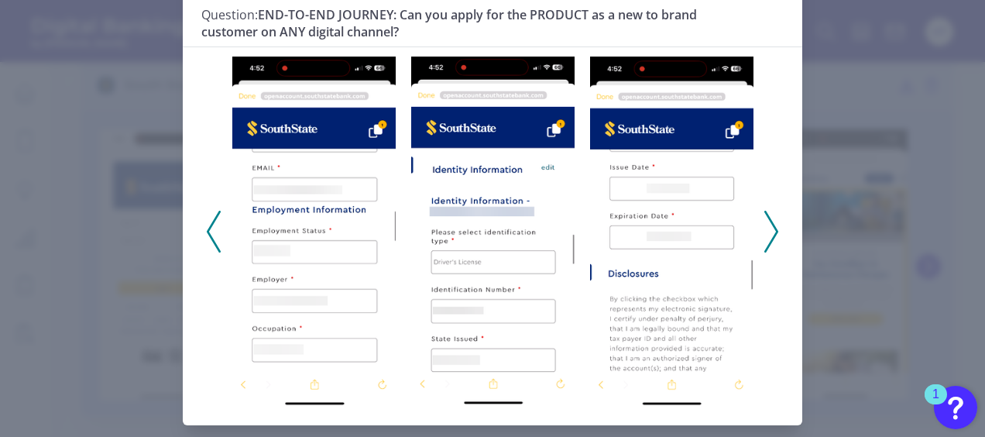
click at [772, 228] on polyline at bounding box center [771, 231] width 12 height 40
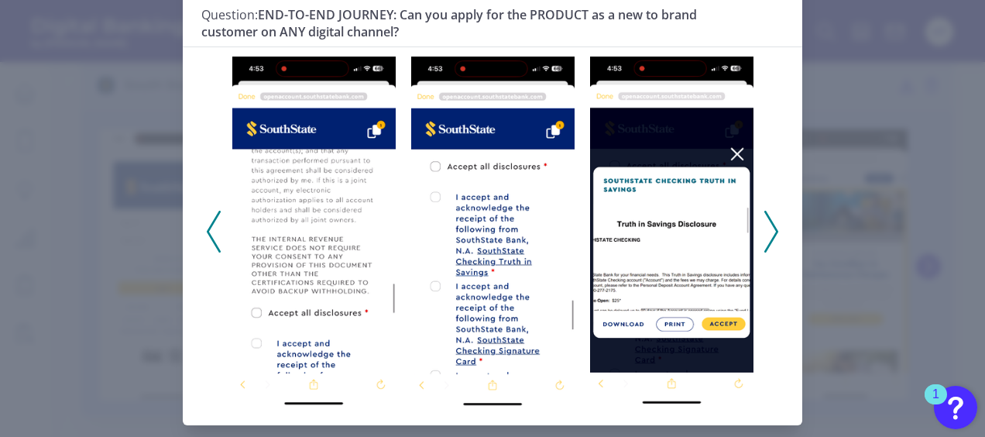
click at [208, 235] on polyline at bounding box center [214, 231] width 12 height 40
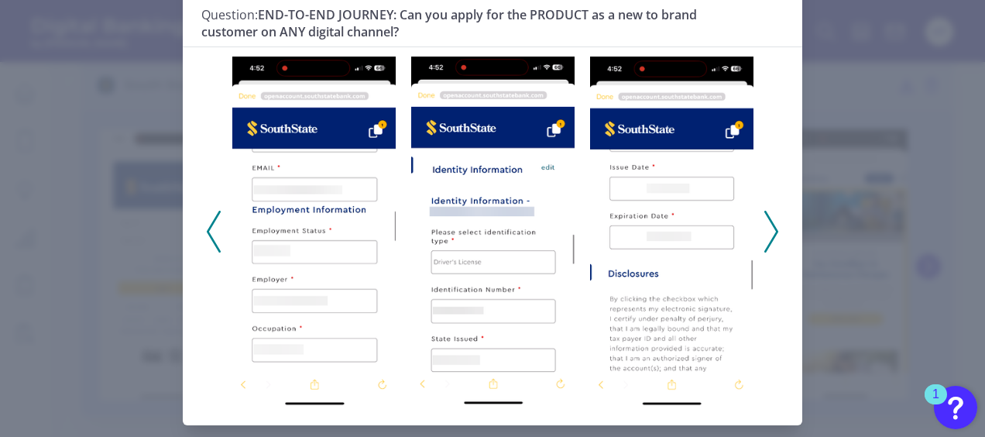
click at [775, 229] on icon at bounding box center [772, 232] width 14 height 42
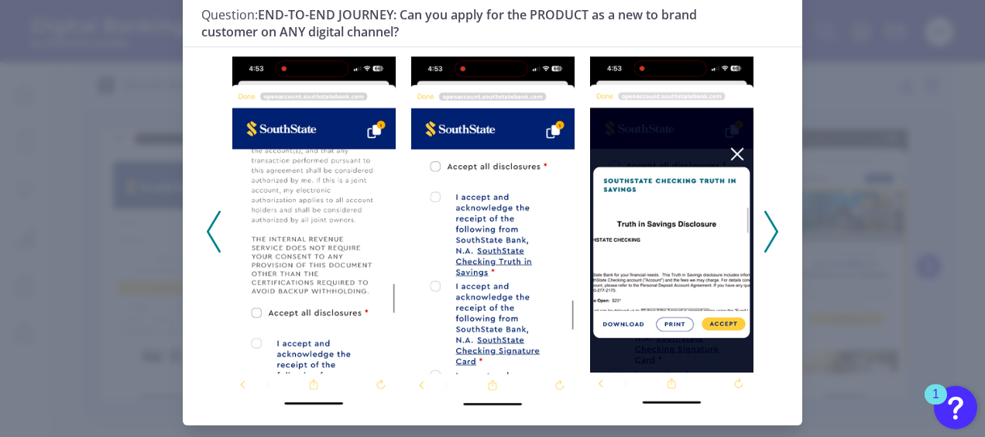
click at [775, 229] on icon at bounding box center [772, 232] width 14 height 42
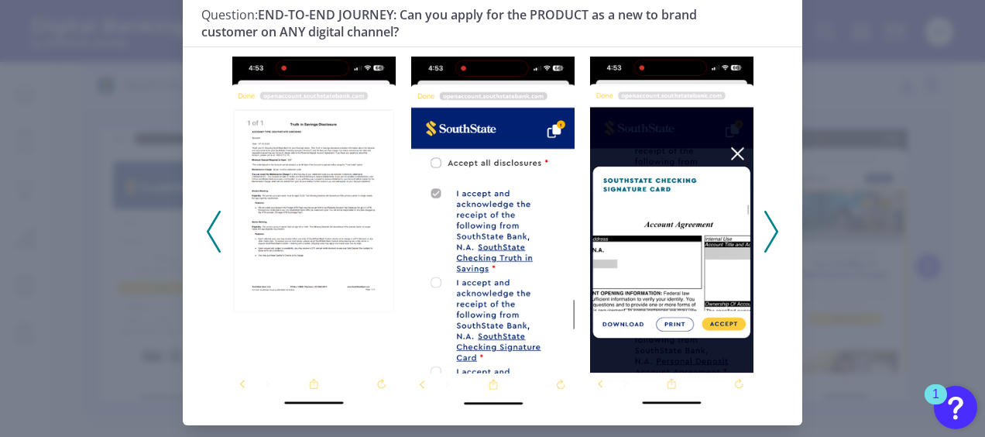
click at [775, 229] on icon at bounding box center [772, 232] width 14 height 42
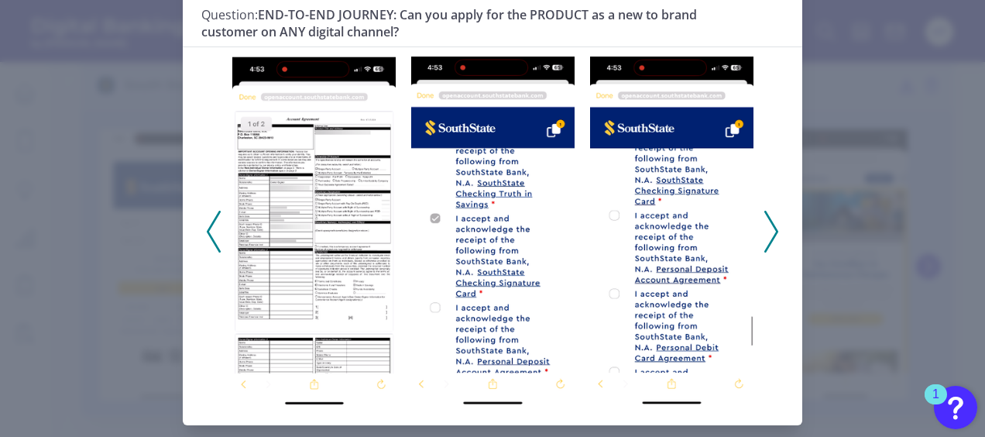
click at [775, 229] on icon at bounding box center [772, 232] width 14 height 42
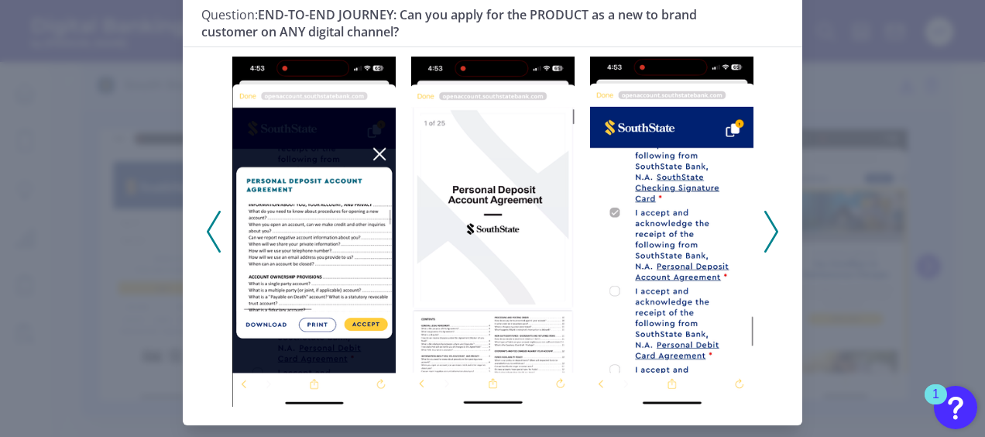
click at [208, 227] on polyline at bounding box center [214, 231] width 12 height 40
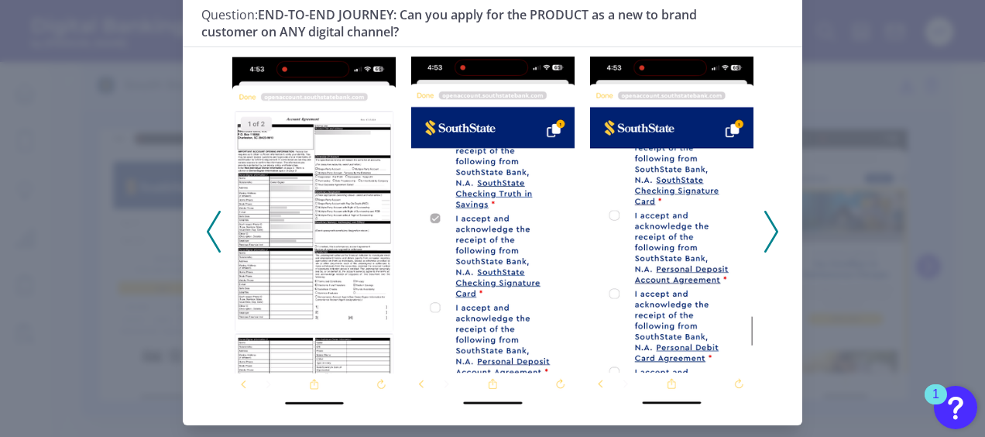
click at [208, 226] on polyline at bounding box center [214, 231] width 12 height 40
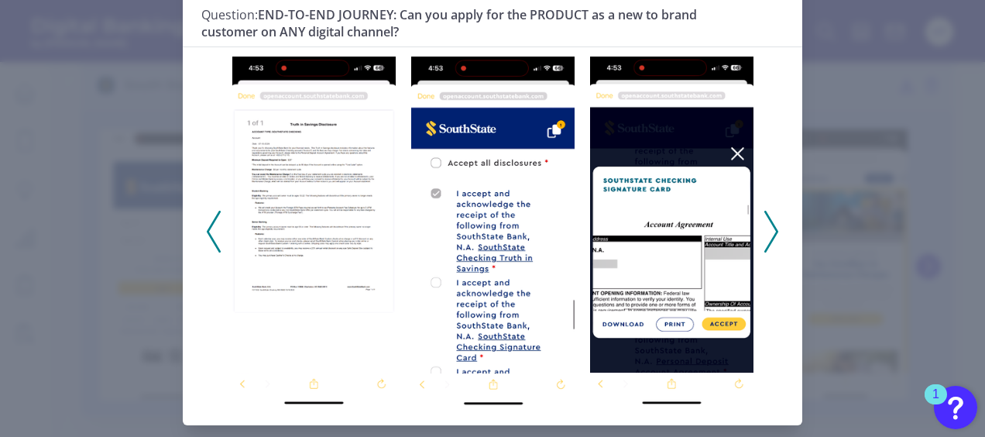
click at [208, 223] on polyline at bounding box center [214, 231] width 12 height 40
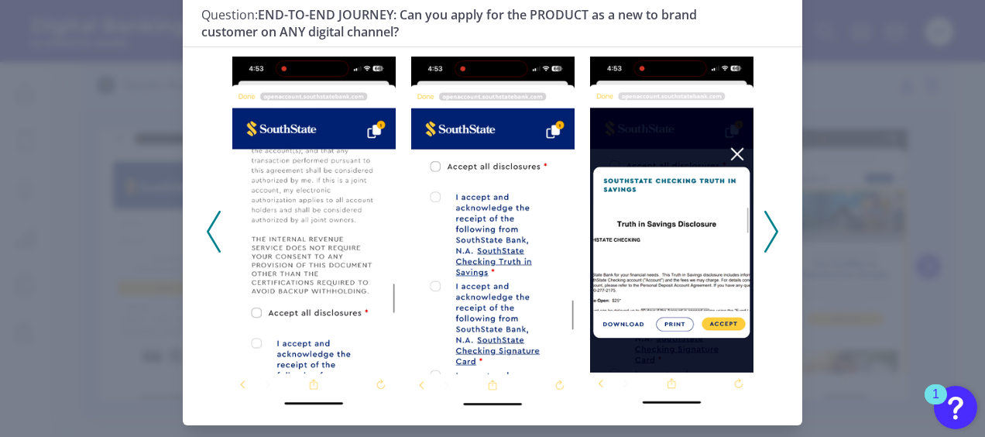
click at [208, 223] on polyline at bounding box center [214, 231] width 12 height 40
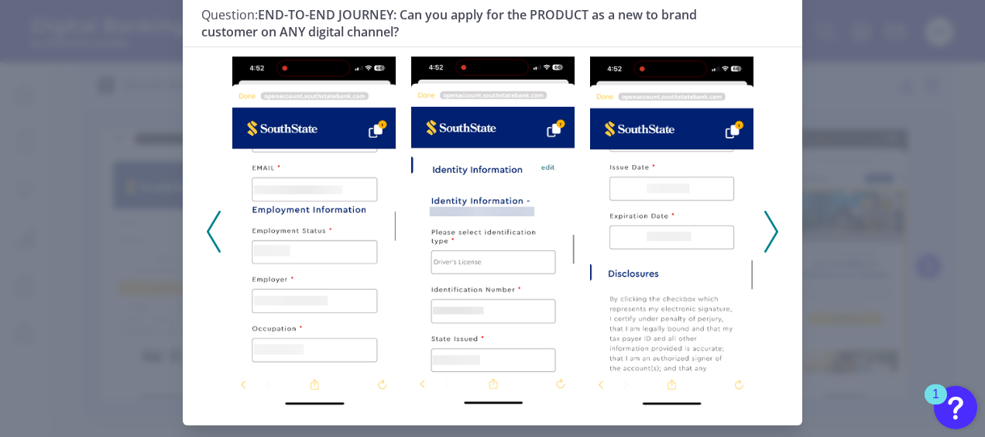
click at [772, 229] on icon at bounding box center [772, 232] width 14 height 42
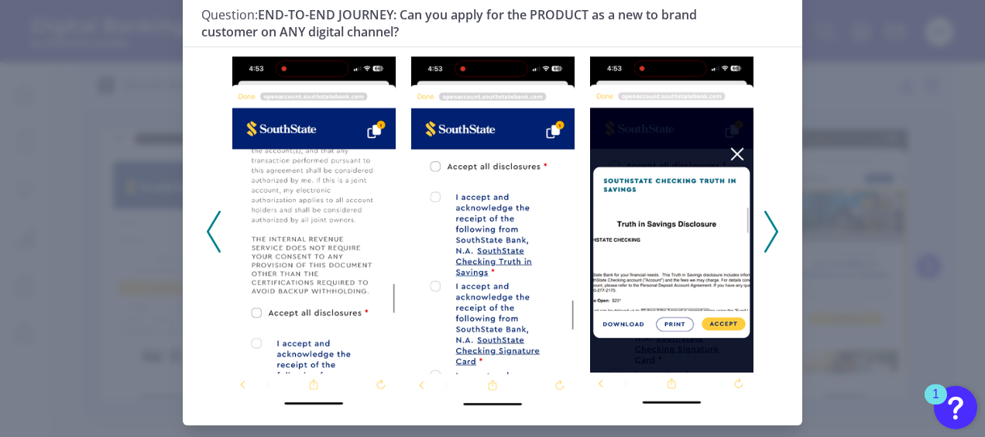
click at [772, 229] on icon at bounding box center [772, 232] width 14 height 42
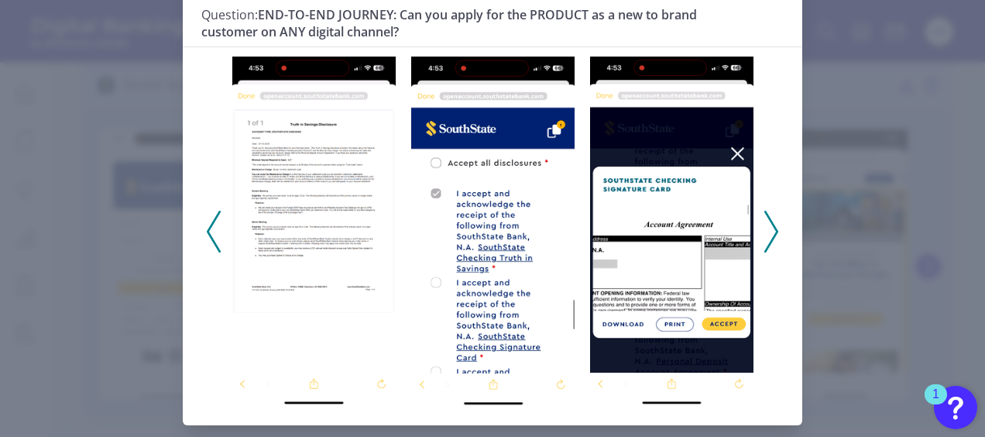
click at [772, 229] on icon at bounding box center [772, 232] width 14 height 42
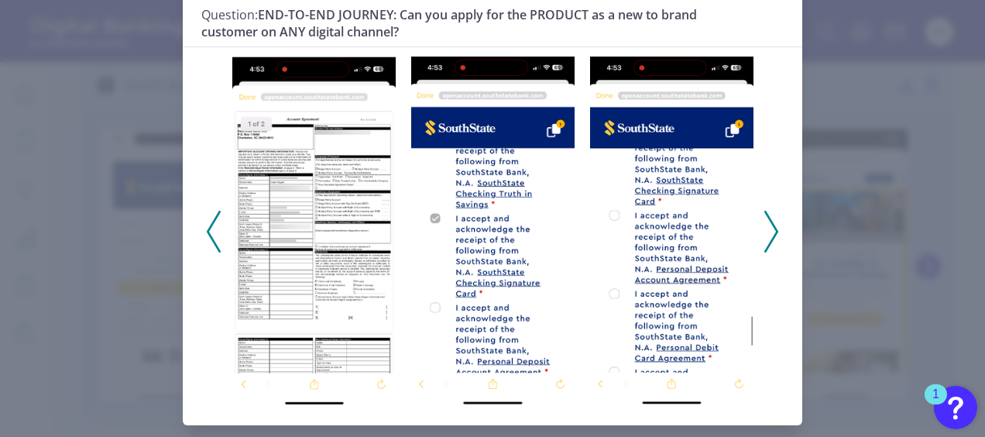
click at [772, 229] on icon at bounding box center [772, 232] width 14 height 42
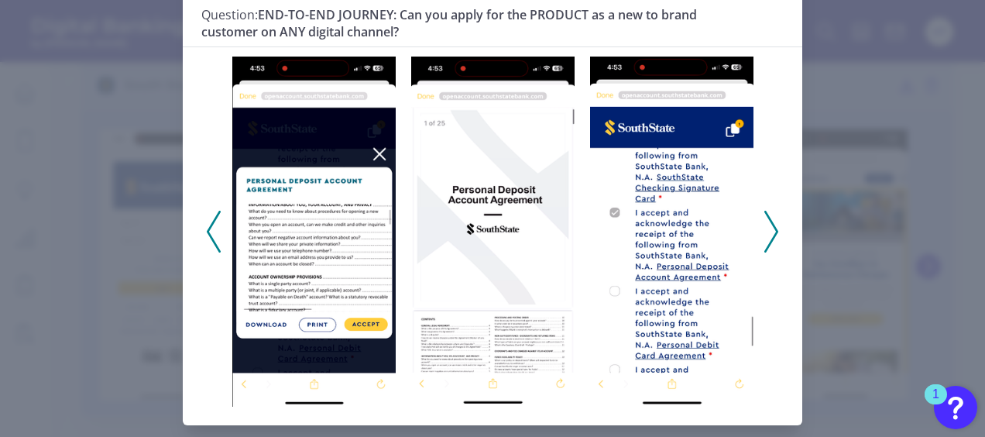
click at [772, 229] on icon at bounding box center [772, 232] width 14 height 42
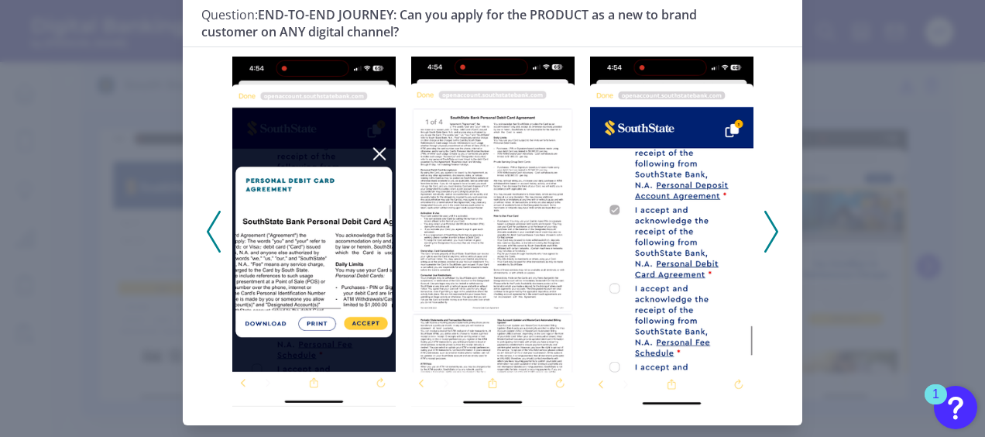
click at [772, 230] on icon at bounding box center [772, 232] width 14 height 42
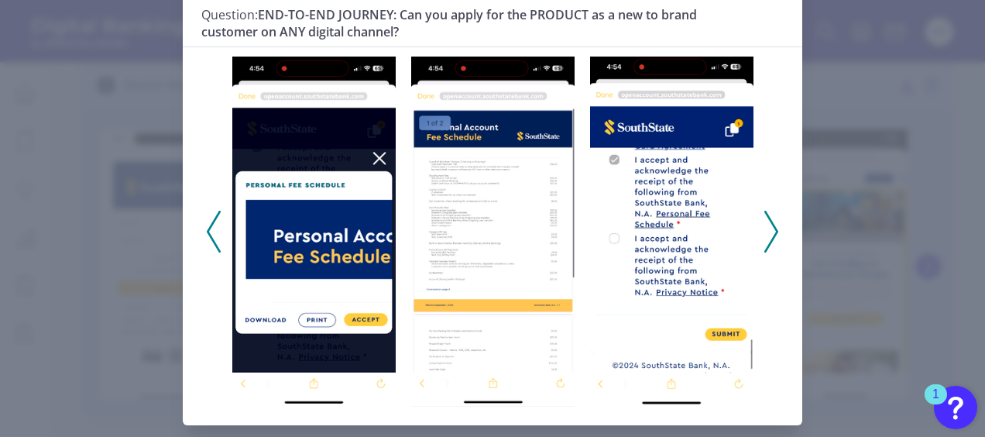
click at [772, 230] on icon at bounding box center [772, 232] width 14 height 42
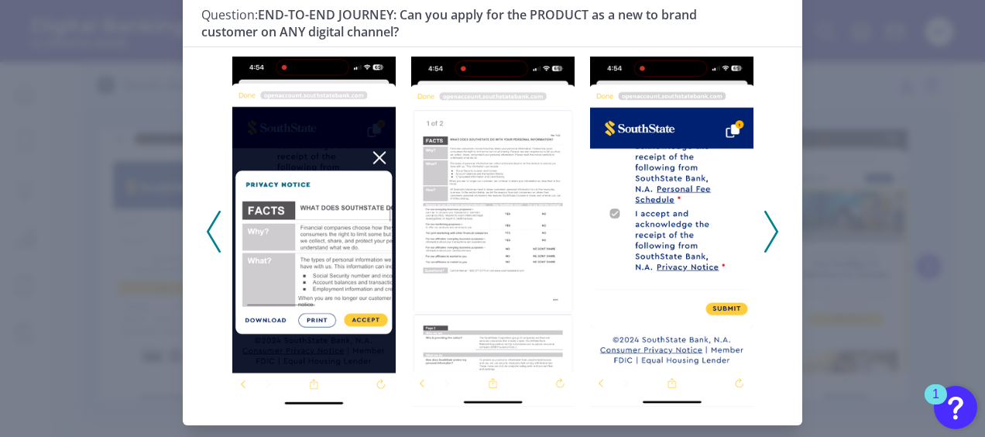
click at [772, 230] on icon at bounding box center [772, 232] width 14 height 42
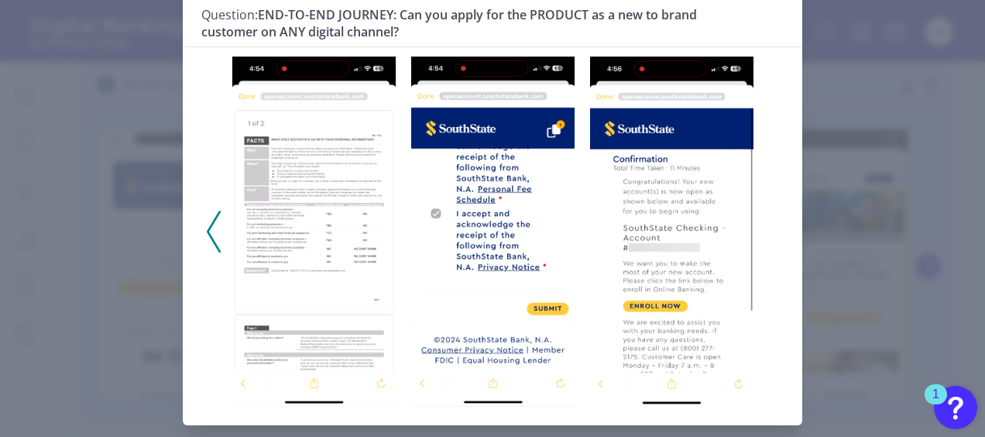
click at [210, 242] on icon at bounding box center [214, 232] width 14 height 42
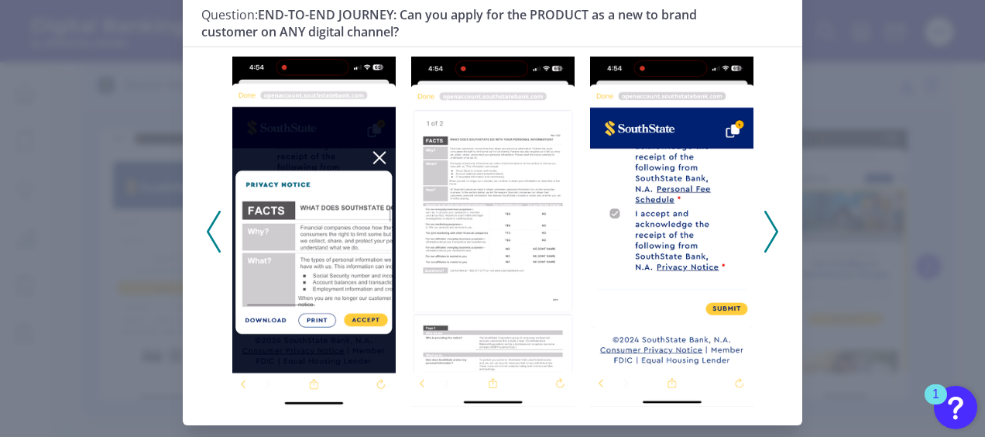
click at [210, 242] on icon at bounding box center [214, 232] width 14 height 42
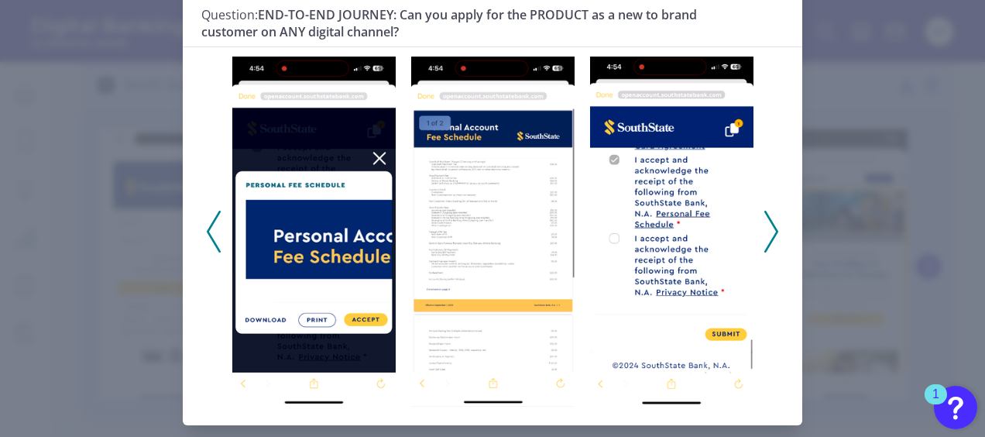
click at [210, 242] on icon at bounding box center [214, 232] width 14 height 42
click at [218, 242] on div at bounding box center [493, 225] width 620 height 359
click at [213, 242] on icon at bounding box center [214, 232] width 14 height 42
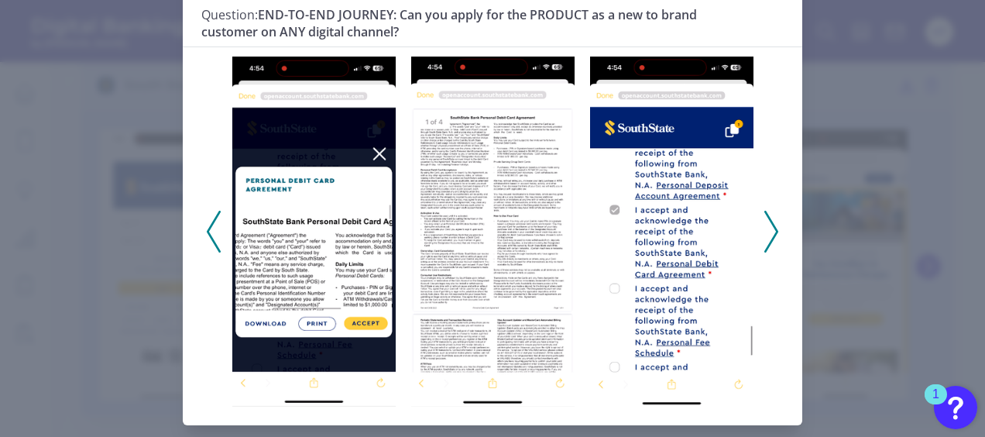
click at [213, 242] on icon at bounding box center [214, 232] width 14 height 42
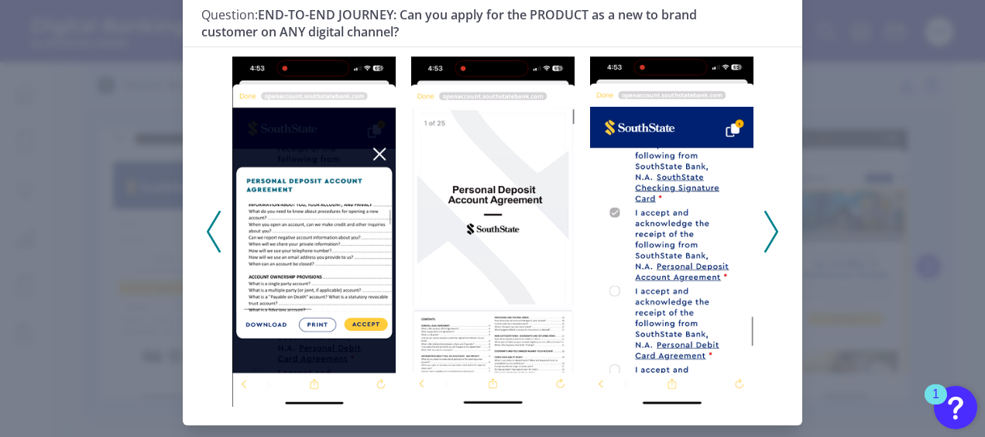
click at [213, 242] on icon at bounding box center [214, 232] width 14 height 42
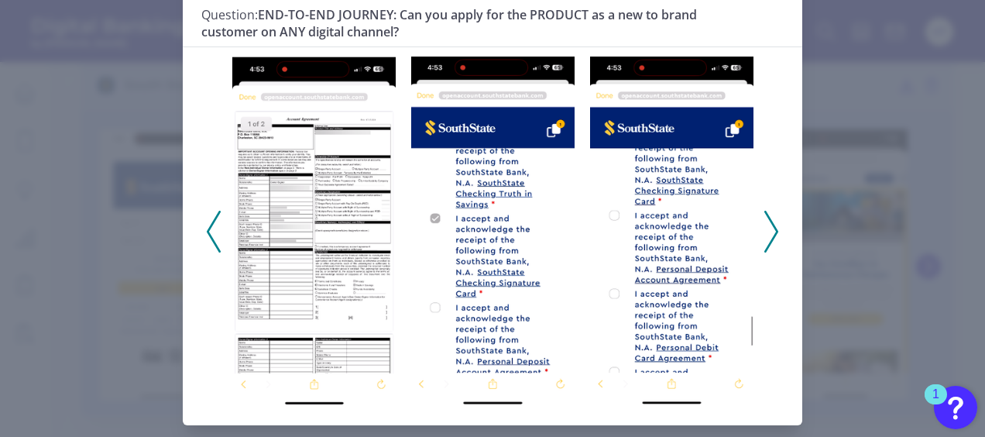
click at [213, 242] on icon at bounding box center [214, 232] width 14 height 42
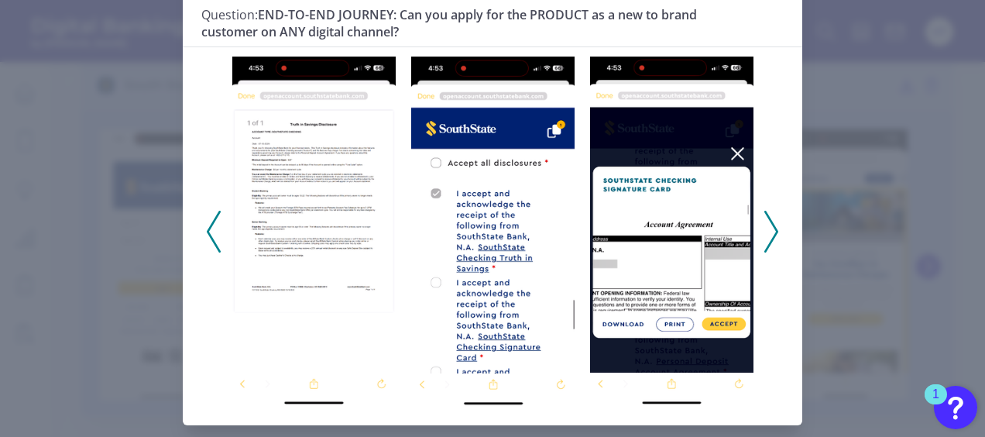
click at [213, 242] on icon at bounding box center [214, 232] width 14 height 42
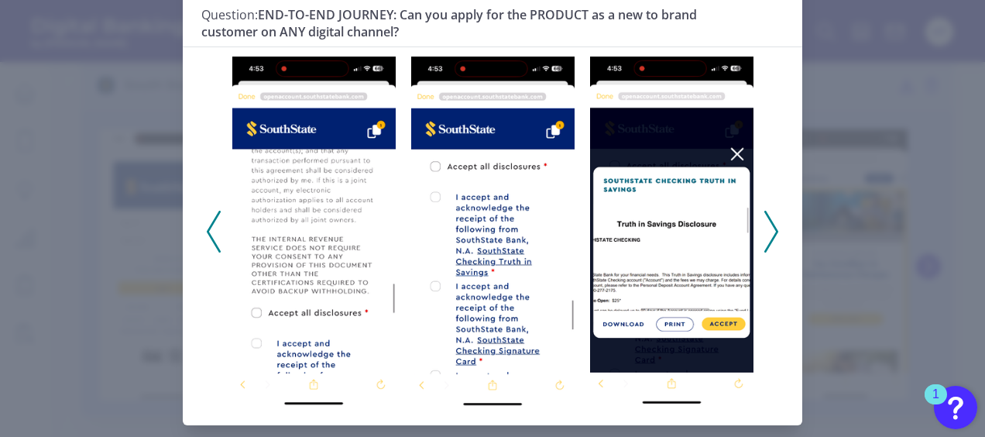
click at [213, 242] on icon at bounding box center [214, 232] width 14 height 42
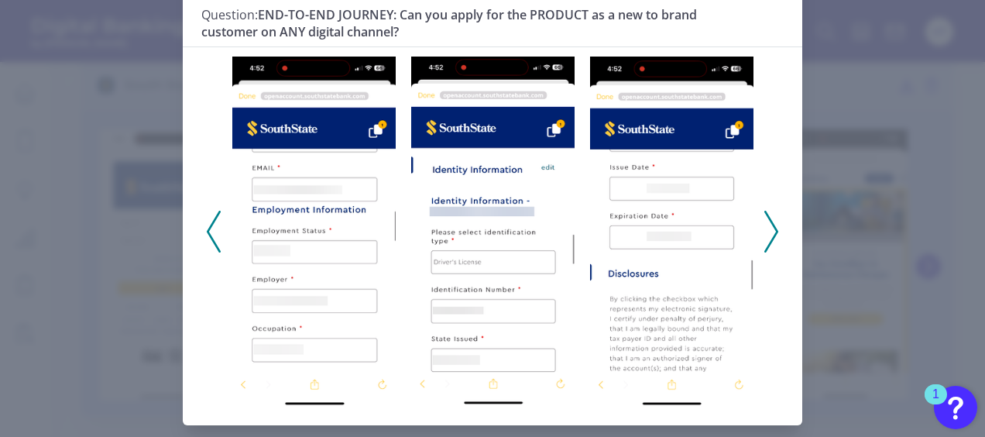
click at [213, 242] on icon at bounding box center [214, 232] width 14 height 42
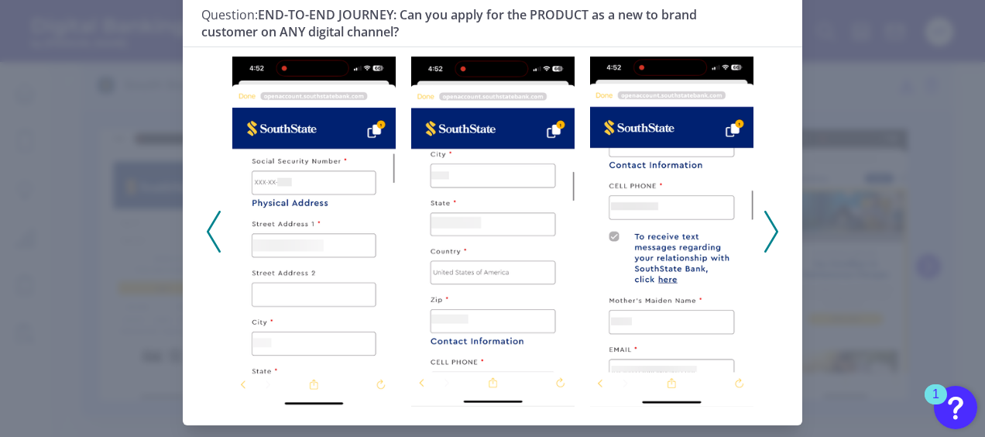
click at [213, 242] on icon at bounding box center [214, 232] width 14 height 42
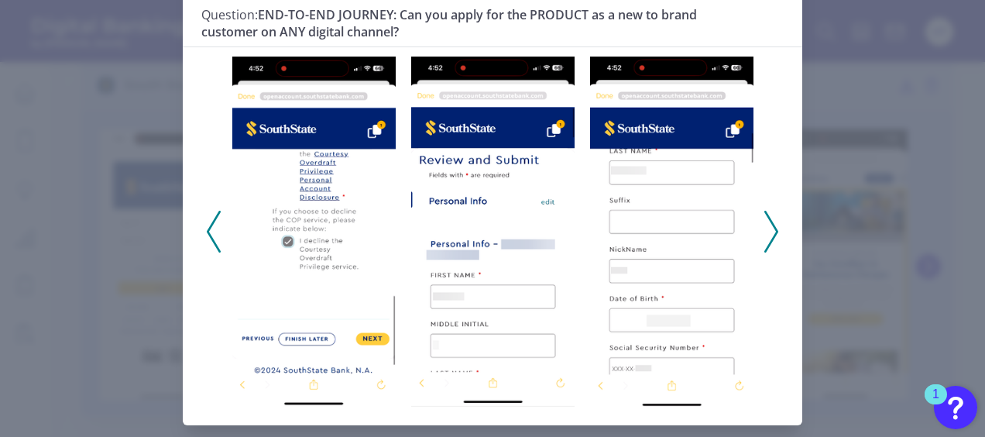
click at [213, 242] on icon at bounding box center [214, 232] width 14 height 42
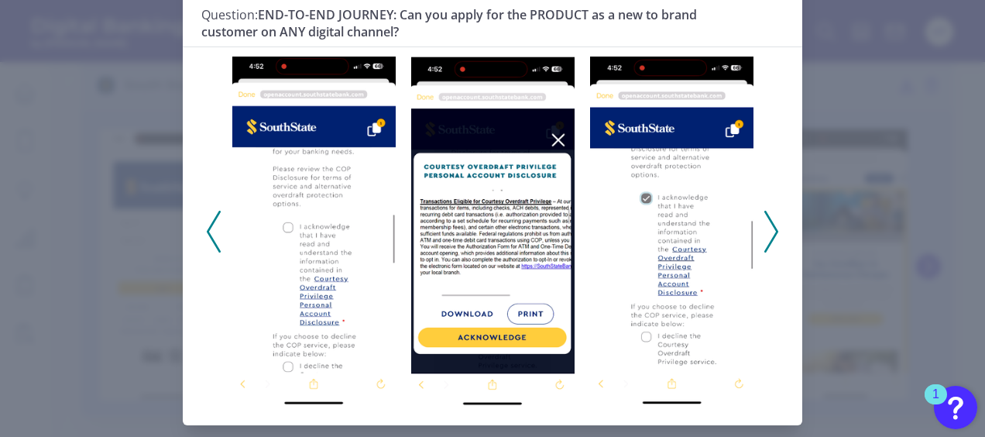
click at [213, 242] on icon at bounding box center [214, 232] width 14 height 42
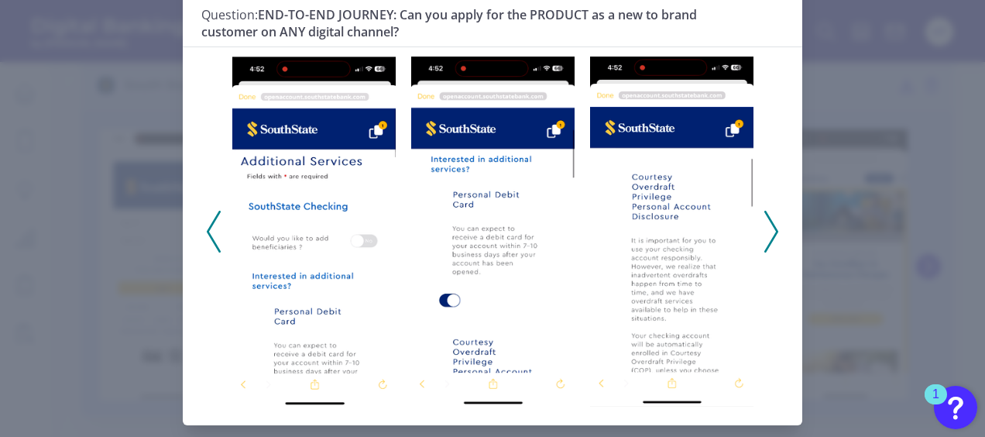
click at [213, 242] on icon at bounding box center [214, 232] width 14 height 42
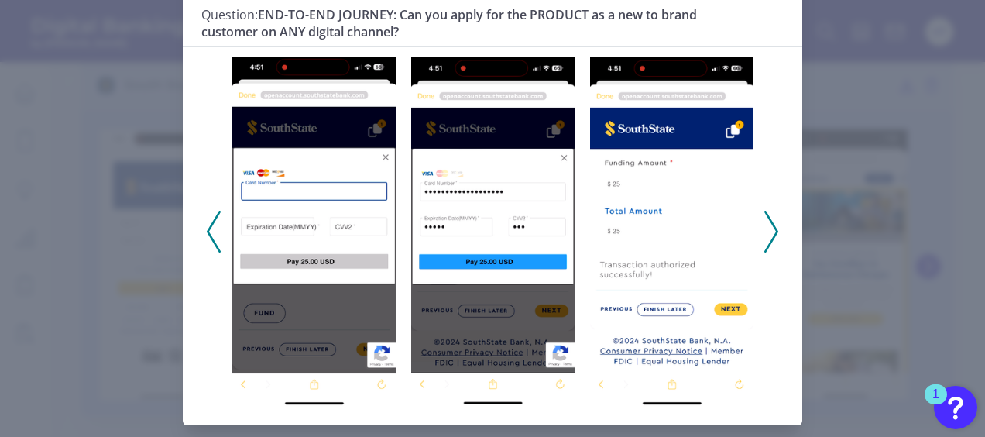
click at [213, 242] on icon at bounding box center [214, 232] width 14 height 42
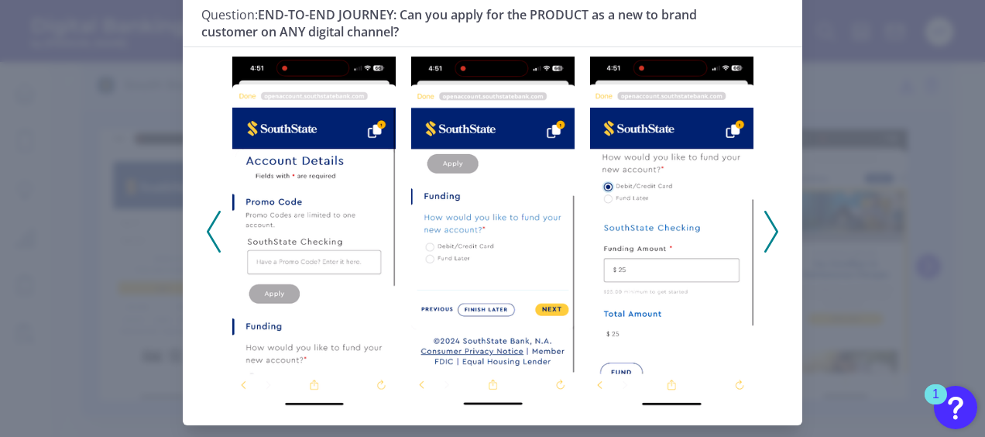
click at [765, 235] on icon at bounding box center [772, 232] width 14 height 42
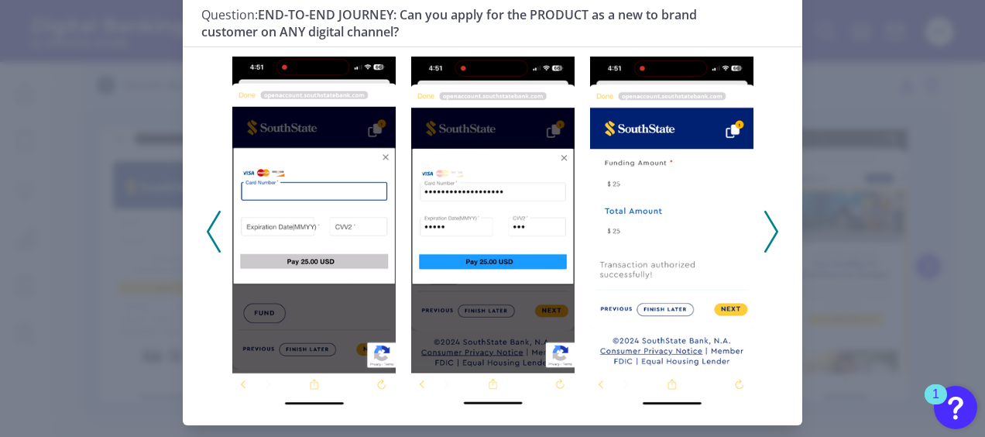
click at [765, 235] on icon at bounding box center [772, 232] width 14 height 42
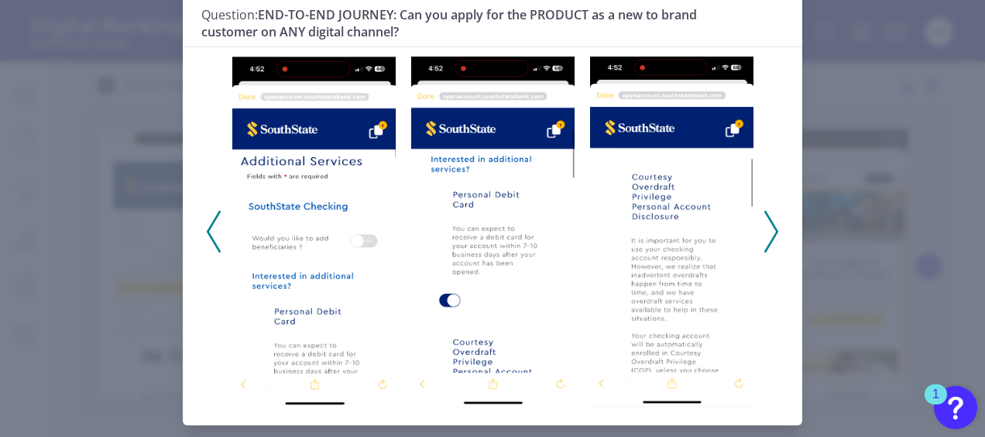
click at [765, 235] on icon at bounding box center [772, 232] width 14 height 42
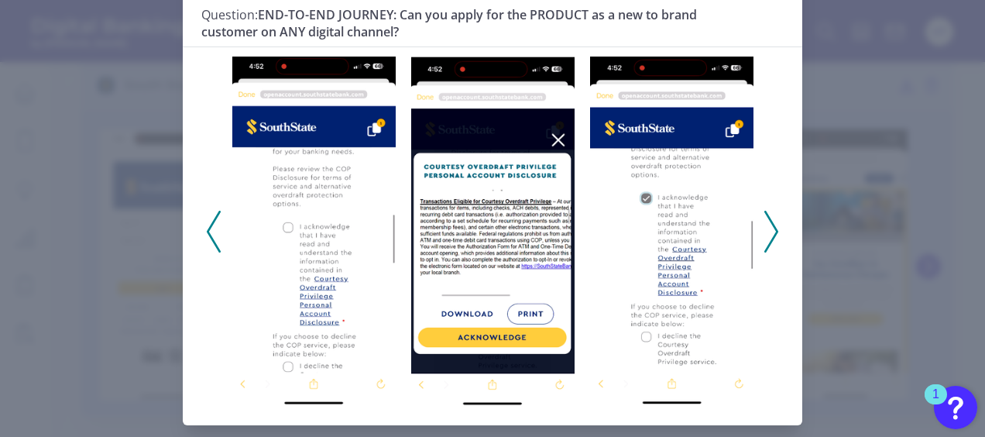
click at [765, 235] on icon at bounding box center [772, 232] width 14 height 42
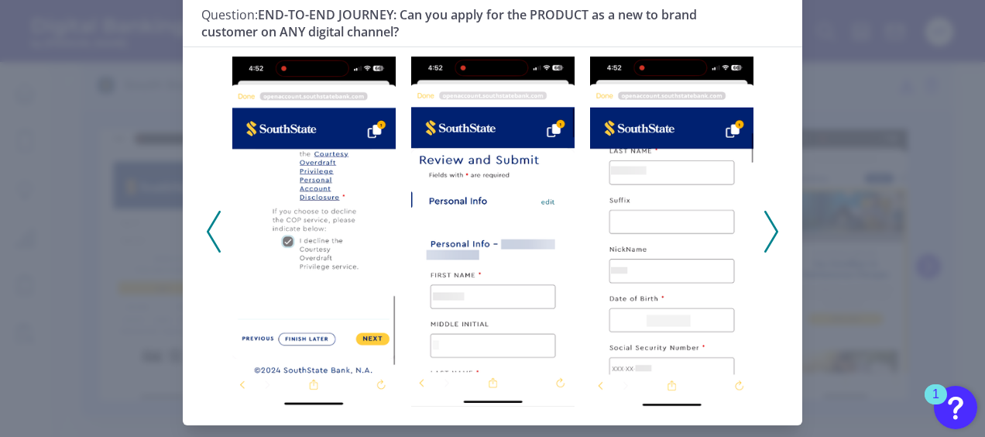
click at [765, 235] on icon at bounding box center [772, 232] width 14 height 42
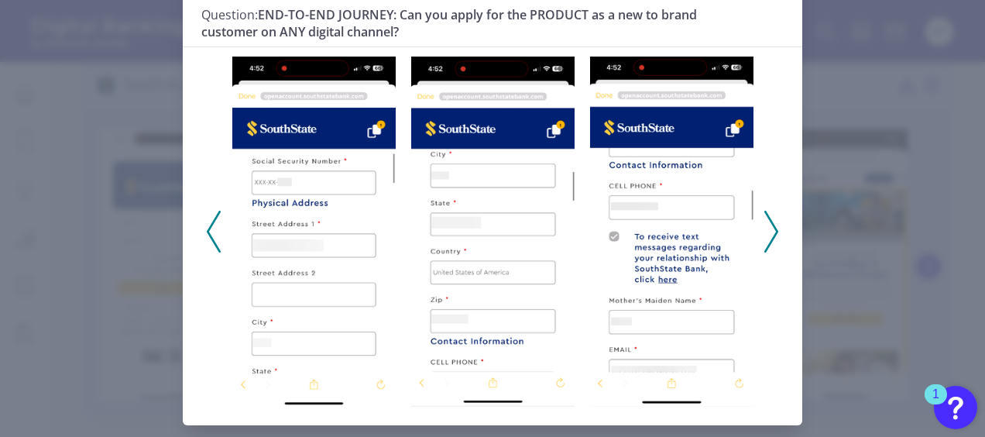
click at [765, 235] on icon at bounding box center [772, 232] width 14 height 42
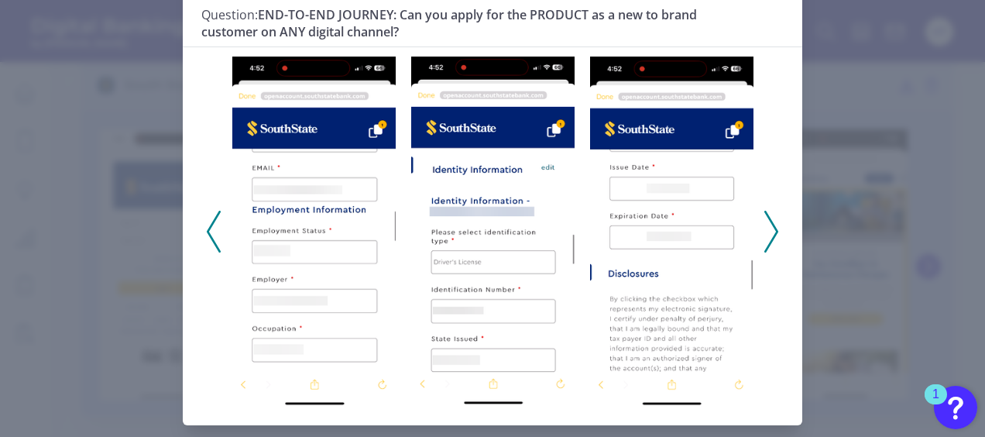
click at [765, 235] on icon at bounding box center [772, 232] width 14 height 42
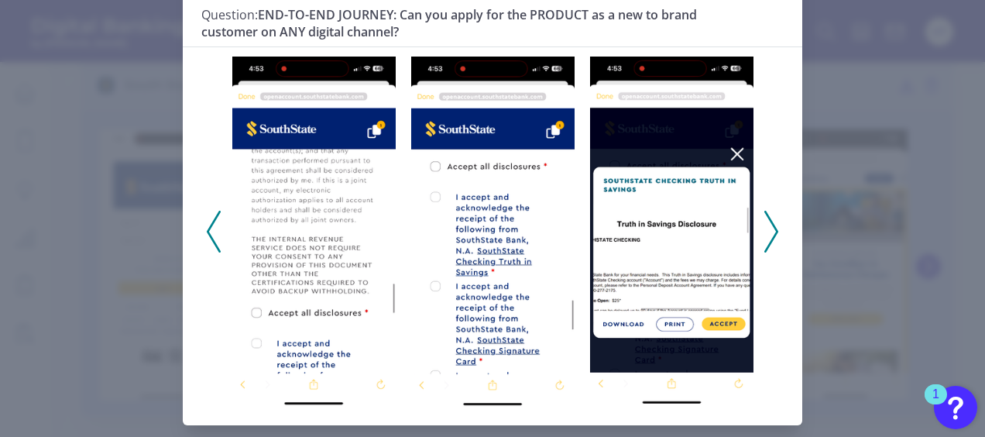
click at [765, 235] on icon at bounding box center [772, 232] width 14 height 42
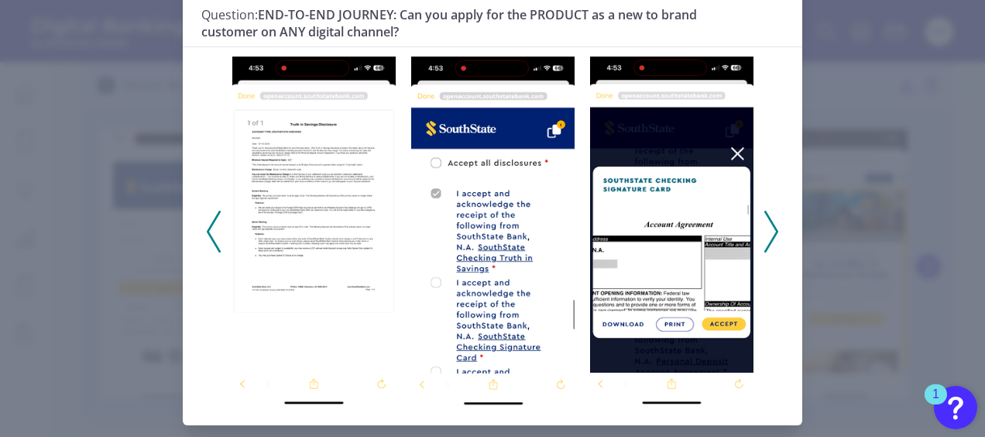
click at [765, 235] on icon at bounding box center [772, 232] width 14 height 42
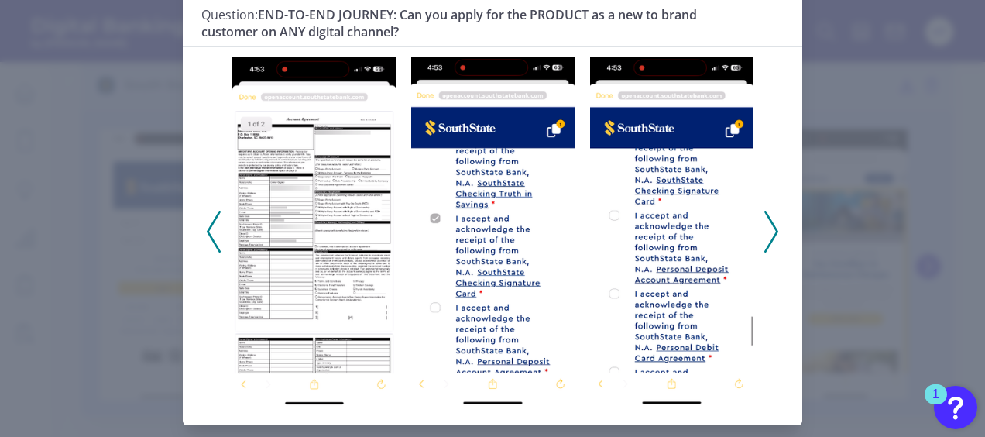
click at [765, 235] on icon at bounding box center [772, 232] width 14 height 42
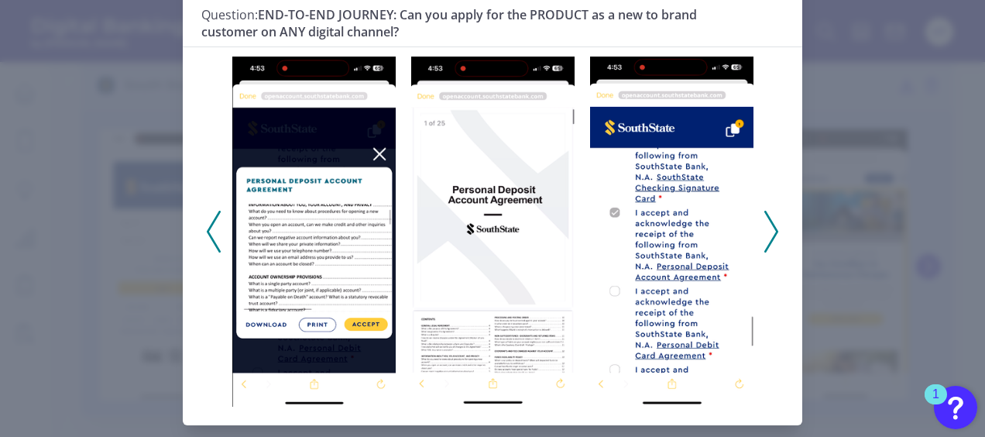
click at [765, 235] on icon at bounding box center [772, 232] width 14 height 42
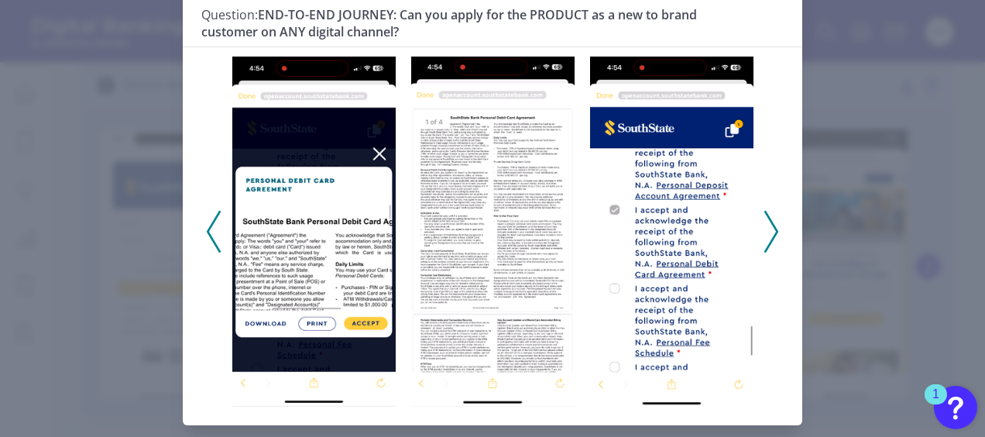
click at [765, 235] on icon at bounding box center [772, 232] width 14 height 42
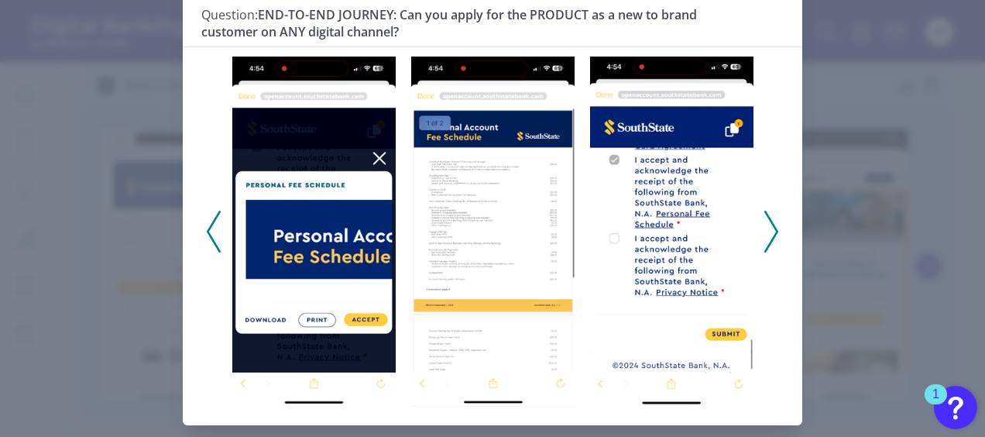
click at [765, 235] on icon at bounding box center [772, 232] width 14 height 42
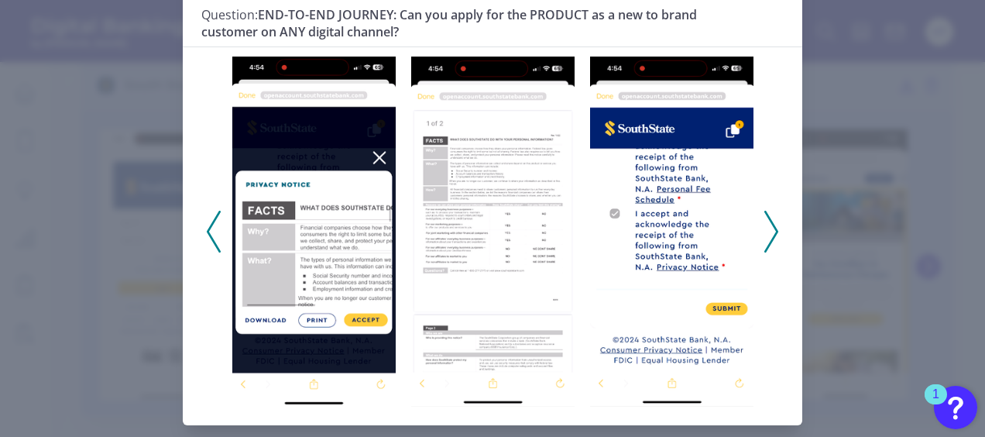
click at [765, 235] on icon at bounding box center [772, 232] width 14 height 42
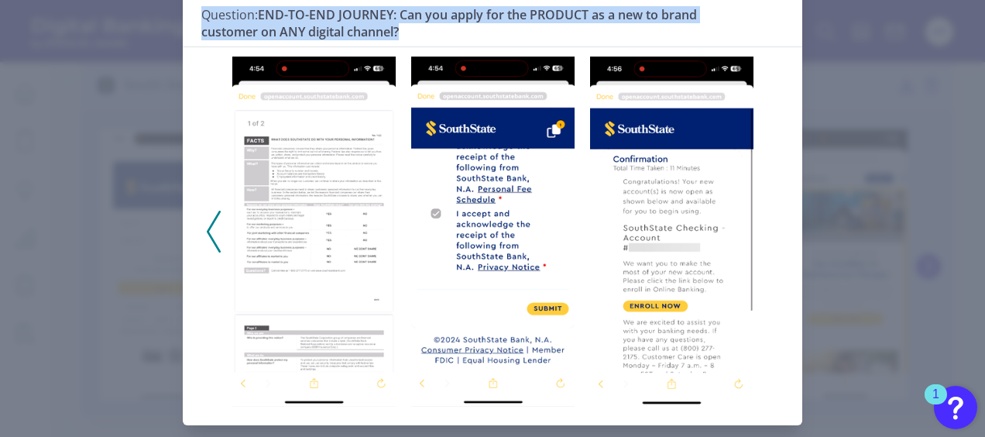
click at [765, 235] on div at bounding box center [493, 225] width 620 height 359
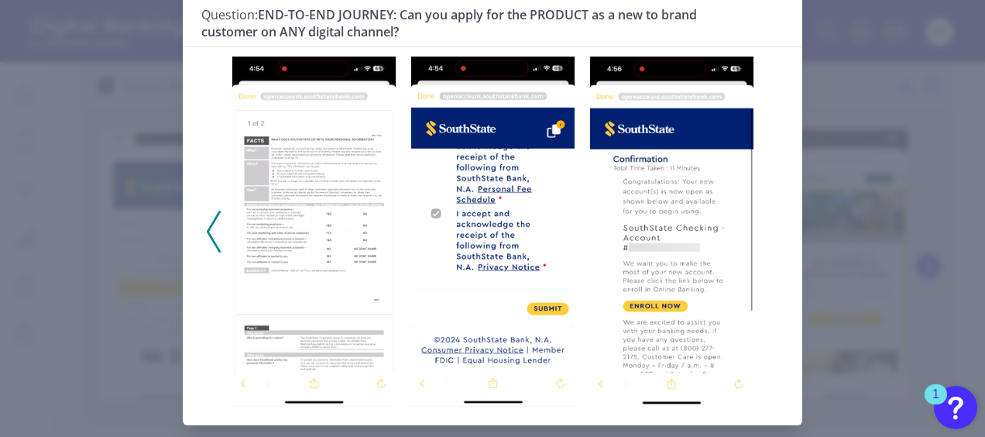
click at [765, 235] on div at bounding box center [493, 225] width 620 height 359
click at [215, 242] on icon at bounding box center [214, 232] width 14 height 42
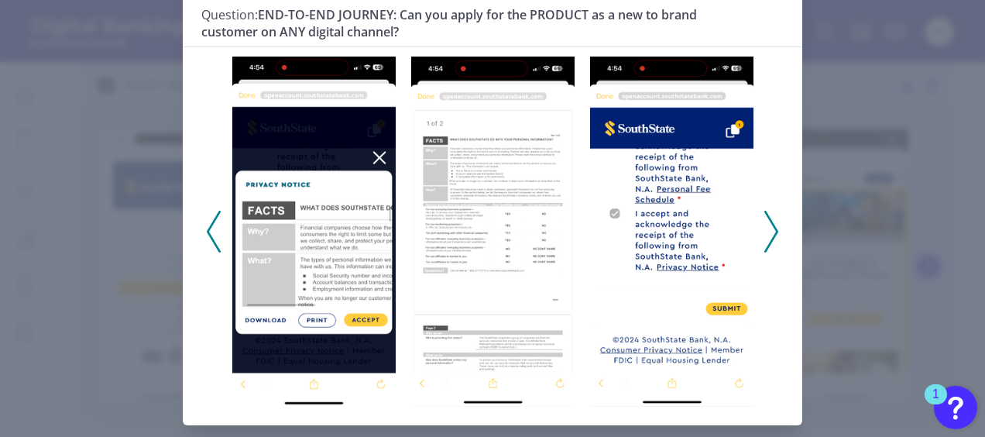
click at [215, 242] on icon at bounding box center [214, 232] width 14 height 42
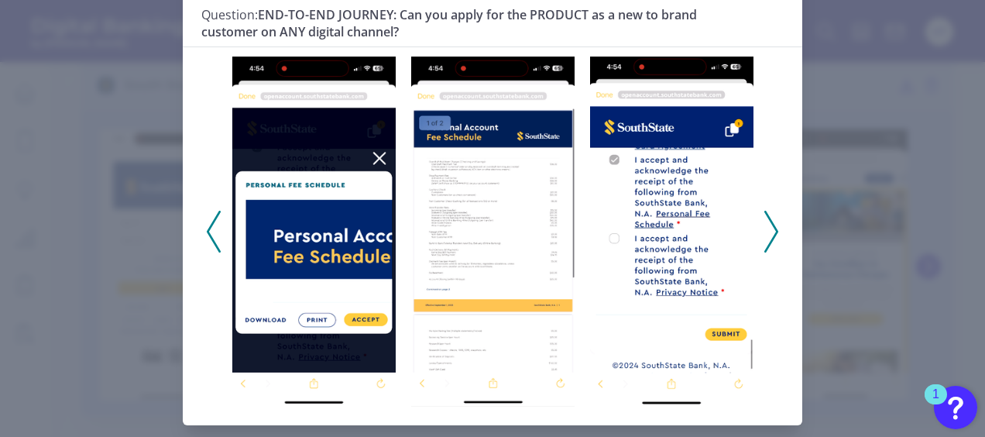
click at [215, 242] on icon at bounding box center [214, 232] width 14 height 42
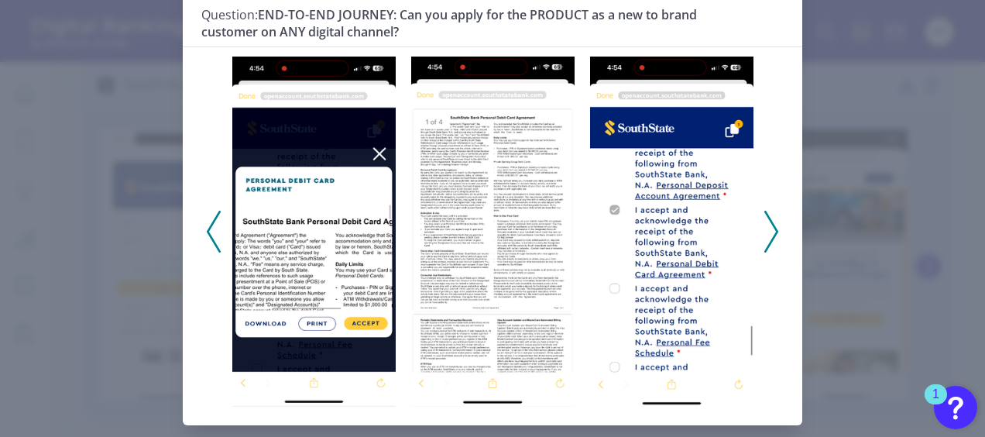
click at [215, 242] on icon at bounding box center [214, 232] width 14 height 42
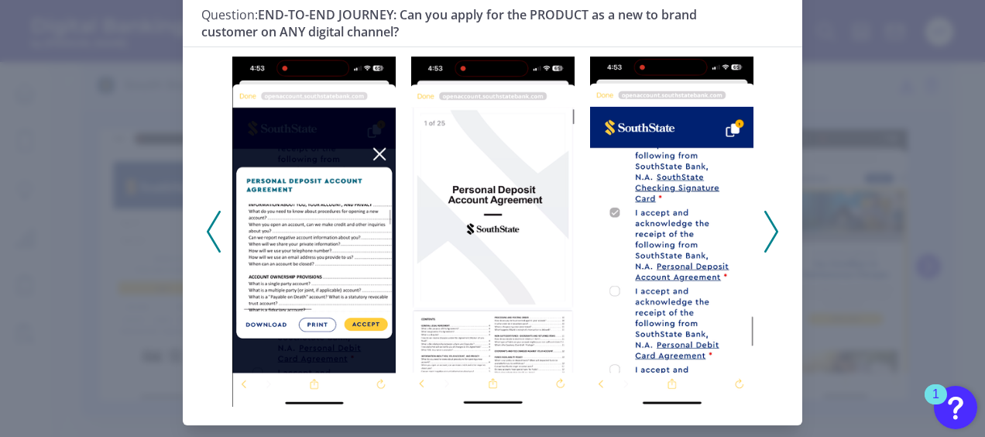
click at [215, 242] on icon at bounding box center [214, 232] width 14 height 42
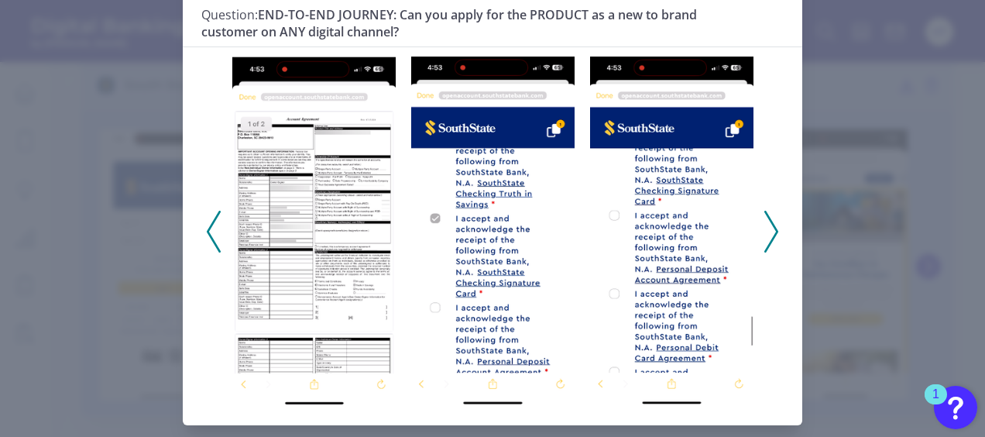
click at [215, 242] on icon at bounding box center [214, 232] width 14 height 42
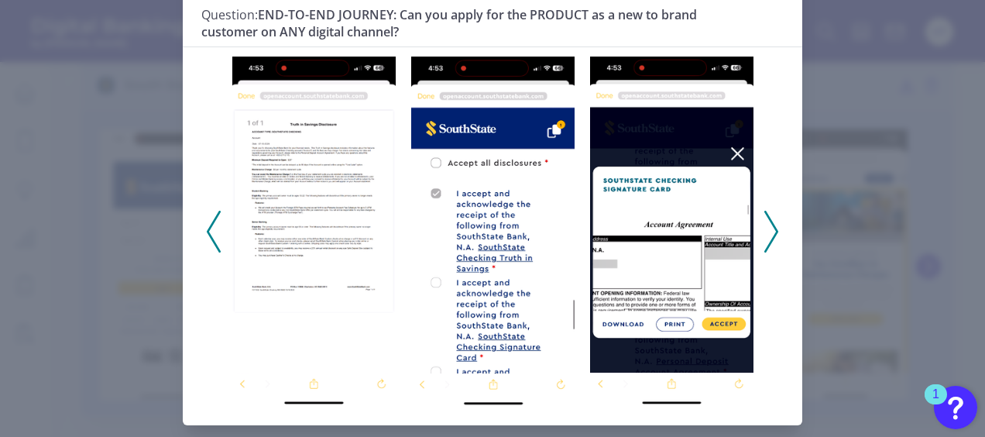
click at [215, 242] on icon at bounding box center [214, 232] width 14 height 42
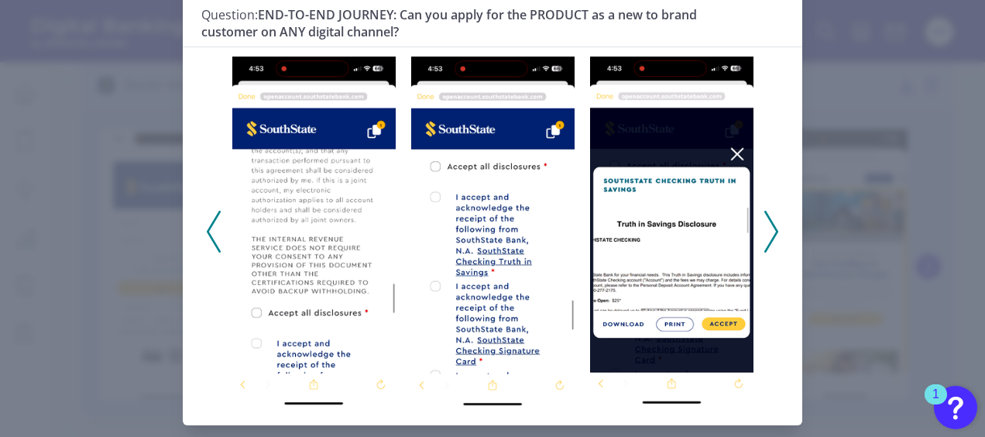
click at [215, 242] on icon at bounding box center [214, 232] width 14 height 42
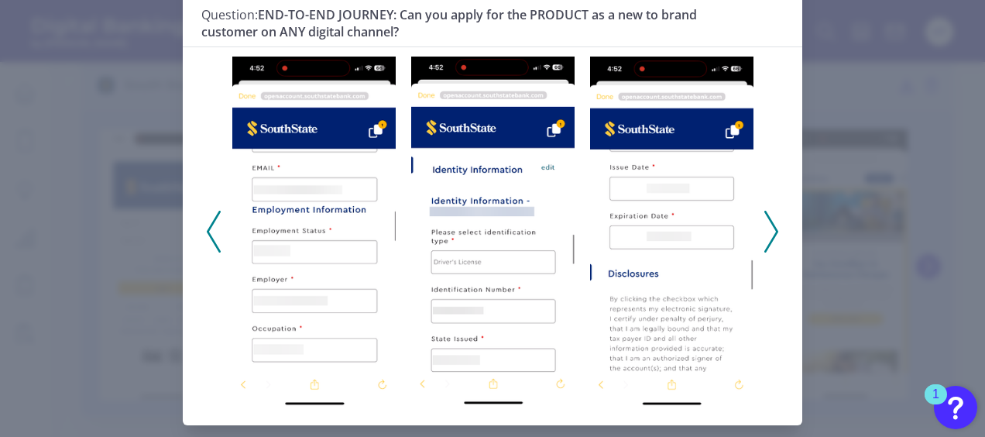
click at [215, 242] on icon at bounding box center [214, 232] width 14 height 42
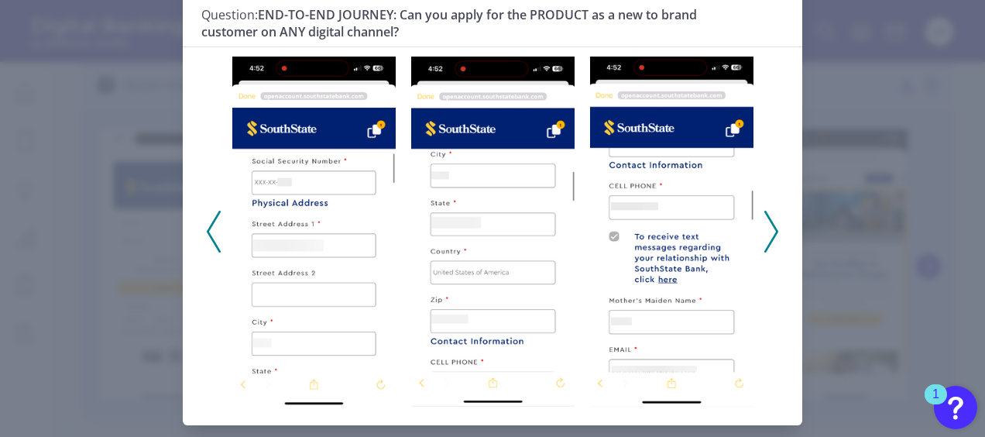
click at [215, 242] on icon at bounding box center [214, 232] width 14 height 42
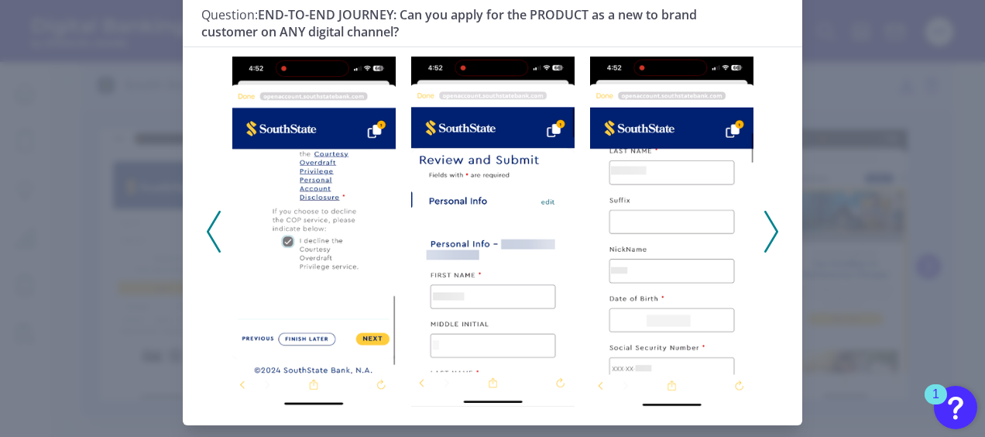
click at [215, 242] on icon at bounding box center [214, 232] width 14 height 42
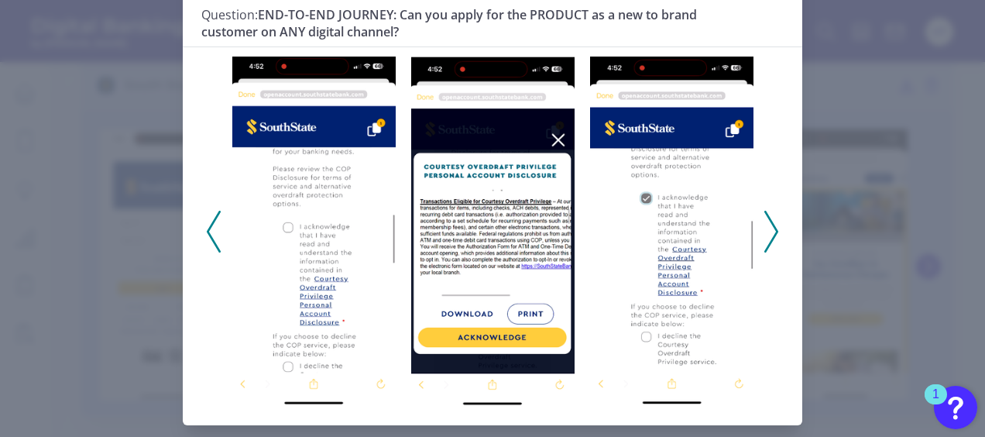
click at [215, 242] on icon at bounding box center [214, 232] width 14 height 42
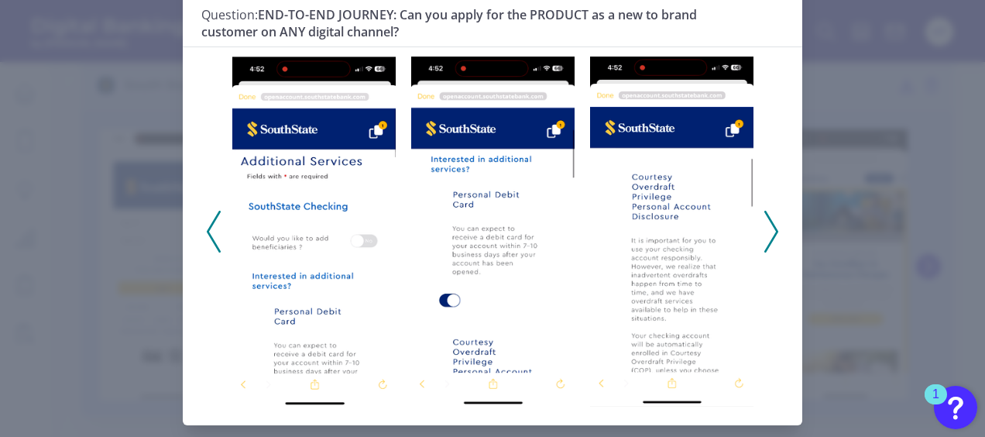
click at [215, 242] on icon at bounding box center [214, 232] width 14 height 42
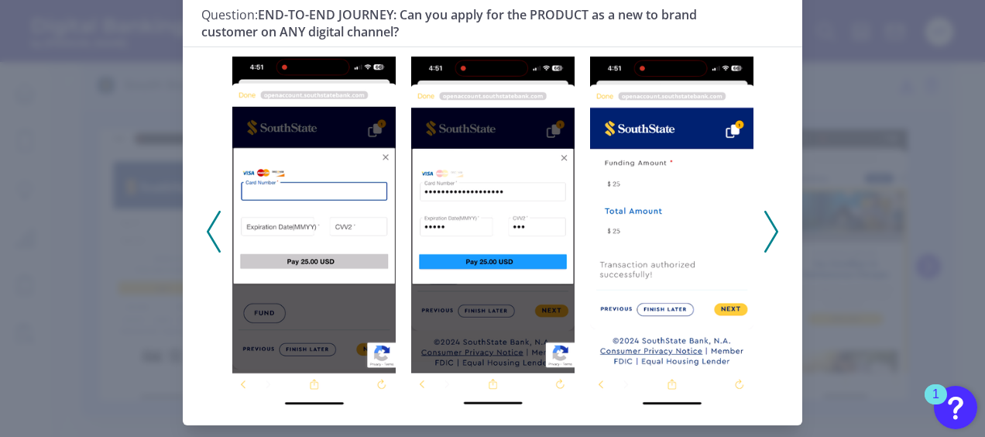
click at [215, 242] on icon at bounding box center [214, 232] width 14 height 42
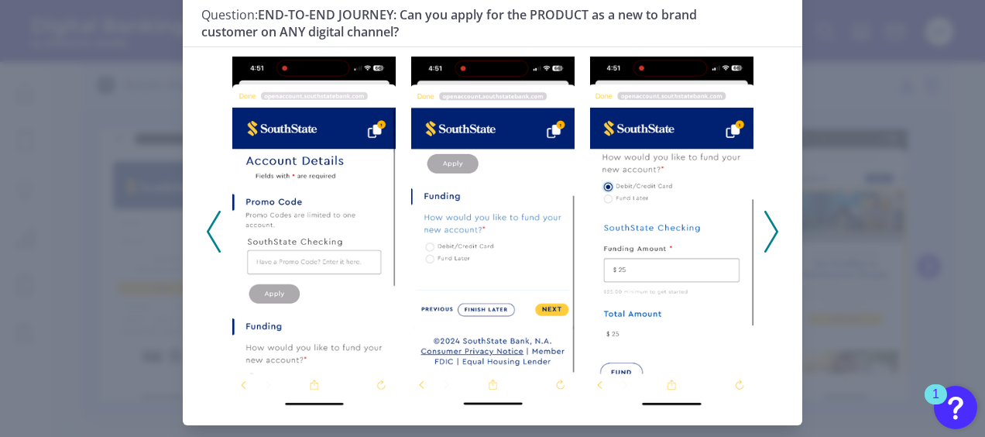
click at [215, 242] on icon at bounding box center [214, 232] width 14 height 42
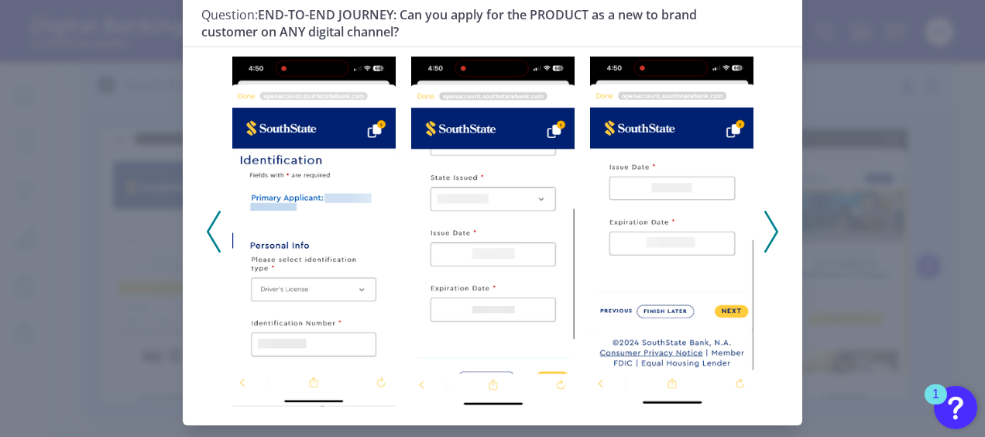
click at [215, 242] on icon at bounding box center [214, 232] width 14 height 42
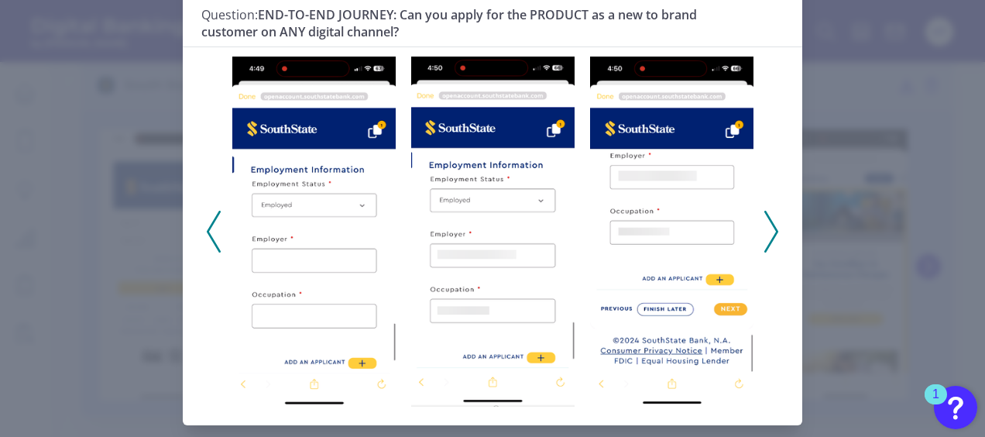
click at [215, 242] on icon at bounding box center [214, 232] width 14 height 42
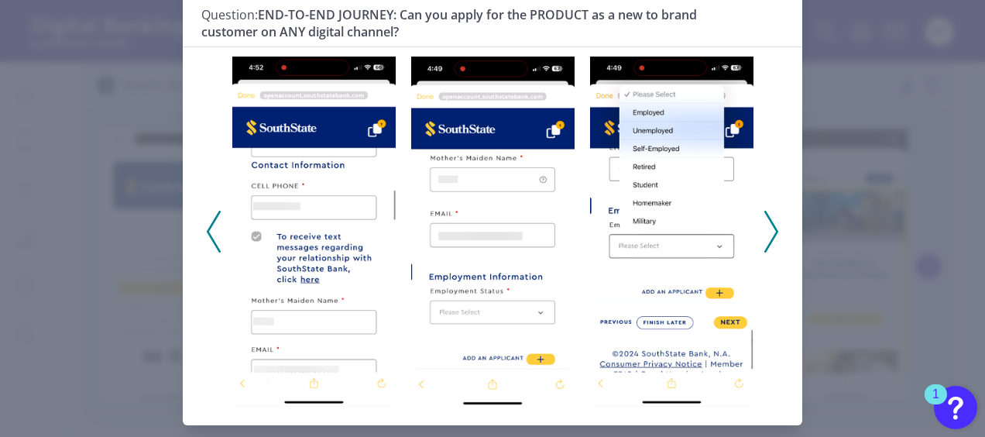
click at [215, 242] on icon at bounding box center [214, 232] width 14 height 42
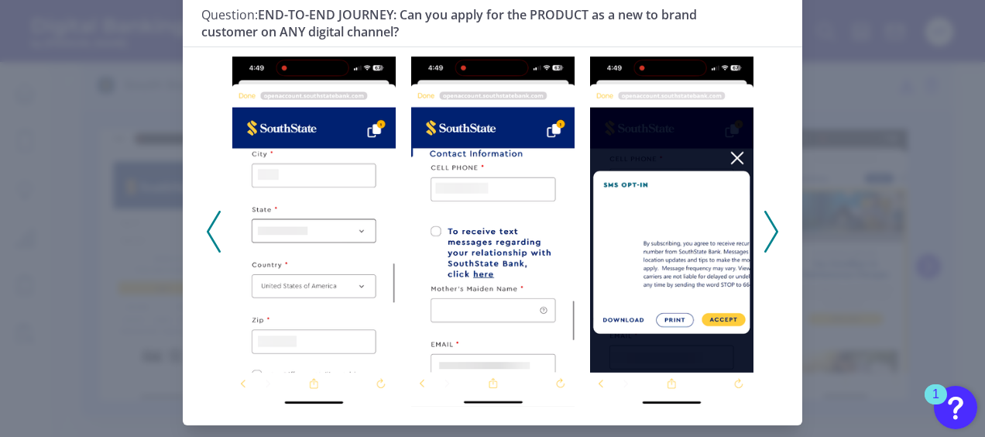
click at [215, 242] on icon at bounding box center [214, 232] width 14 height 42
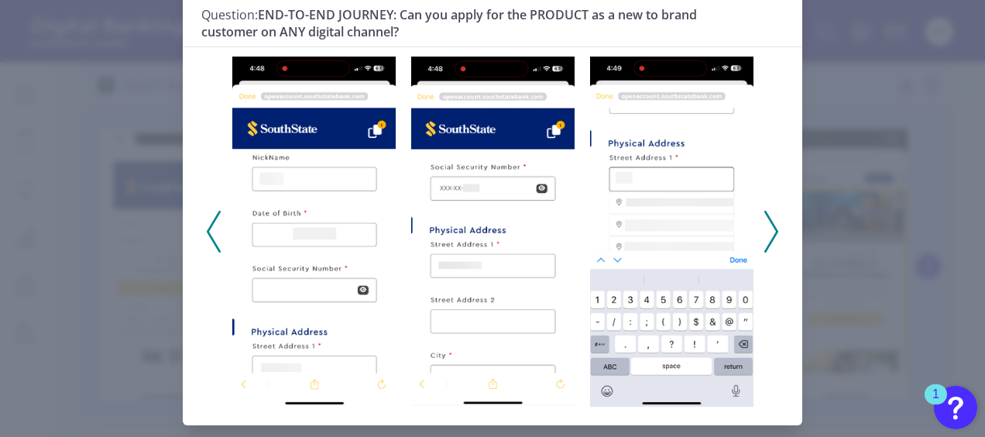
click at [215, 242] on icon at bounding box center [214, 232] width 14 height 42
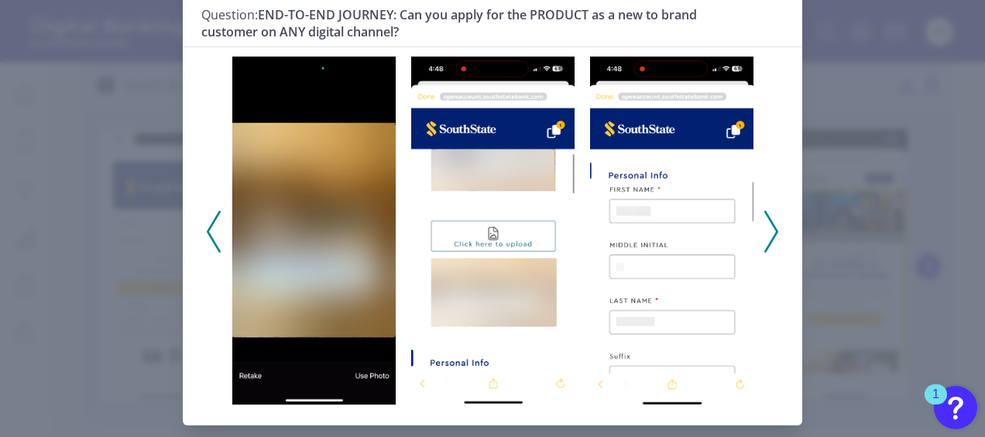
click at [215, 242] on icon at bounding box center [214, 232] width 14 height 42
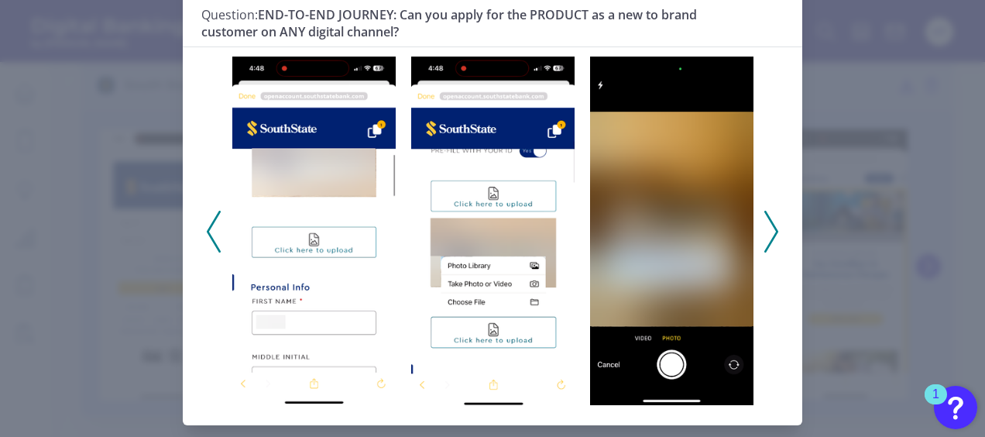
click at [215, 242] on icon at bounding box center [214, 232] width 14 height 42
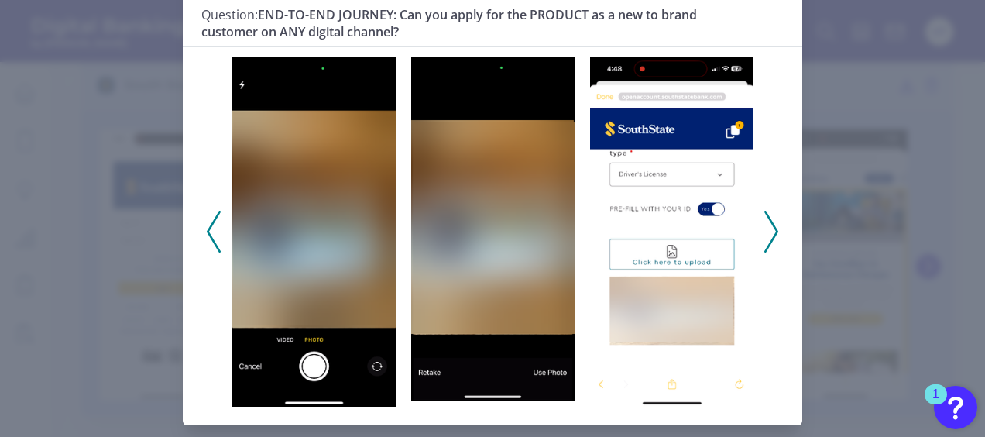
click at [215, 242] on icon at bounding box center [214, 232] width 14 height 42
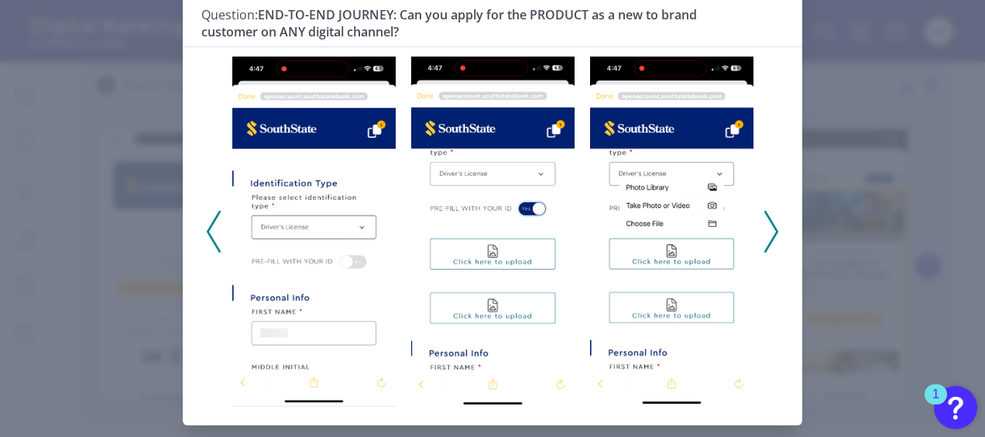
click at [215, 242] on icon at bounding box center [214, 232] width 14 height 42
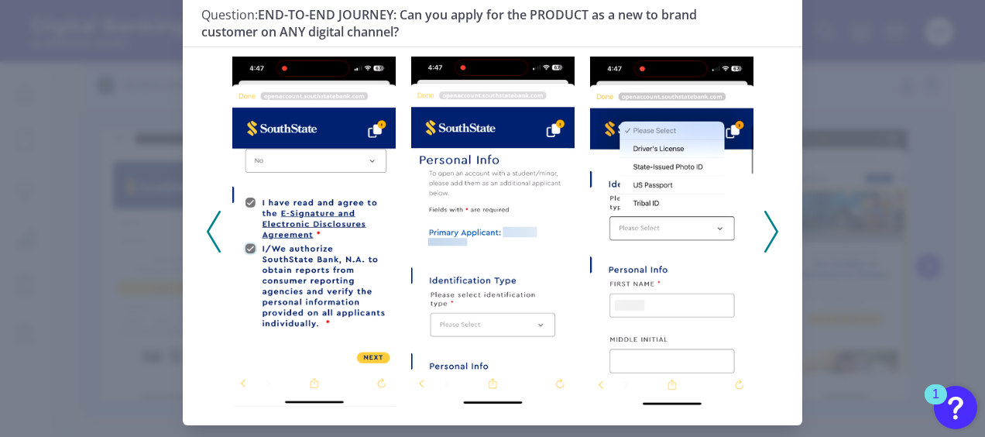
click at [215, 242] on icon at bounding box center [214, 232] width 14 height 42
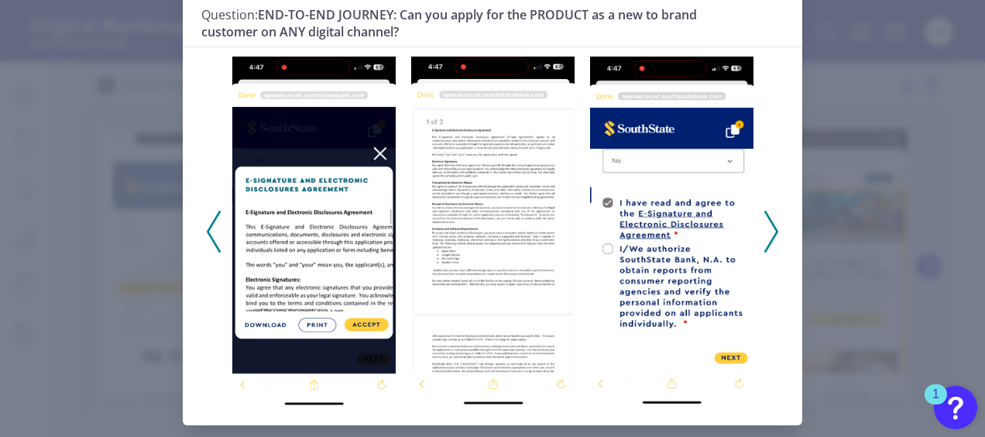
click at [215, 242] on icon at bounding box center [214, 232] width 14 height 42
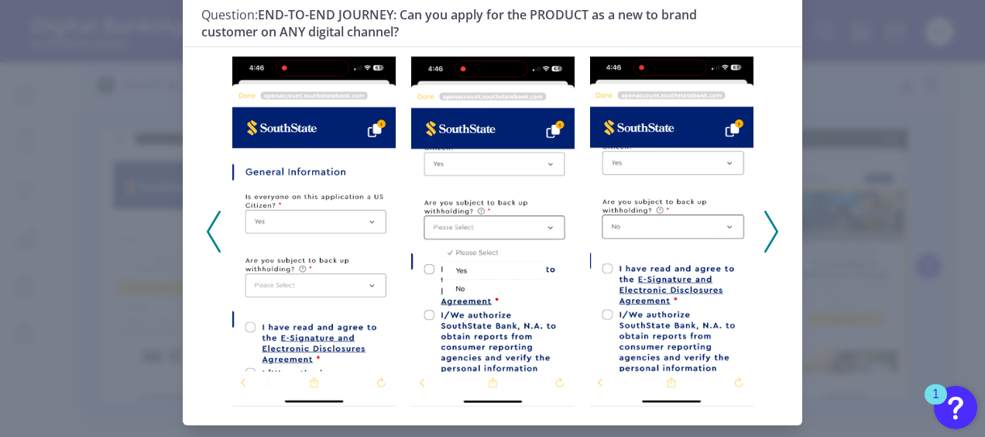
click at [216, 246] on icon at bounding box center [214, 232] width 14 height 42
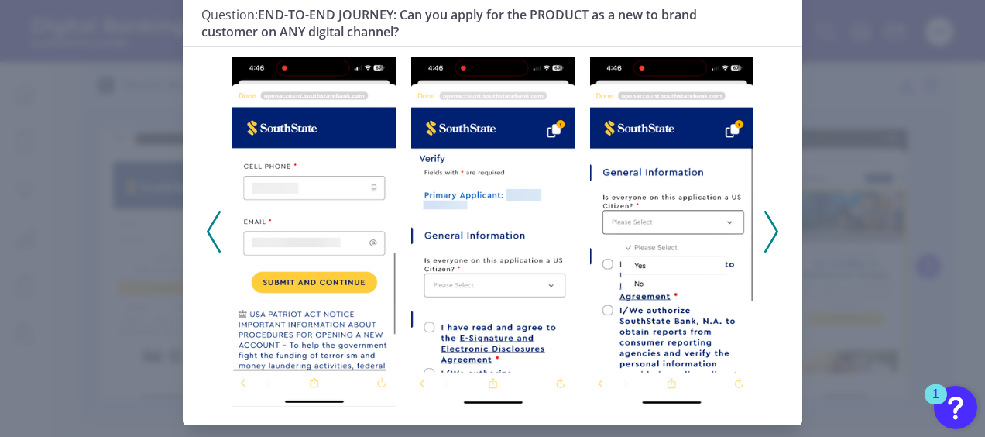
click at [211, 239] on polyline at bounding box center [214, 231] width 12 height 40
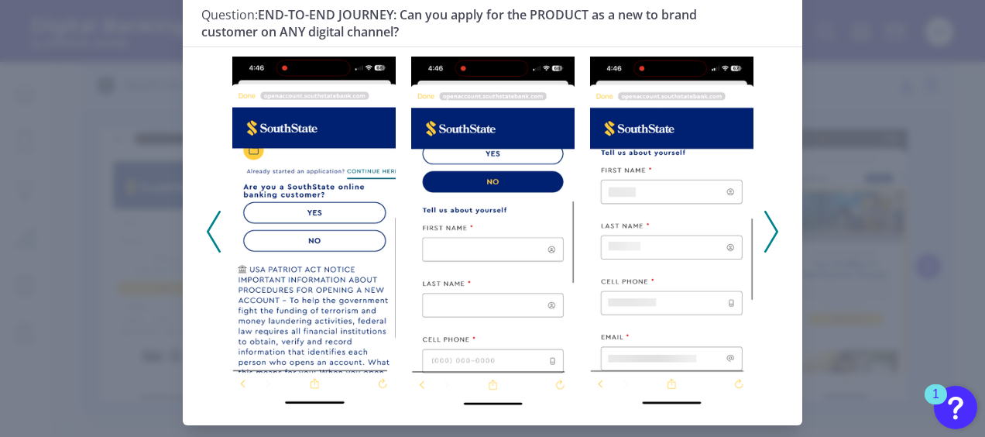
click at [773, 225] on icon at bounding box center [772, 232] width 14 height 42
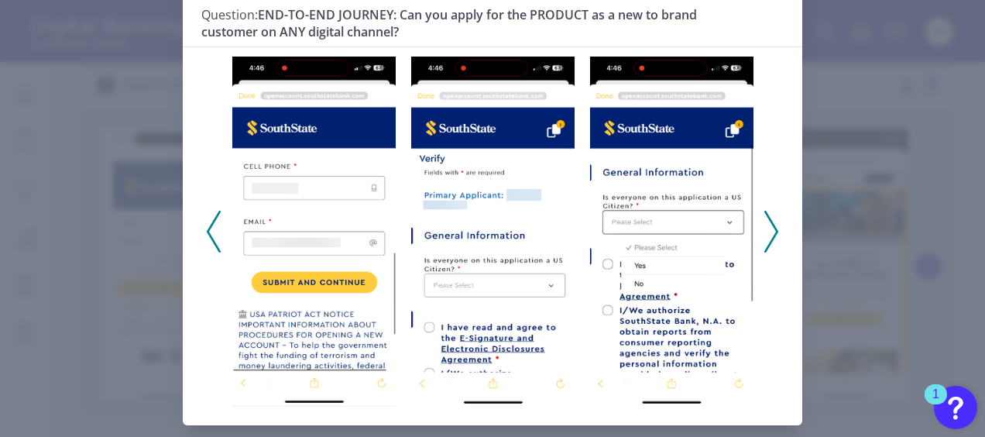
click at [773, 225] on icon at bounding box center [772, 232] width 14 height 42
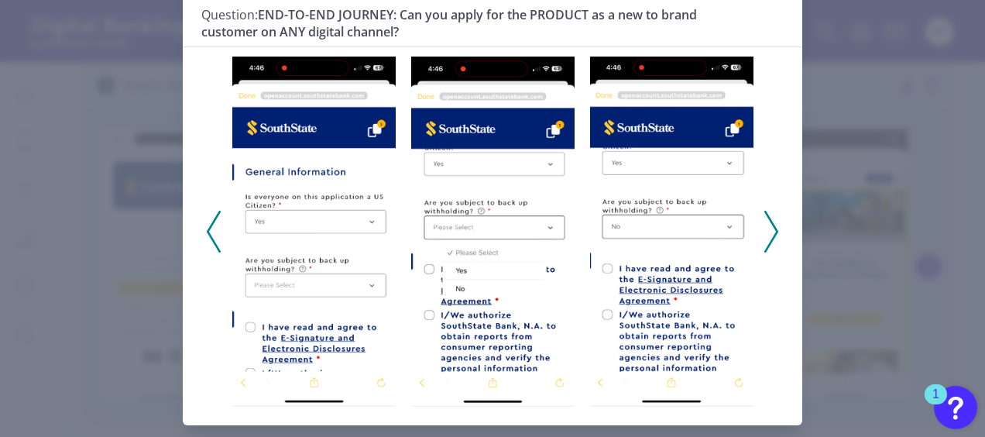
click at [773, 225] on icon at bounding box center [772, 232] width 14 height 42
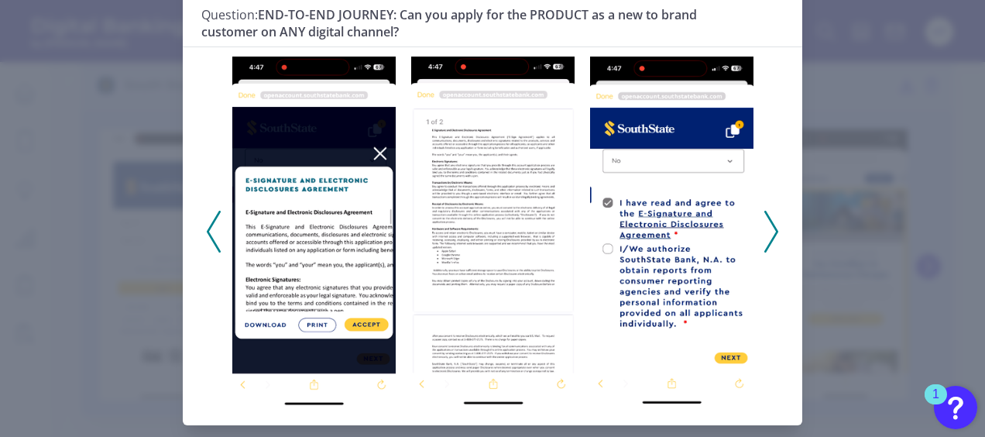
click at [773, 225] on icon at bounding box center [772, 232] width 14 height 42
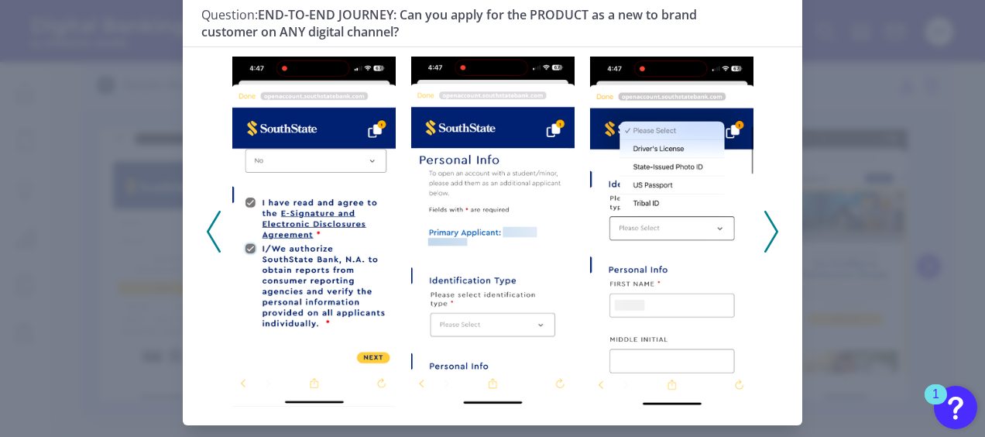
click at [773, 225] on icon at bounding box center [772, 232] width 14 height 42
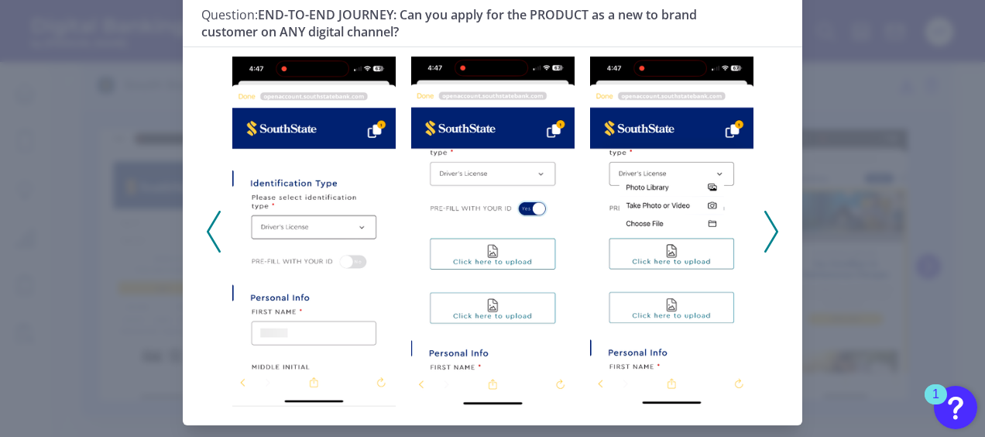
click at [208, 235] on polyline at bounding box center [214, 231] width 12 height 40
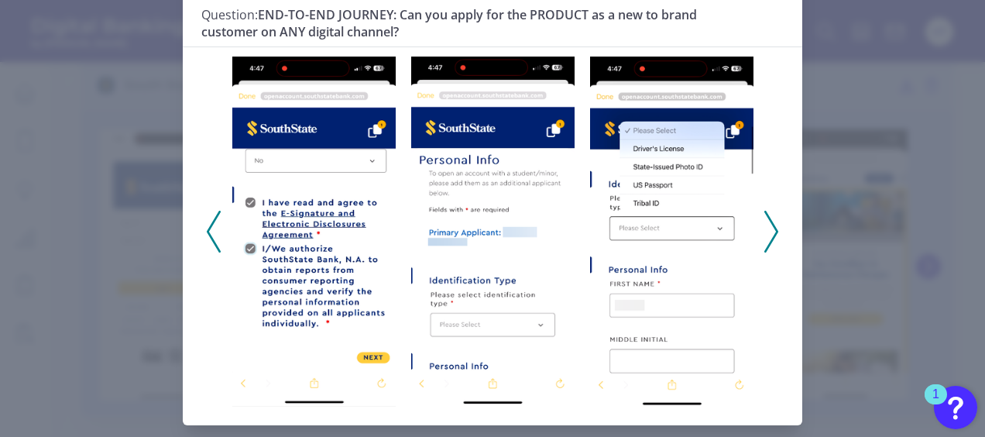
click at [767, 218] on polyline at bounding box center [771, 231] width 12 height 40
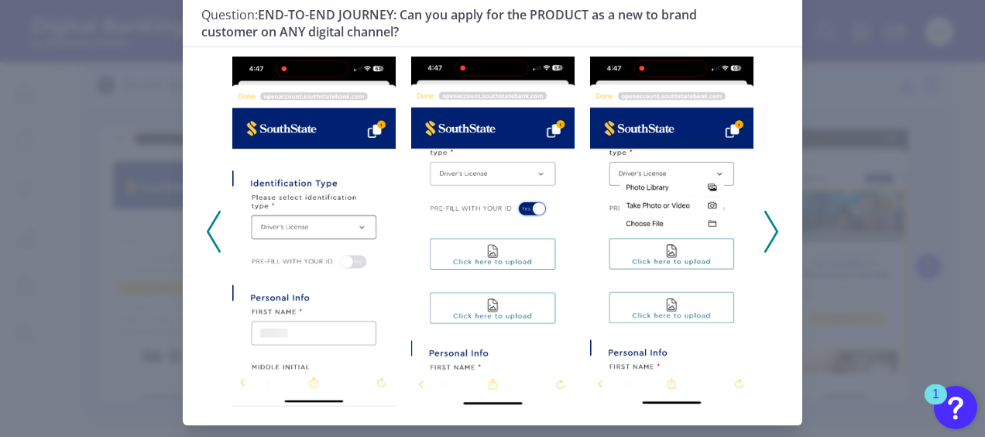
click at [701, 291] on img at bounding box center [671, 231] width 163 height 349
click at [772, 225] on polyline at bounding box center [771, 231] width 12 height 40
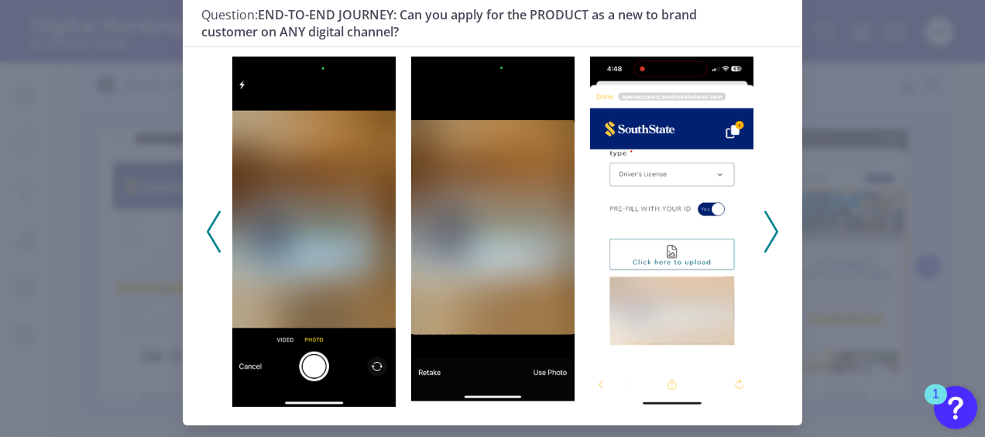
click at [772, 225] on polyline at bounding box center [771, 231] width 12 height 40
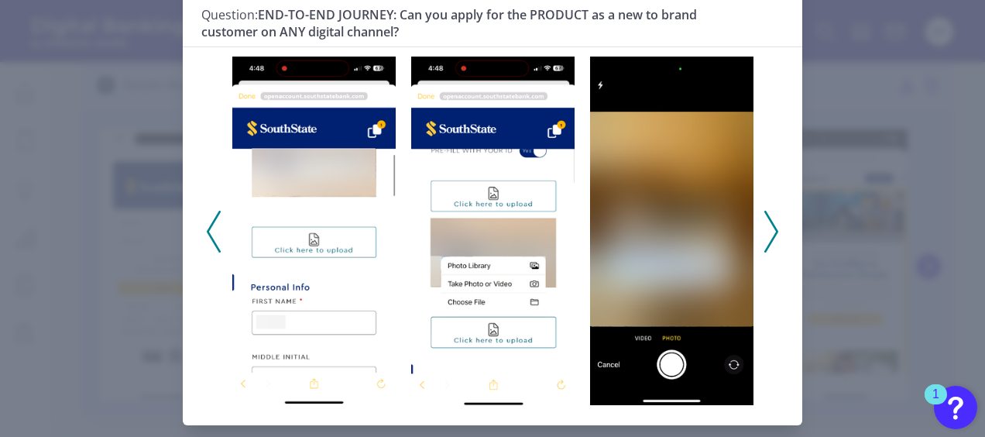
click at [772, 225] on polyline at bounding box center [771, 231] width 12 height 40
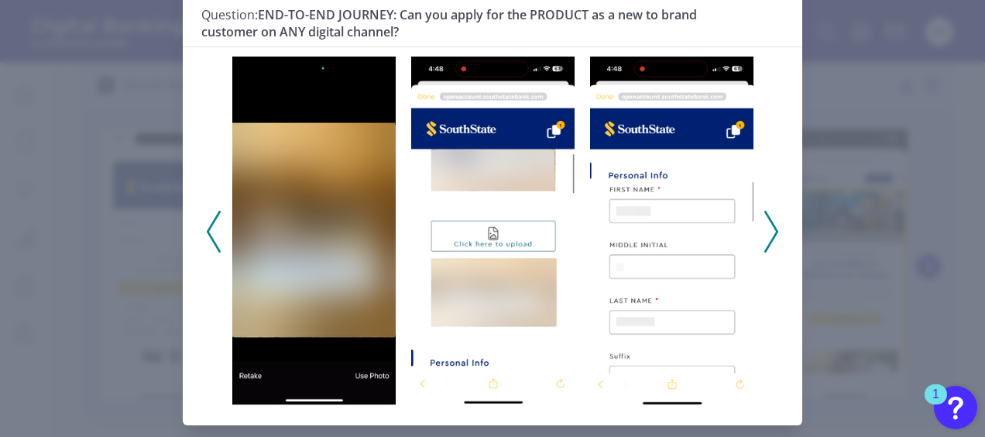
click at [772, 225] on polyline at bounding box center [771, 231] width 12 height 40
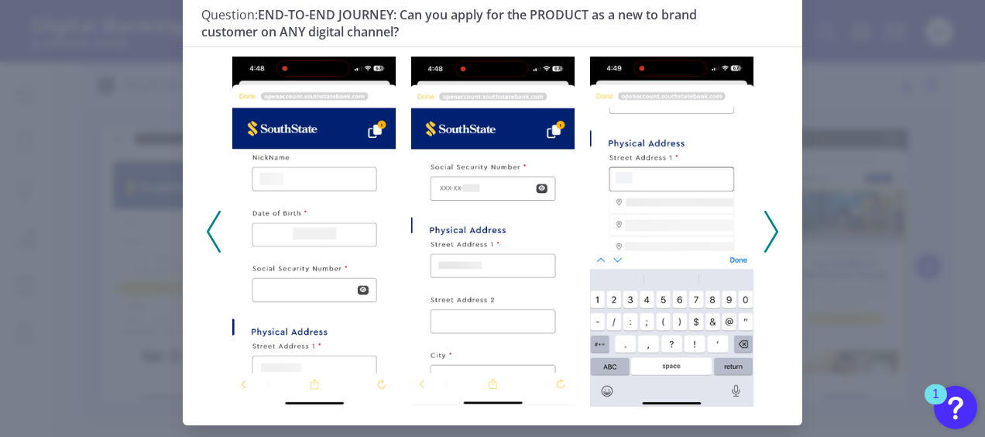
click at [772, 225] on polyline at bounding box center [771, 231] width 12 height 40
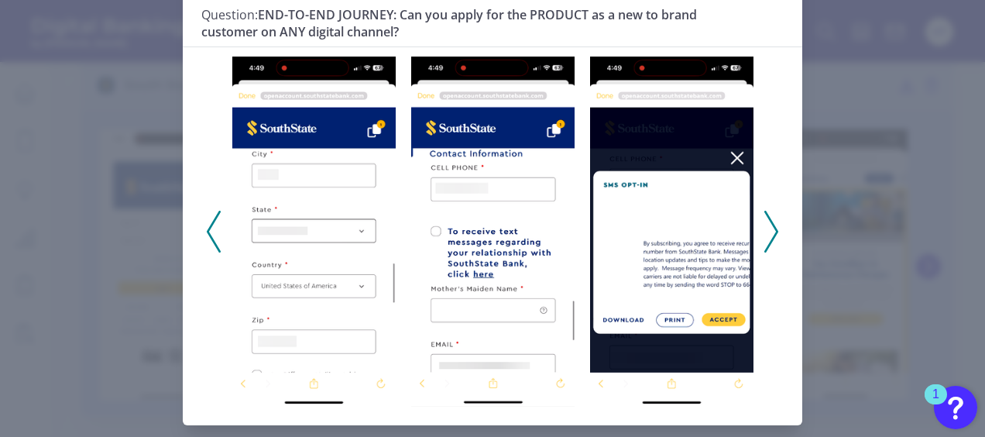
drag, startPoint x: 530, startPoint y: 256, endPoint x: 780, endPoint y: 79, distance: 306.3
click at [785, 72] on div at bounding box center [493, 225] width 620 height 359
click at [768, 220] on polyline at bounding box center [771, 231] width 12 height 40
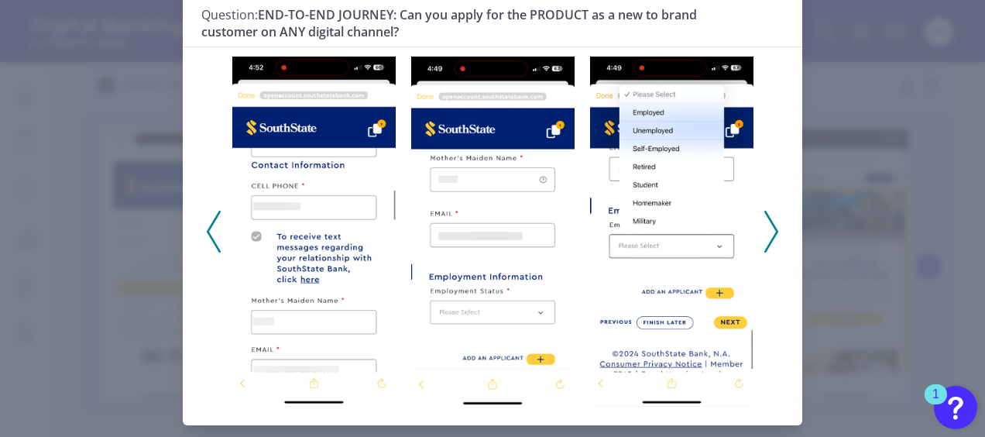
click at [767, 231] on icon at bounding box center [772, 232] width 14 height 42
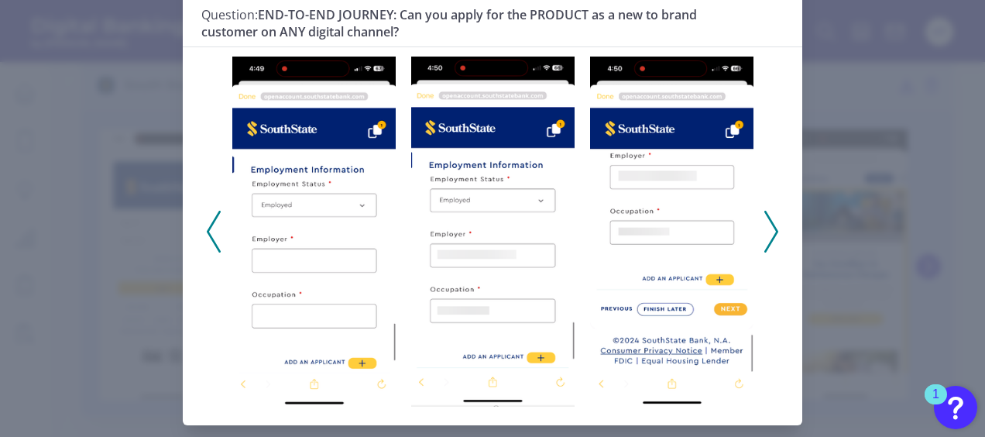
click at [213, 246] on polyline at bounding box center [214, 231] width 12 height 40
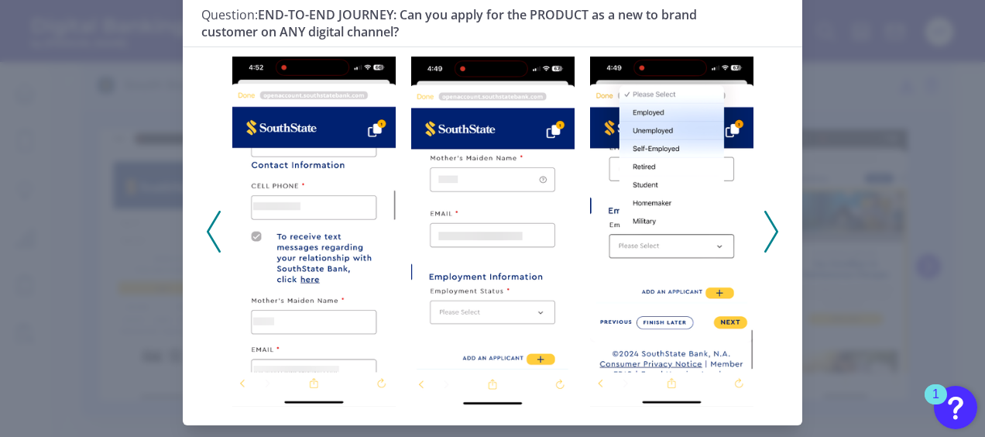
click at [901, 218] on div "South State Bank July 15, 2024 Question: END-TO-END JOURNEY: Can you apply for …" at bounding box center [492, 218] width 985 height 437
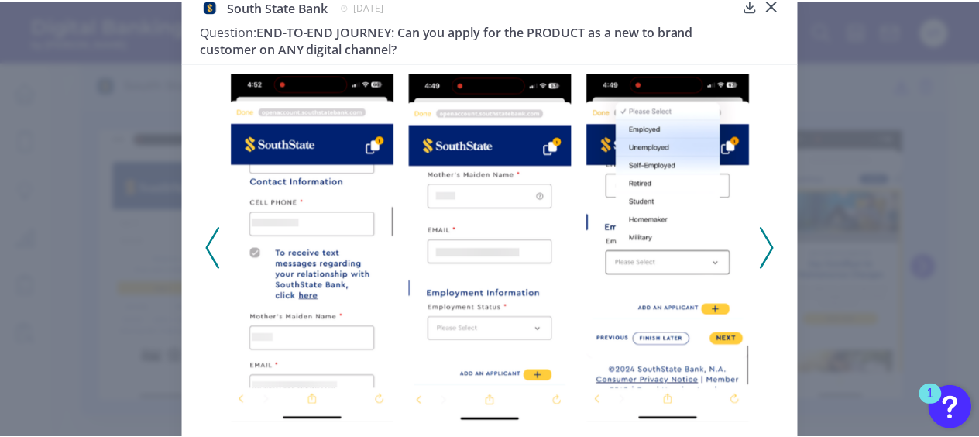
scroll to position [0, 0]
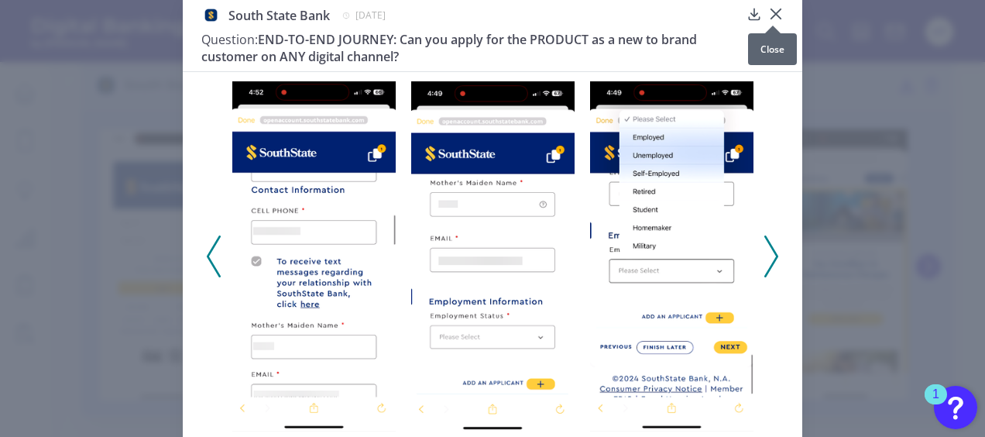
click at [776, 17] on icon at bounding box center [776, 13] width 9 height 9
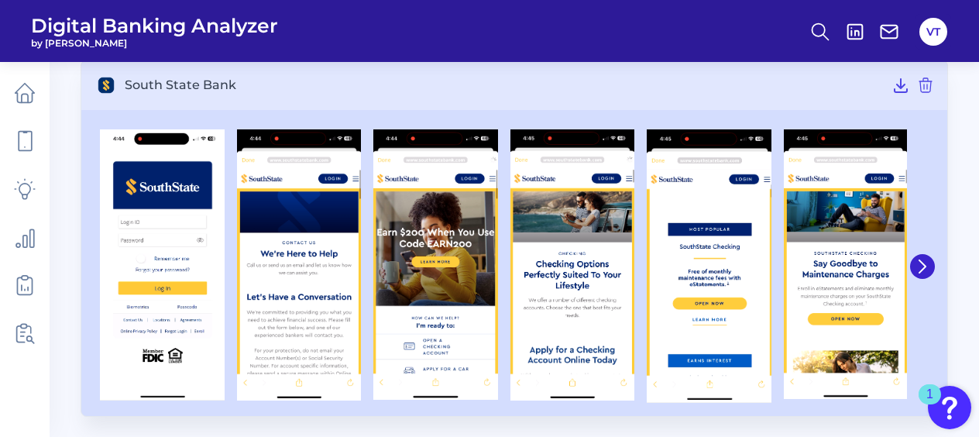
click at [937, 357] on div at bounding box center [514, 266] width 866 height 301
click at [925, 261] on icon at bounding box center [923, 267] width 14 height 14
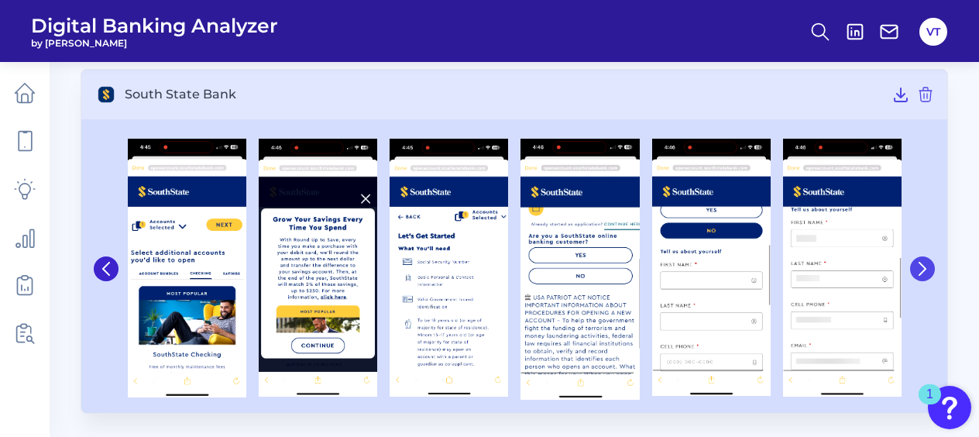
scroll to position [98, 0]
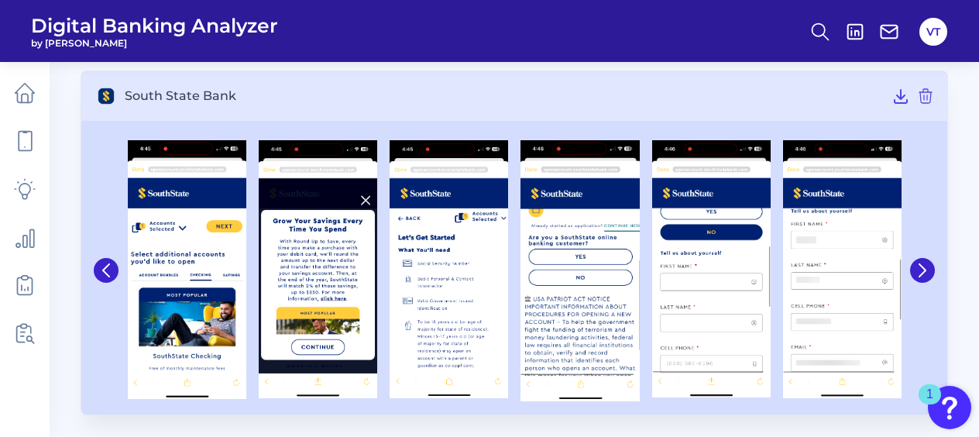
click at [944, 345] on div at bounding box center [514, 271] width 866 height 288
click at [919, 262] on button at bounding box center [922, 270] width 25 height 25
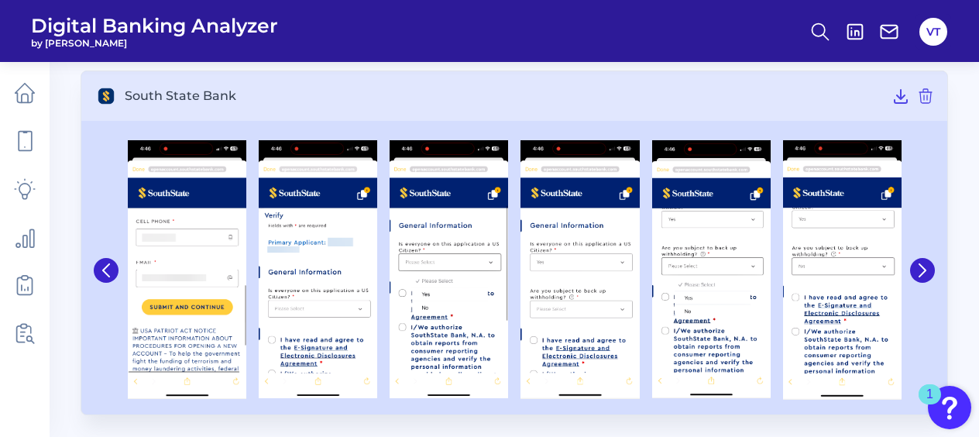
click at [869, 422] on main "Mobile Onboarding Checking / Current Account Aug 19 2025 Rename & press 'Enter'…" at bounding box center [489, 170] width 979 height 536
click at [923, 266] on icon at bounding box center [922, 270] width 6 height 12
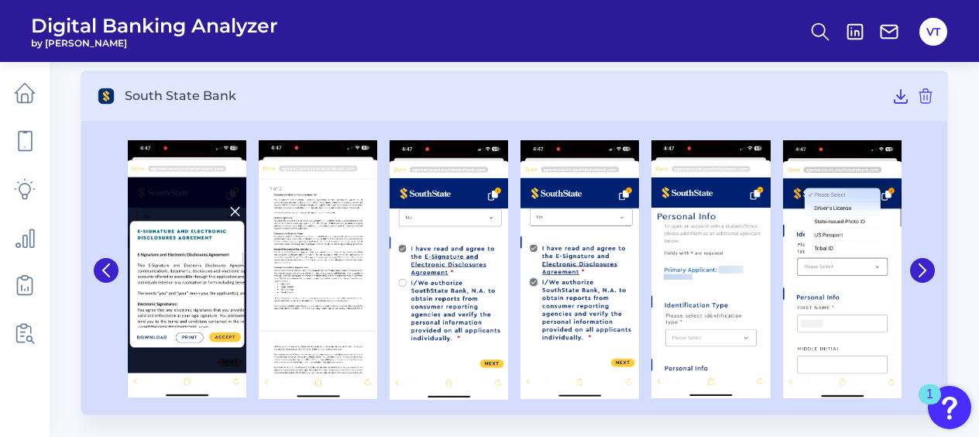
click at [954, 322] on main "Mobile Onboarding Checking / Current Account Aug 19 2025 Rename & press 'Enter'…" at bounding box center [489, 170] width 979 height 536
click at [923, 266] on icon at bounding box center [922, 270] width 6 height 12
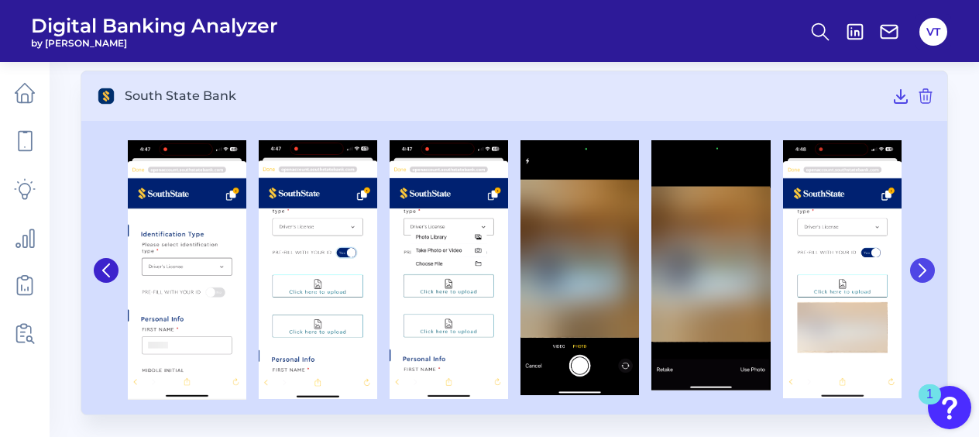
click at [923, 266] on icon at bounding box center [922, 270] width 6 height 12
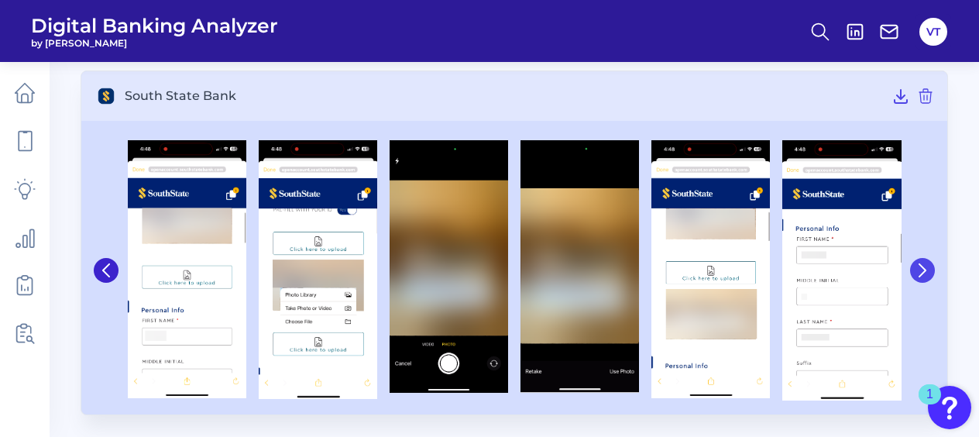
click at [923, 266] on icon at bounding box center [922, 270] width 6 height 12
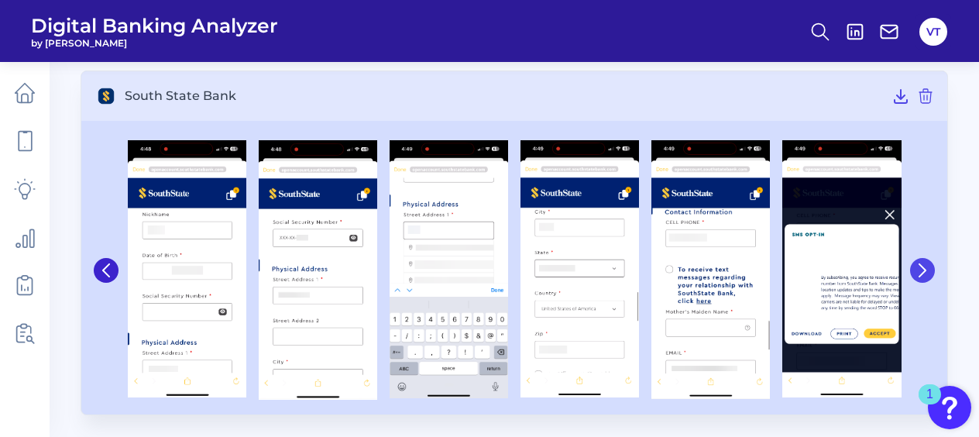
click at [923, 266] on icon at bounding box center [922, 270] width 6 height 12
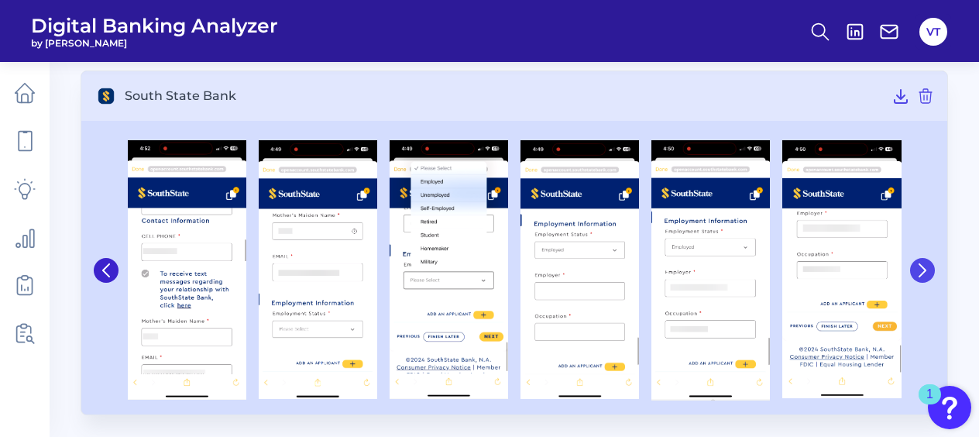
click at [923, 266] on icon at bounding box center [922, 270] width 6 height 12
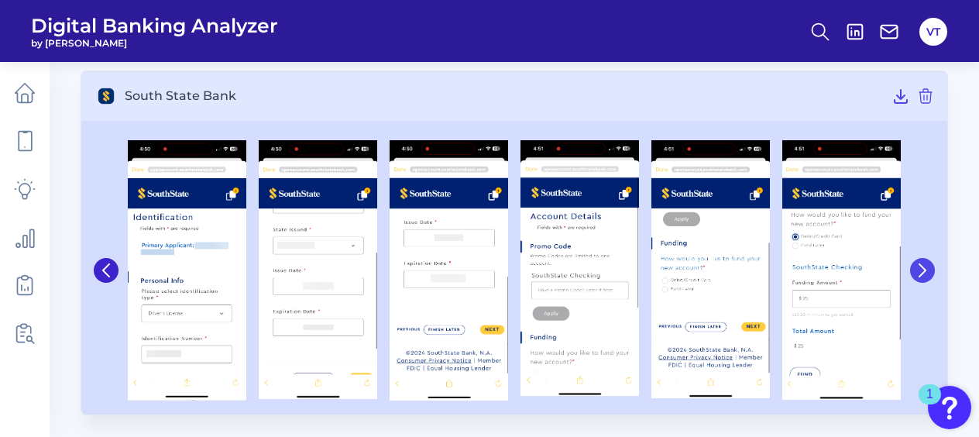
click at [923, 266] on icon at bounding box center [922, 270] width 6 height 12
